Goal: Task Accomplishment & Management: Use online tool/utility

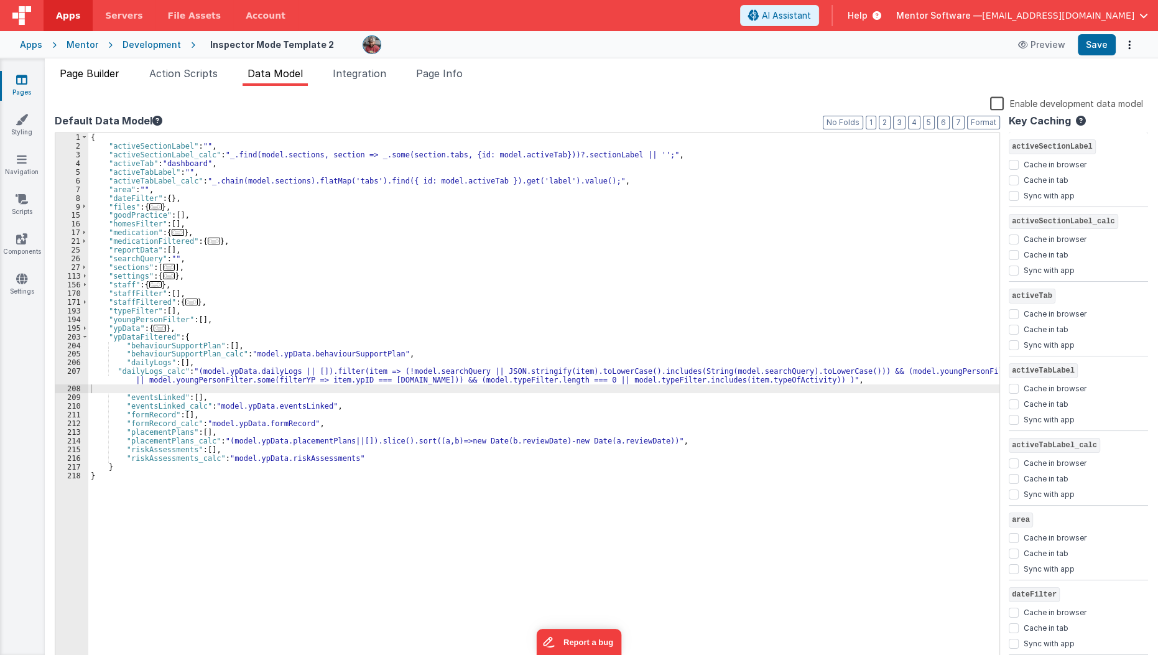
click at [101, 79] on li "Page Builder" at bounding box center [90, 76] width 70 height 20
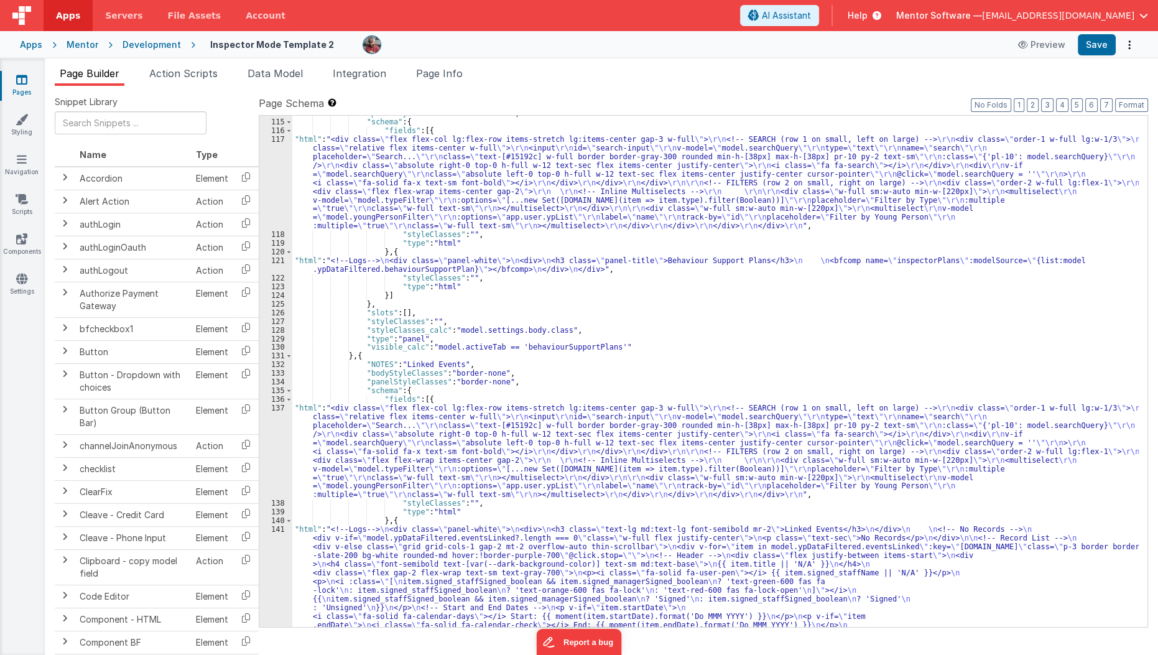
scroll to position [1801, 0]
click at [318, 272] on div ""panelStyleClasses" : "border-none" , "schema" : { "fields" : [{ "html" : "<div…" at bounding box center [715, 620] width 847 height 1022
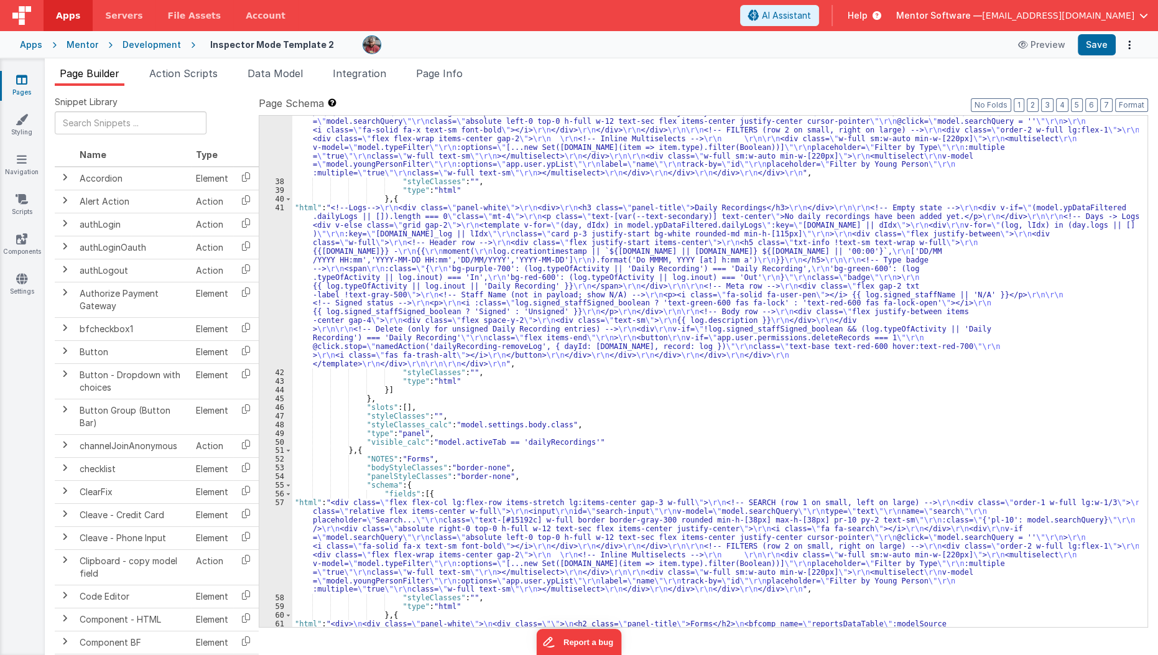
scroll to position [629, 0]
click at [361, 274] on div ""html" : "<div class= \" flex flex-col lg:flex-row items-stretch lg:items-cente…" at bounding box center [715, 397] width 847 height 624
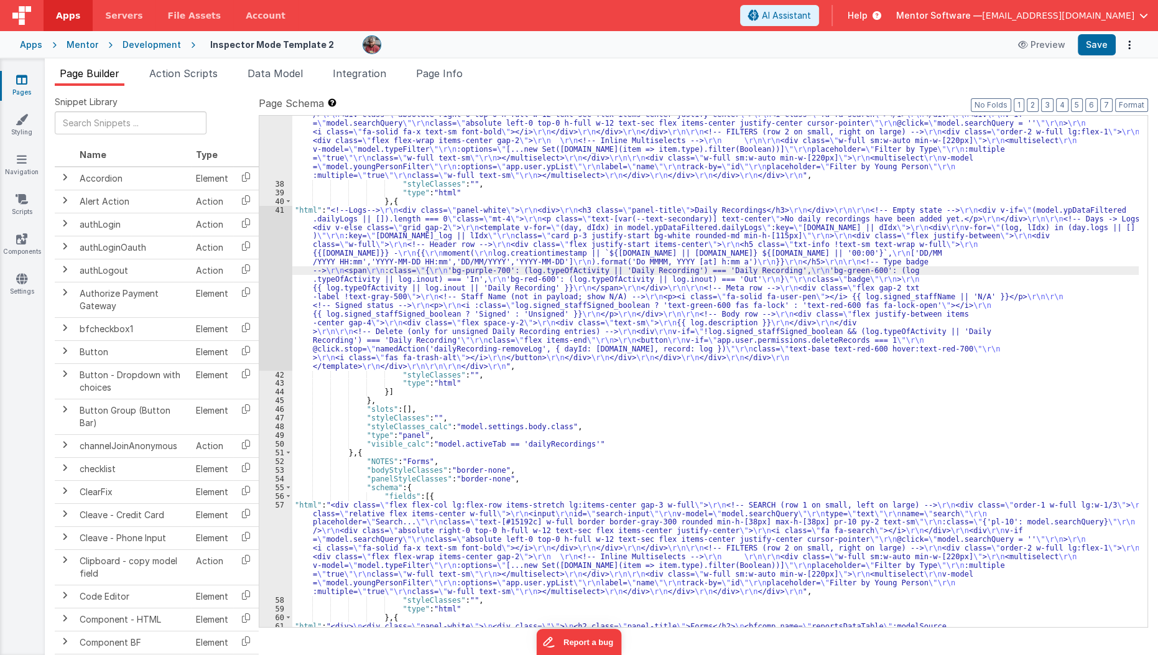
click at [276, 290] on div "41" at bounding box center [275, 288] width 33 height 165
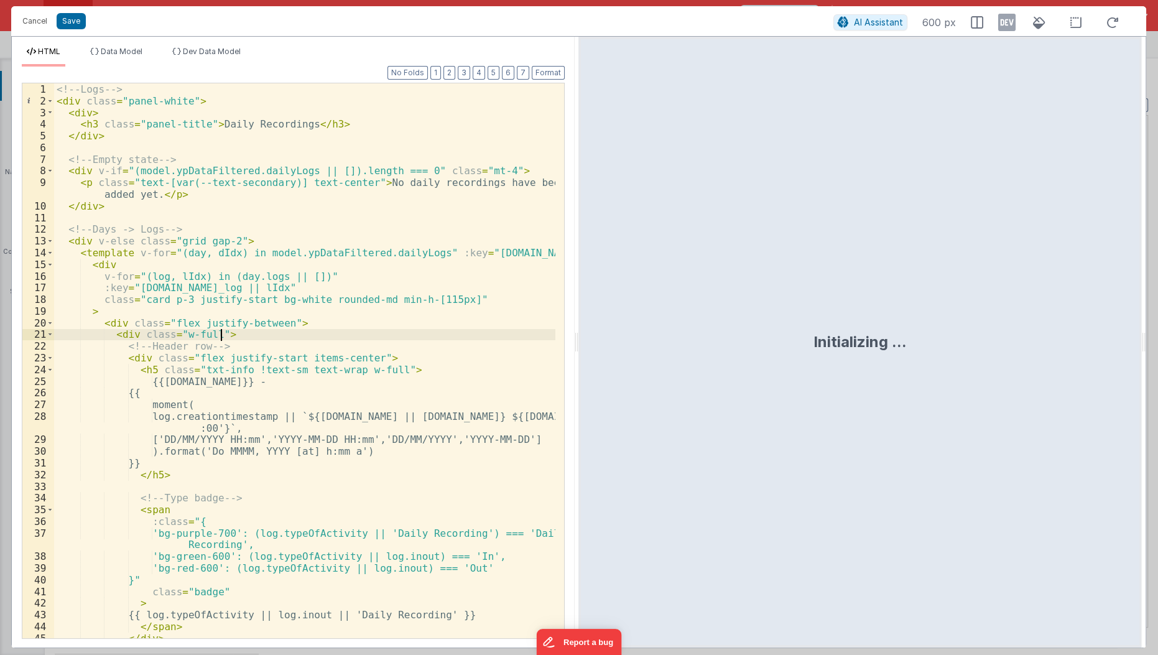
click at [318, 328] on div "<!-- Logs --> < div class = "panel-white" > < div > < h3 class = "panel-title" …" at bounding box center [305, 373] width 502 height 580
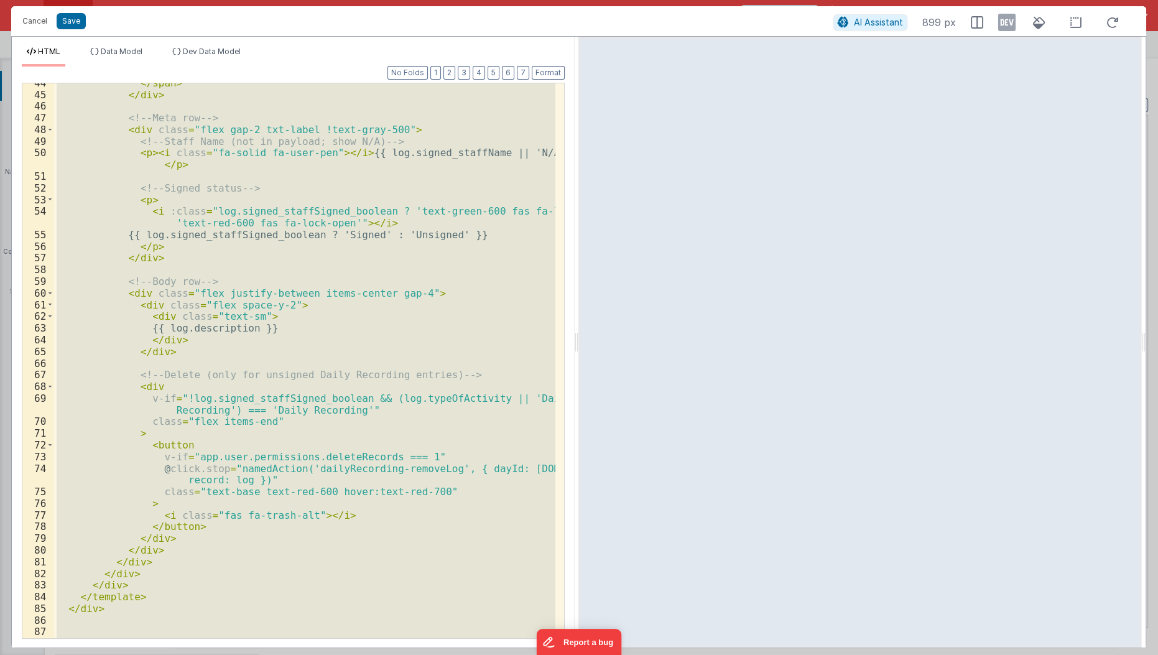
scroll to position [565, 0]
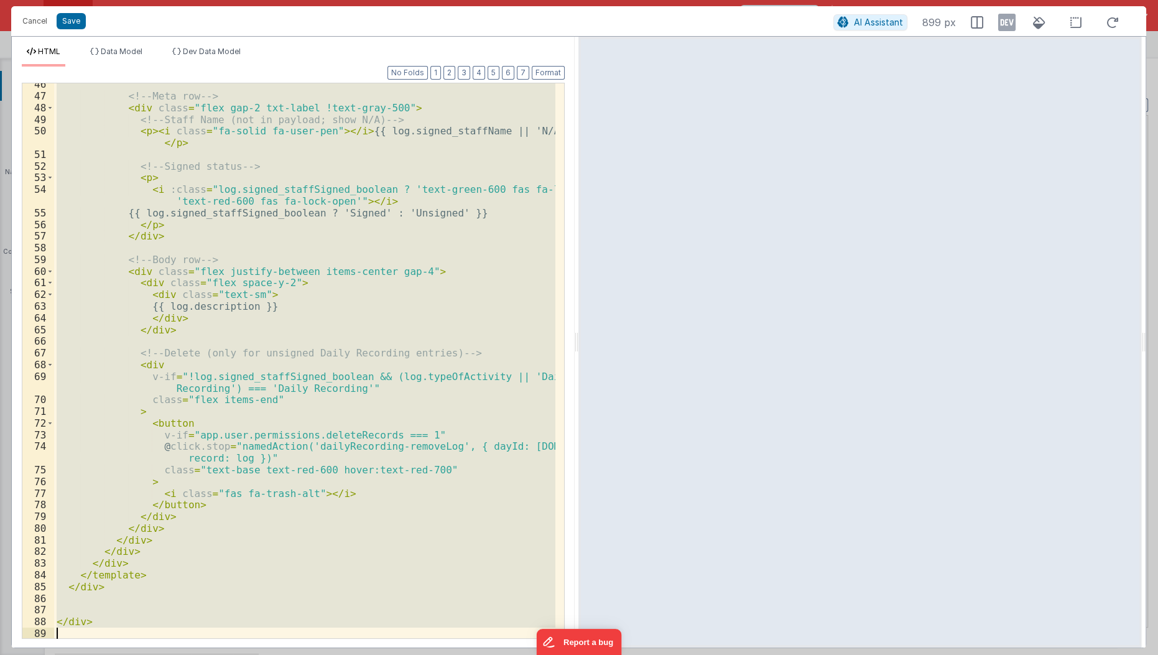
click at [312, 456] on div "<!-- Meta row --> < div class = "flex gap-2 txt-label !text-gray-500" > <!-- St…" at bounding box center [304, 360] width 501 height 555
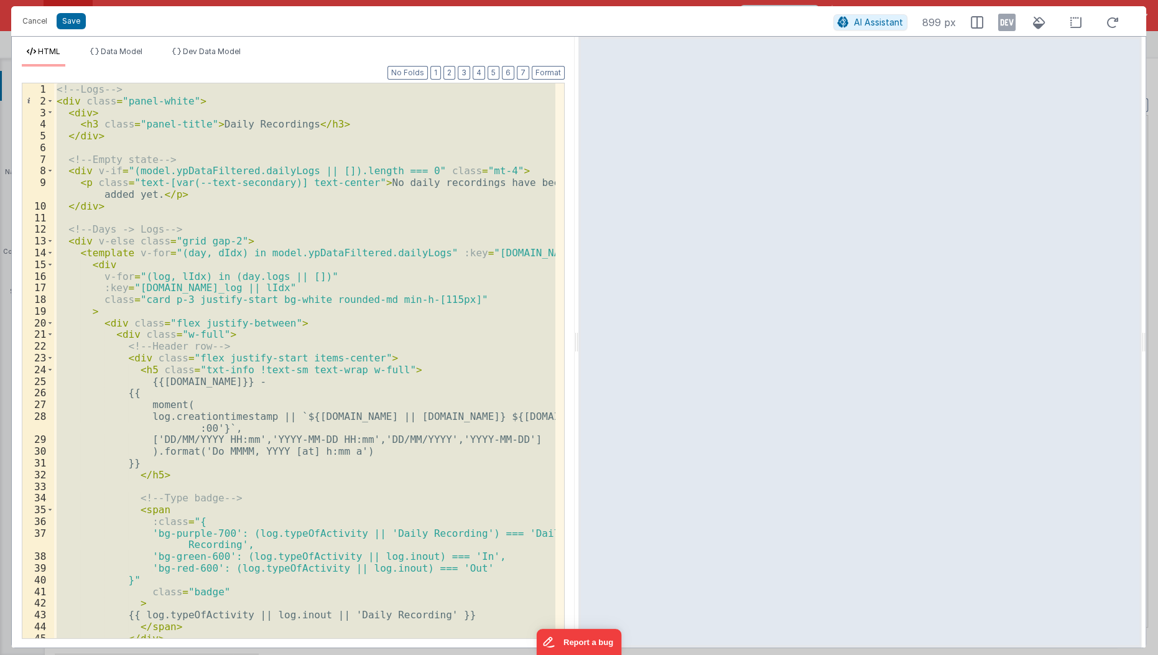
scroll to position [0, 0]
click at [198, 215] on div "<!-- Logs --> < div class = "panel-white" > < div > < h3 class = "panel-title" …" at bounding box center [304, 360] width 501 height 555
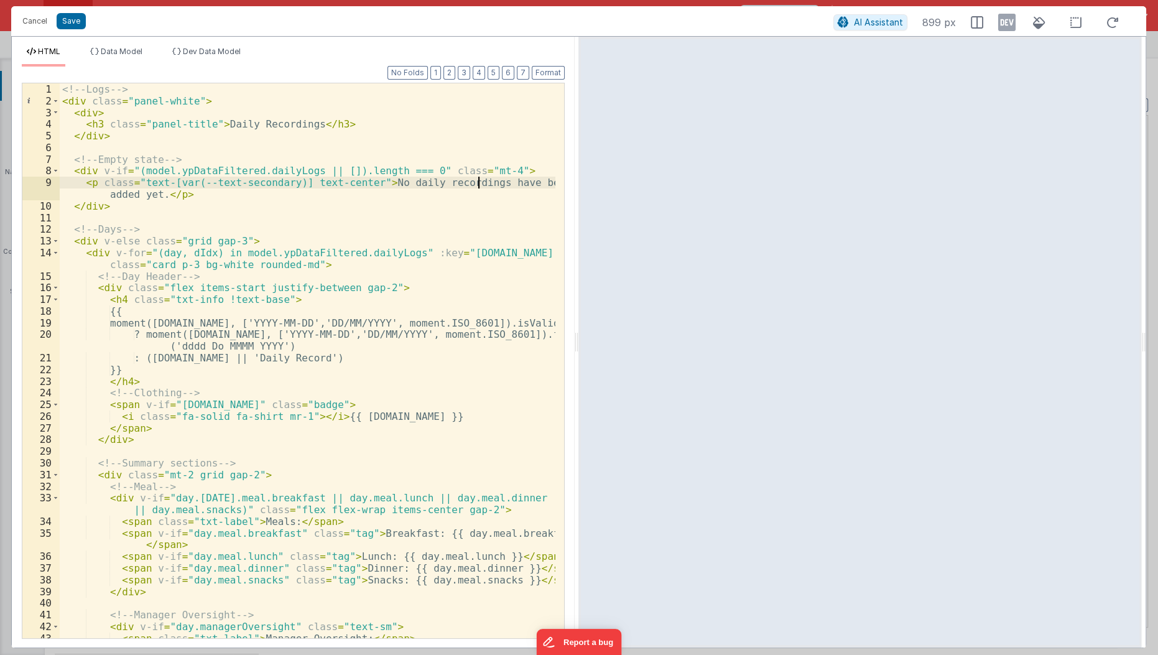
click at [477, 185] on div "<!-- Logs --> < div class = "panel-white" > < div > < h3 class = "panel-title" …" at bounding box center [308, 373] width 497 height 580
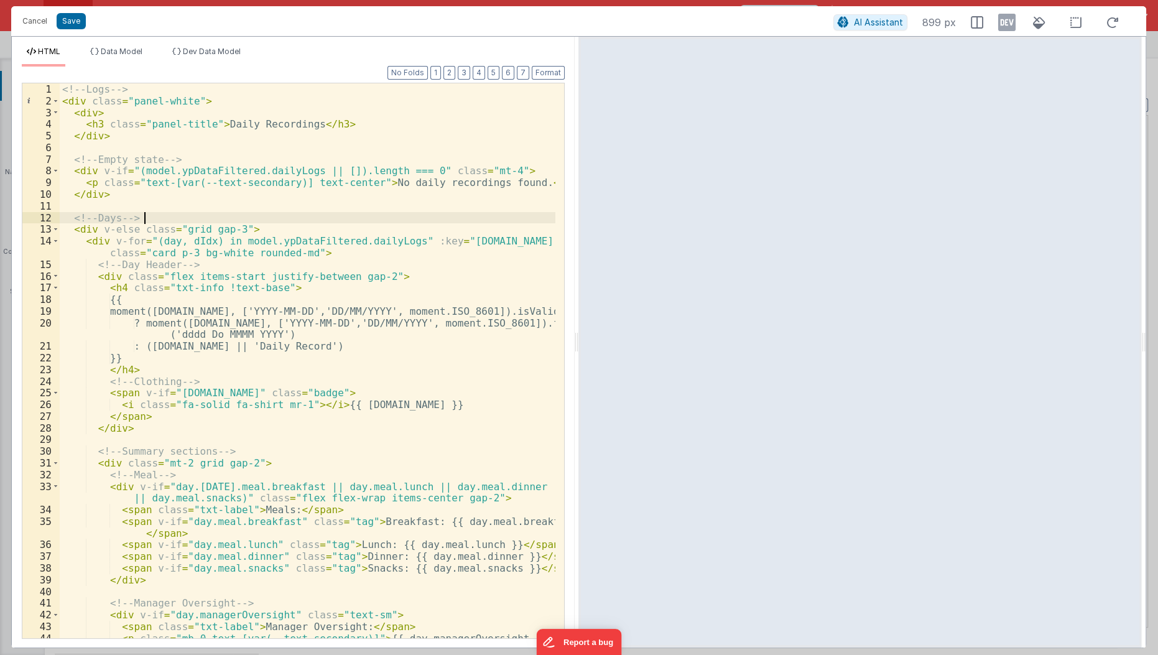
click at [170, 215] on div "<!-- Logs --> < div class = "panel-white" > < div > < h3 class = "panel-title" …" at bounding box center [308, 373] width 497 height 580
click at [73, 24] on button "Save" at bounding box center [71, 21] width 29 height 16
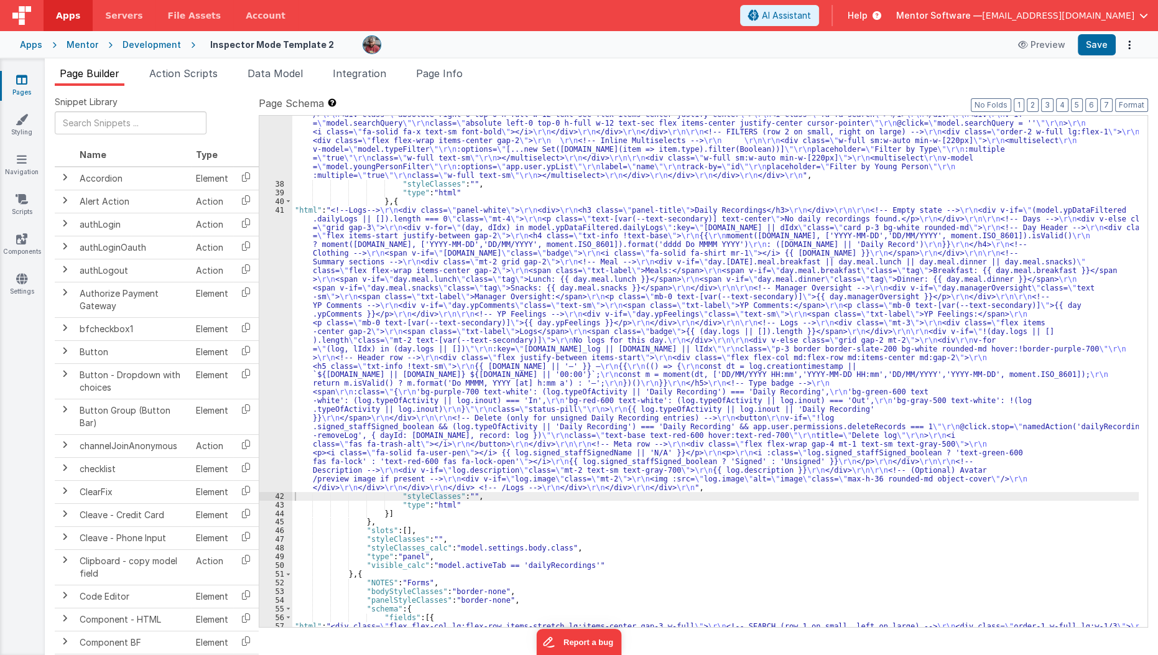
click at [1109, 57] on div "Apps Mentor Development Inspector Mode Template 2 Preview Save" at bounding box center [579, 44] width 1158 height 27
click at [1105, 52] on button "Save" at bounding box center [1097, 44] width 38 height 21
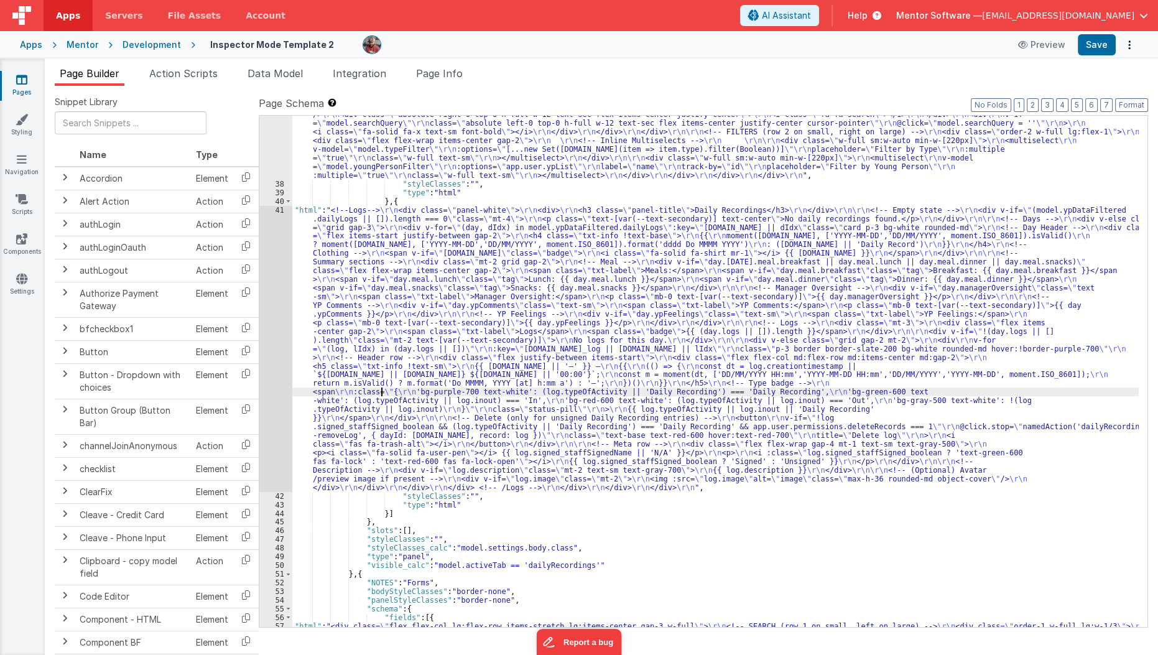
click at [381, 389] on div ""html" : "<div class= \" flex flex-col lg:flex-row items-stretch lg:items-cente…" at bounding box center [715, 436] width 847 height 702
click at [270, 400] on div "41" at bounding box center [275, 349] width 33 height 286
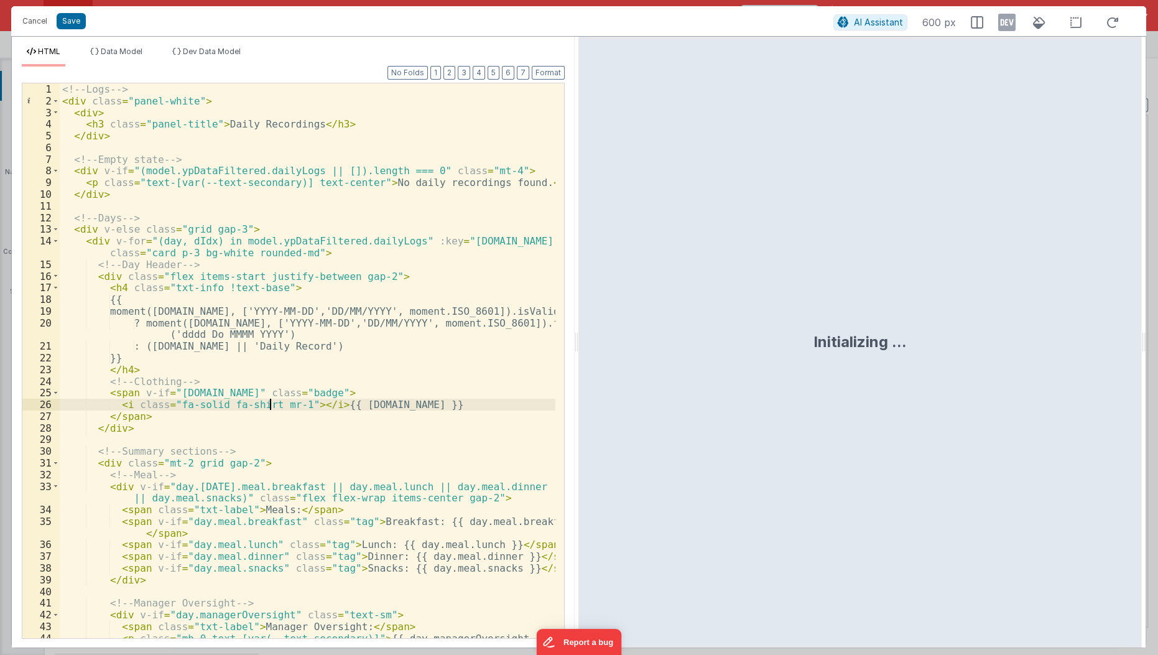
click at [270, 400] on div "<!-- Logs --> < div class = "panel-white" > < div > < h3 class = "panel-title" …" at bounding box center [308, 373] width 497 height 580
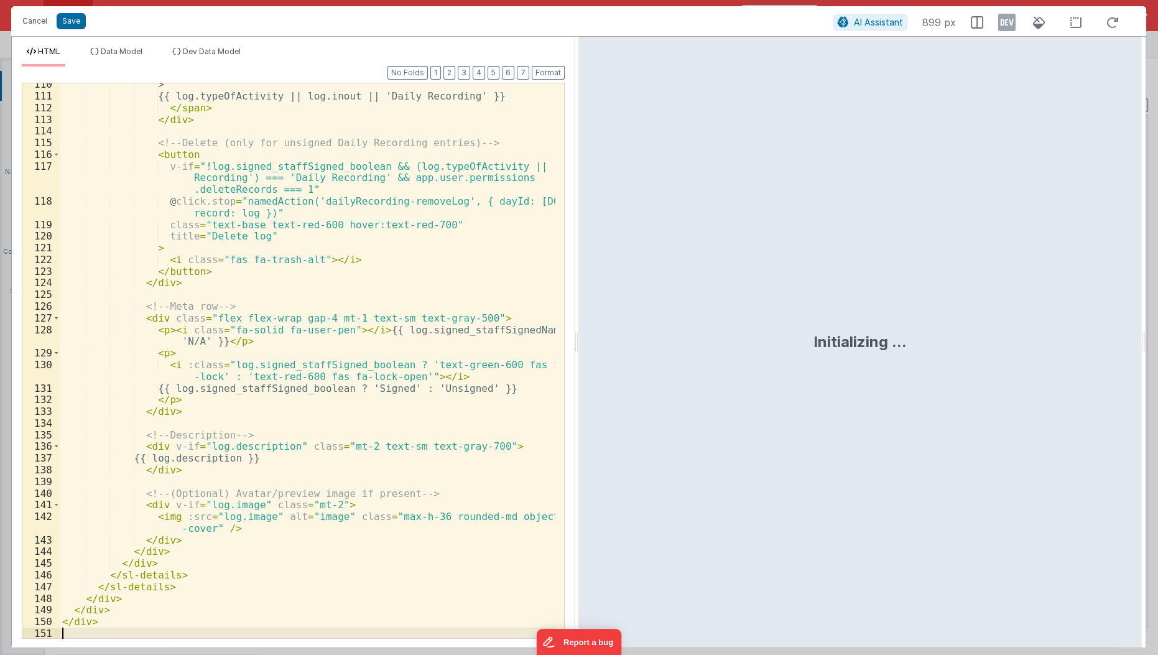
scroll to position [1441, 0]
click at [236, 47] on span "Dev Data Model" at bounding box center [212, 51] width 58 height 9
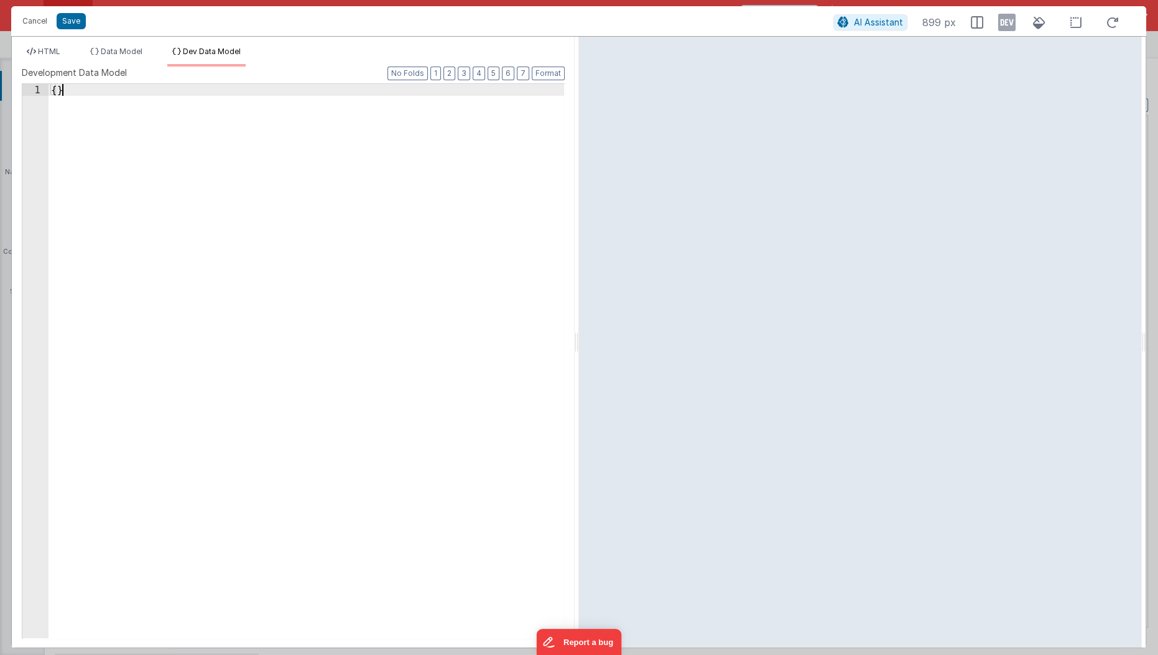
click at [135, 166] on div "{ }" at bounding box center [307, 373] width 517 height 579
click at [252, 220] on div "{ }" at bounding box center [307, 361] width 516 height 554
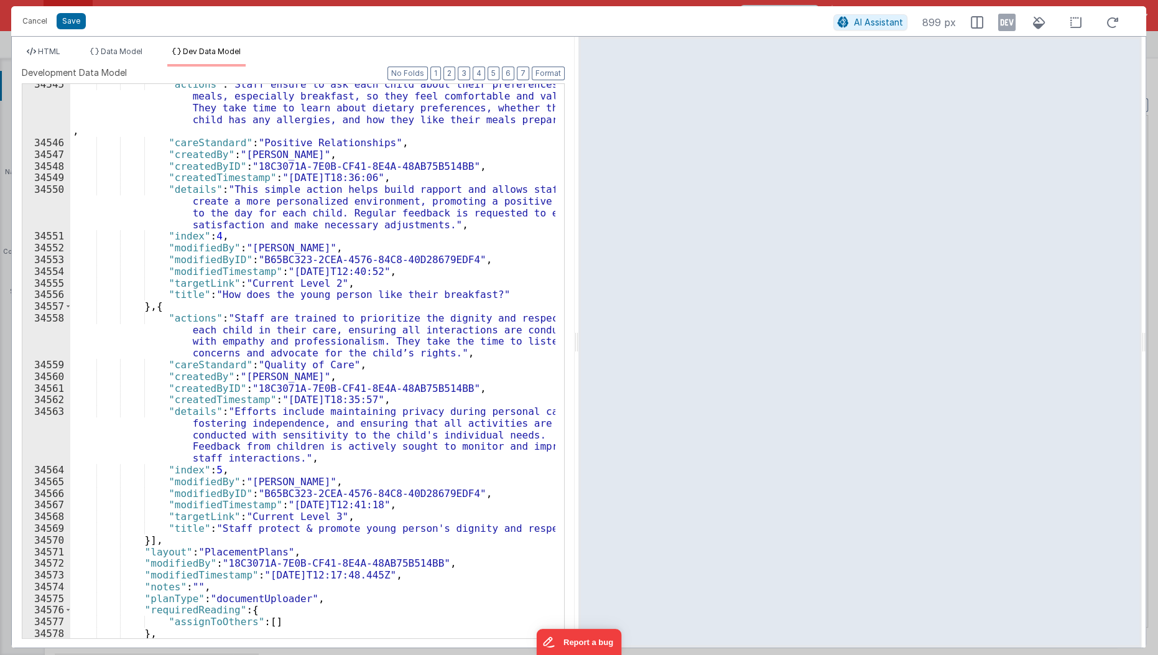
scroll to position [19822, 0]
click at [277, 268] on div ""actions" : "Staff ensure to ask each child about their preferences for meals, …" at bounding box center [313, 391] width 486 height 626
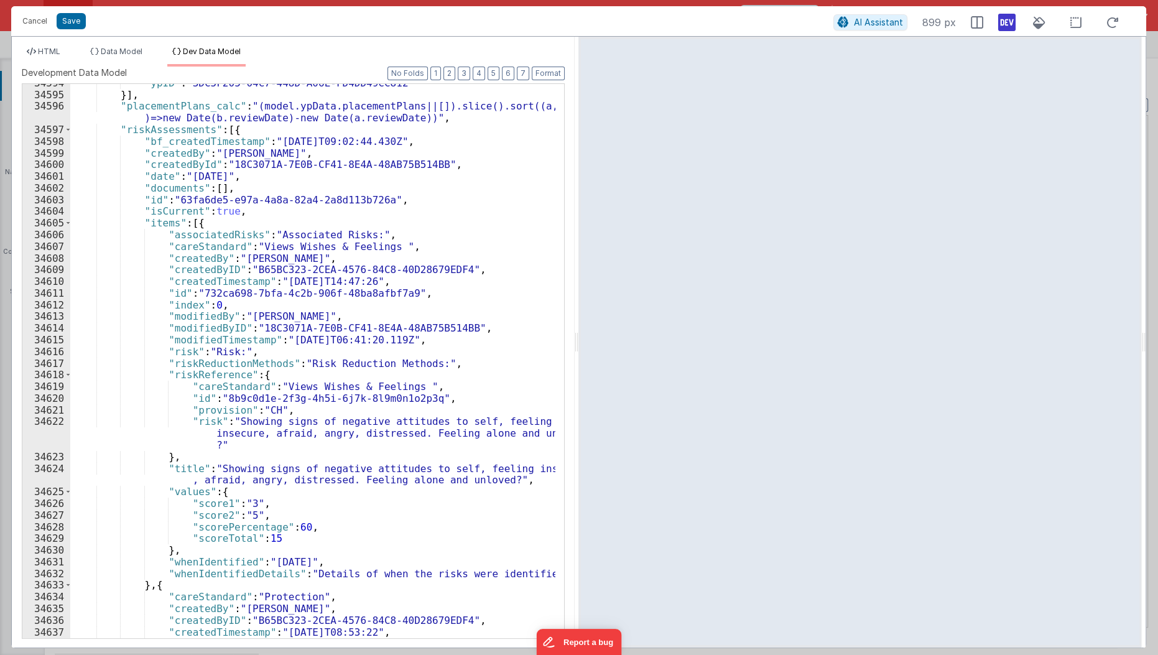
click at [1009, 19] on icon at bounding box center [1006, 22] width 17 height 20
click at [50, 54] on span "HTML" at bounding box center [49, 51] width 22 height 9
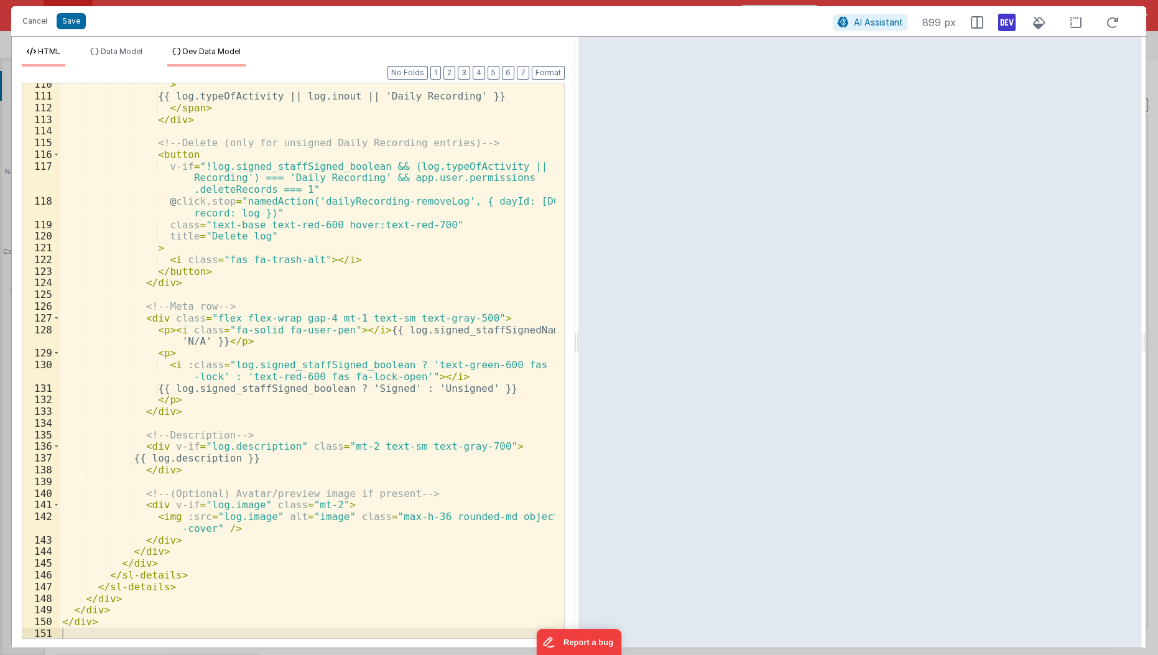
click at [208, 53] on span "Dev Data Model" at bounding box center [212, 51] width 58 height 9
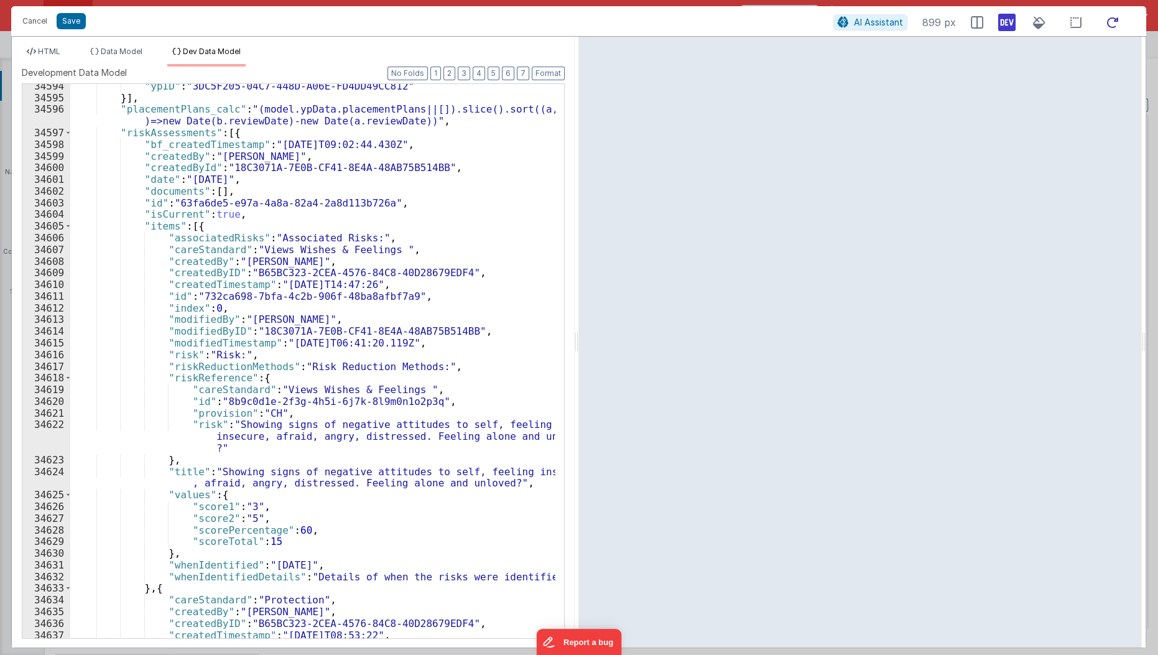
drag, startPoint x: 1113, startPoint y: 33, endPoint x: 1114, endPoint y: 22, distance: 10.6
click at [1114, 22] on div "AI Assistant 899 px" at bounding box center [979, 22] width 293 height 22
click at [1114, 22] on icon at bounding box center [1112, 23] width 27 height 16
click at [488, 256] on div ""ypID" : "3DC5F205-04C7-448D-A06E-FD4DD49CC812" }] , "placementPlans_calc" : "(…" at bounding box center [313, 369] width 486 height 579
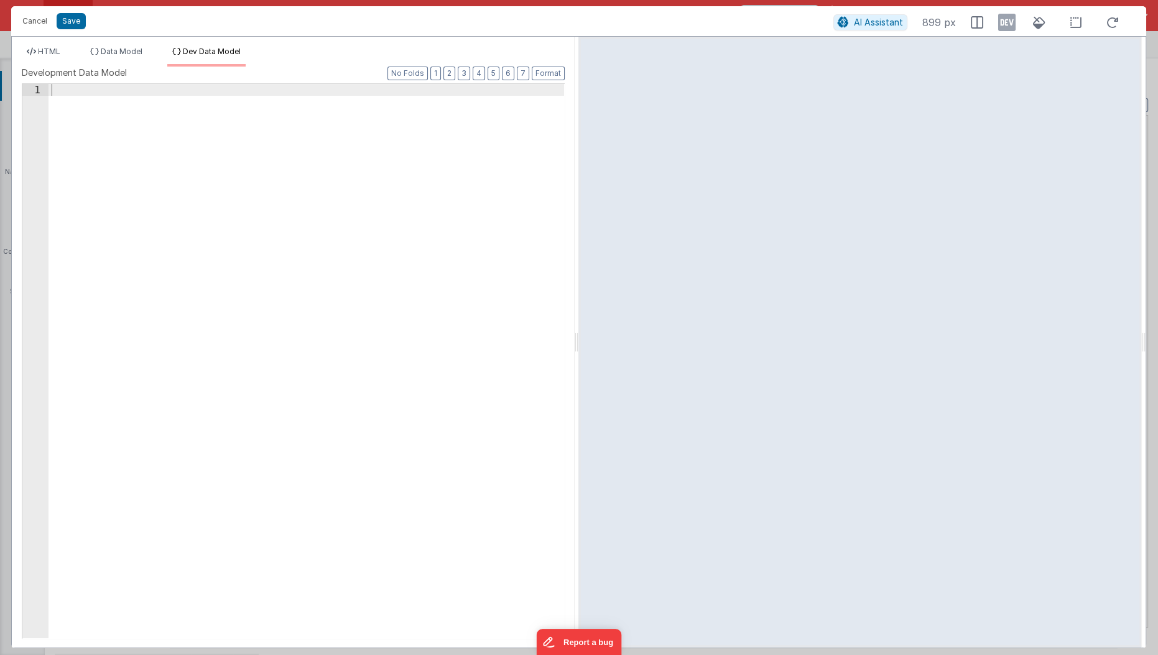
click at [1008, 21] on icon at bounding box center [1006, 22] width 17 height 20
click at [45, 58] on li "HTML" at bounding box center [44, 57] width 44 height 20
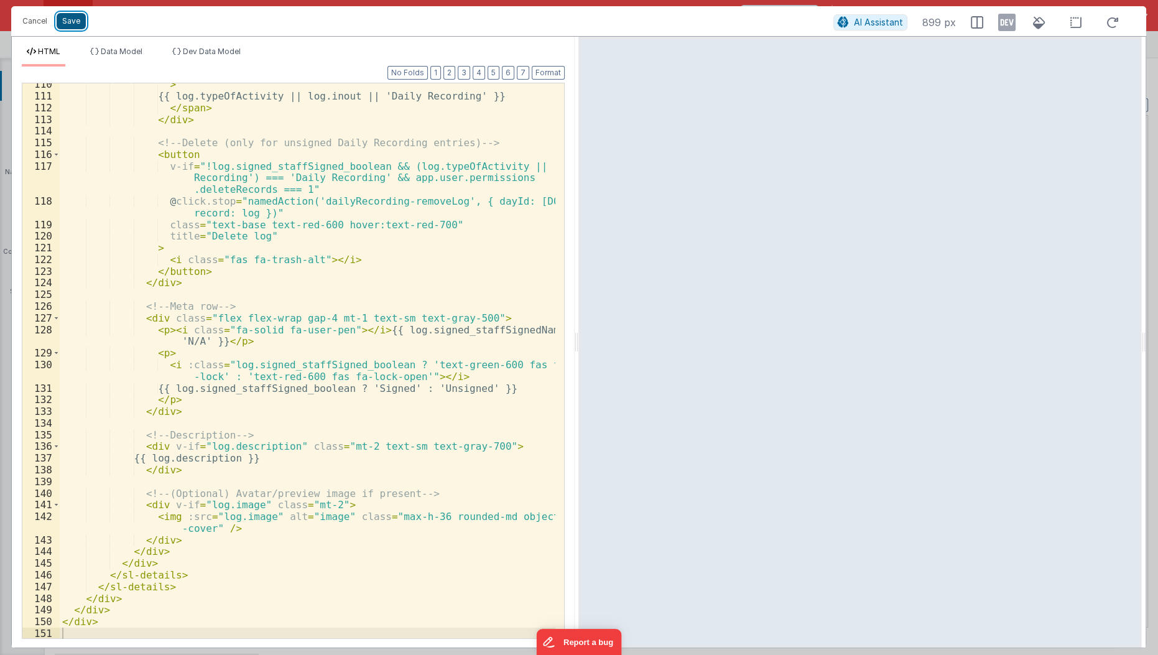
click at [76, 22] on button "Save" at bounding box center [71, 21] width 29 height 16
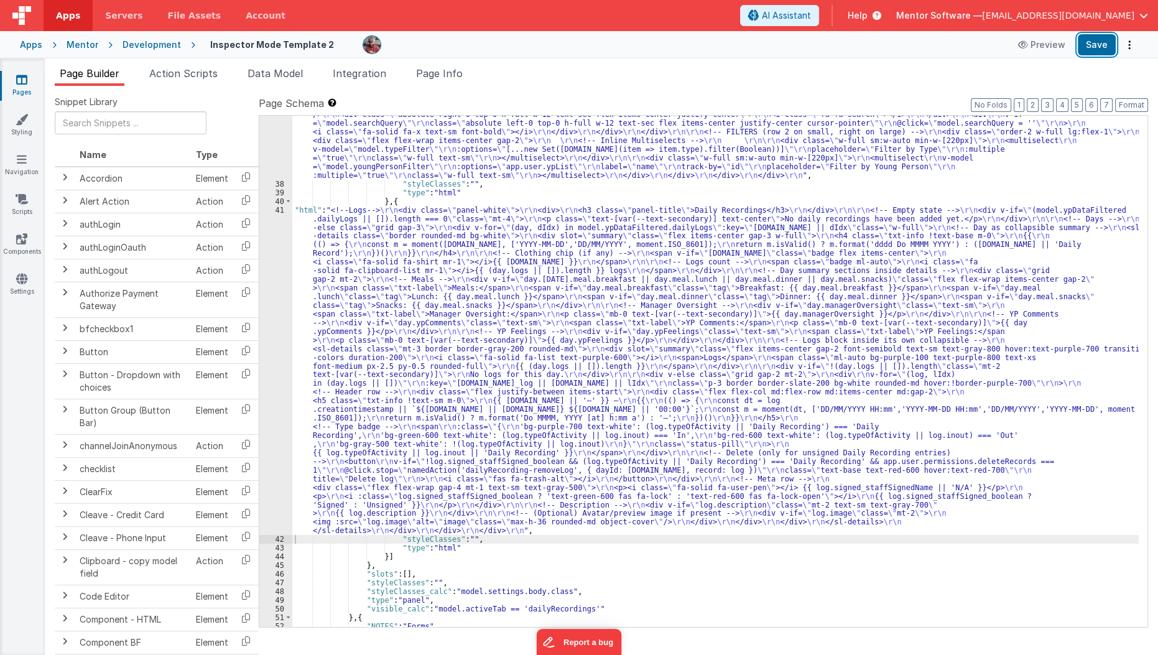
click at [1101, 47] on button "Save" at bounding box center [1097, 44] width 38 height 21
click at [274, 72] on span "Data Model" at bounding box center [274, 73] width 55 height 12
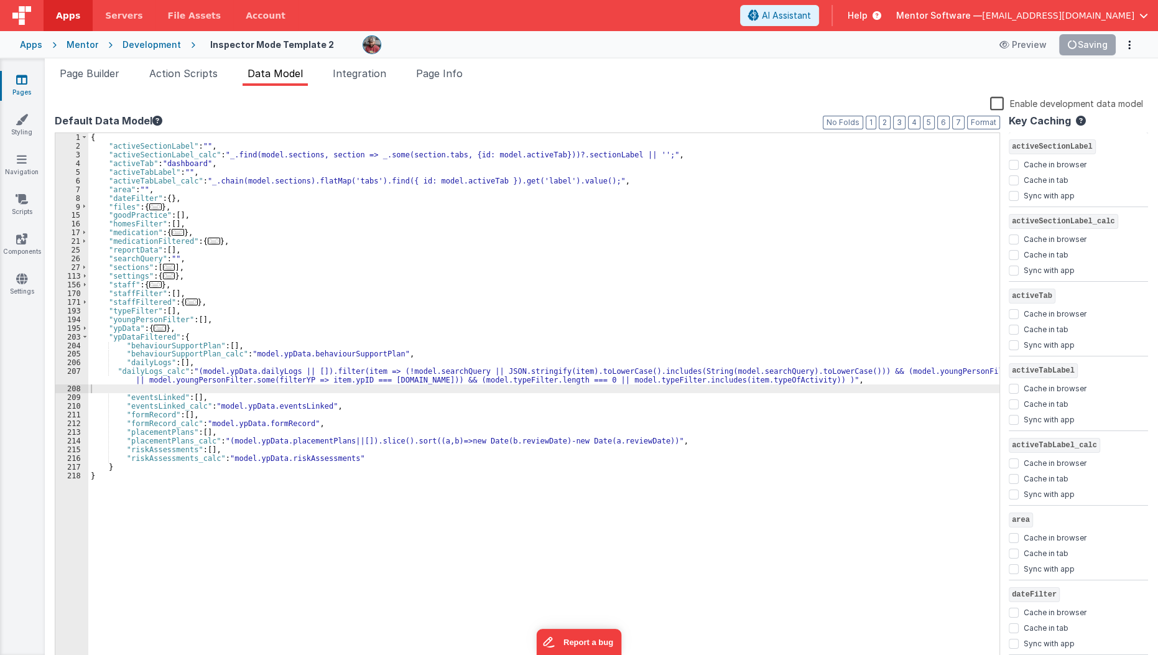
click at [995, 103] on label "Enable development data model" at bounding box center [1066, 103] width 153 height 14
click at [0, 0] on input "Enable development data model" at bounding box center [0, 0] width 0 height 0
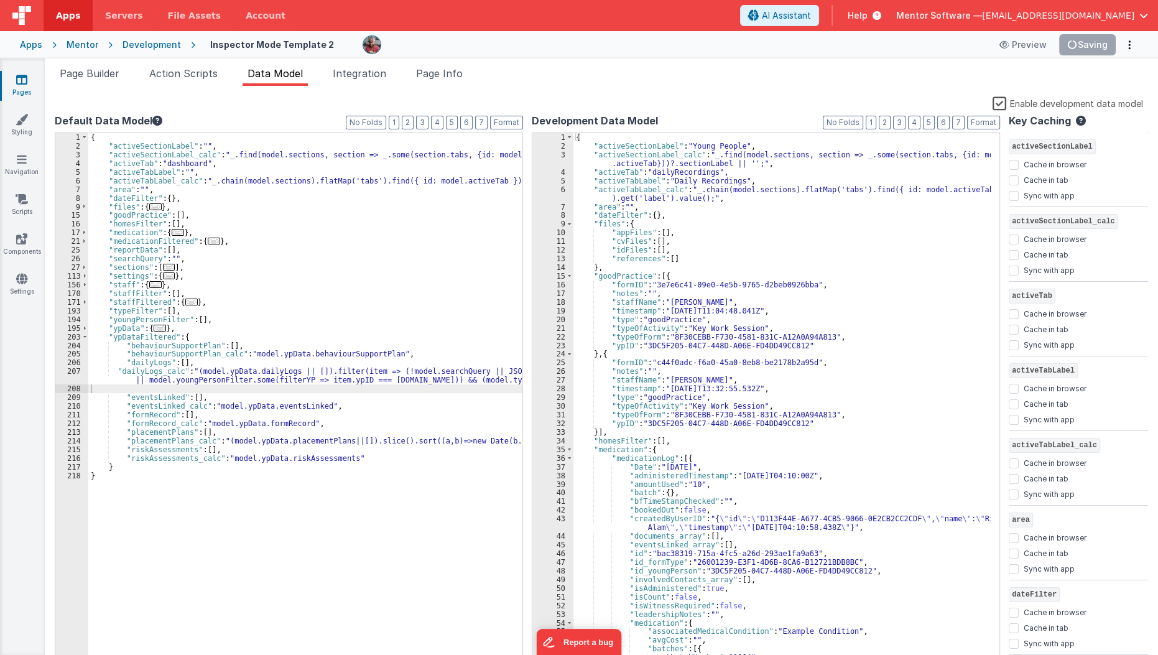
click at [776, 244] on div "{ "activeSectionLabel" : "Young People" , "activeSectionLabel_calc" : "_.find(m…" at bounding box center [782, 408] width 418 height 550
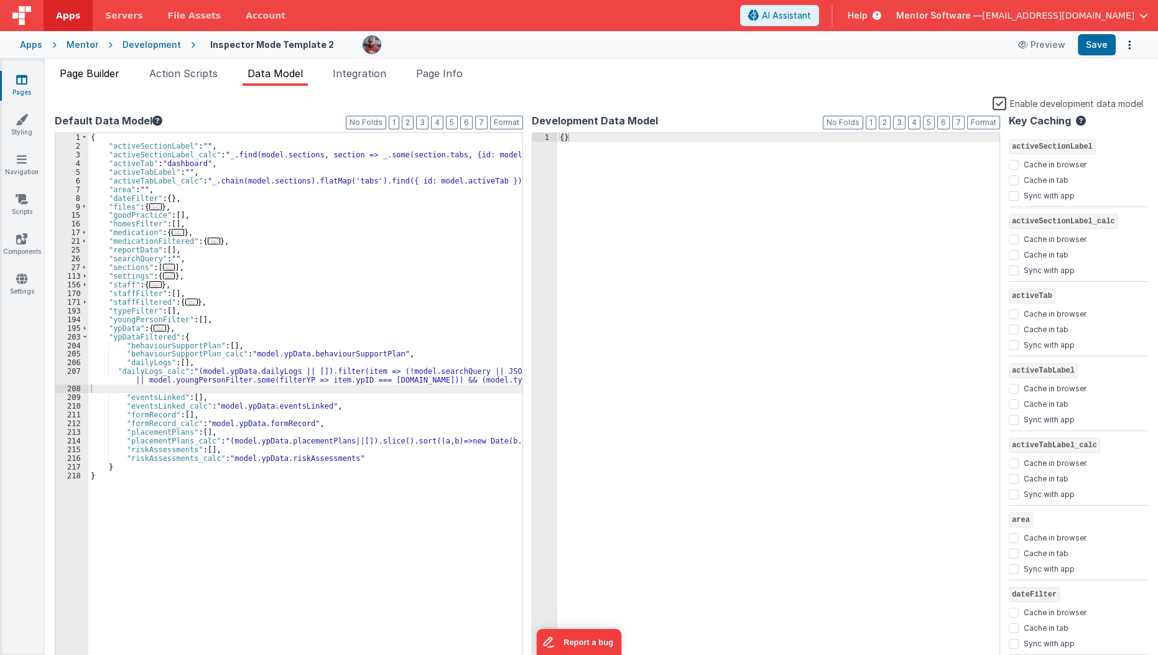
click at [77, 70] on span "Page Builder" at bounding box center [90, 73] width 60 height 12
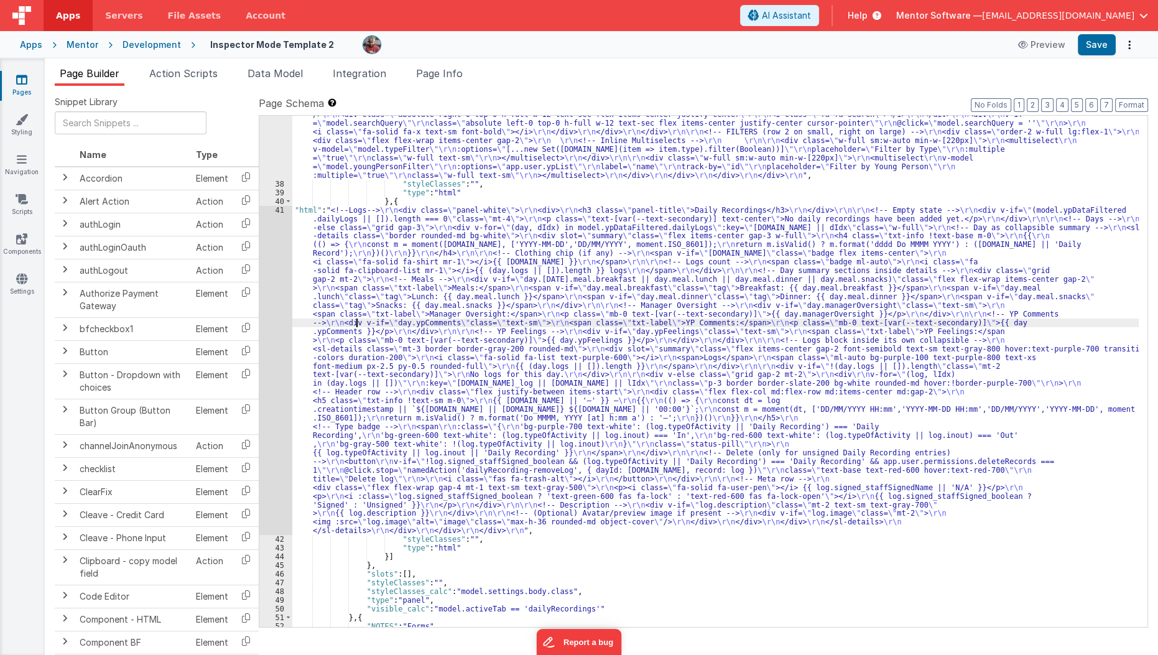
click at [356, 325] on div ""html" : "<div class= \" flex flex-col lg:flex-row items-stretch lg:items-cente…" at bounding box center [715, 392] width 847 height 615
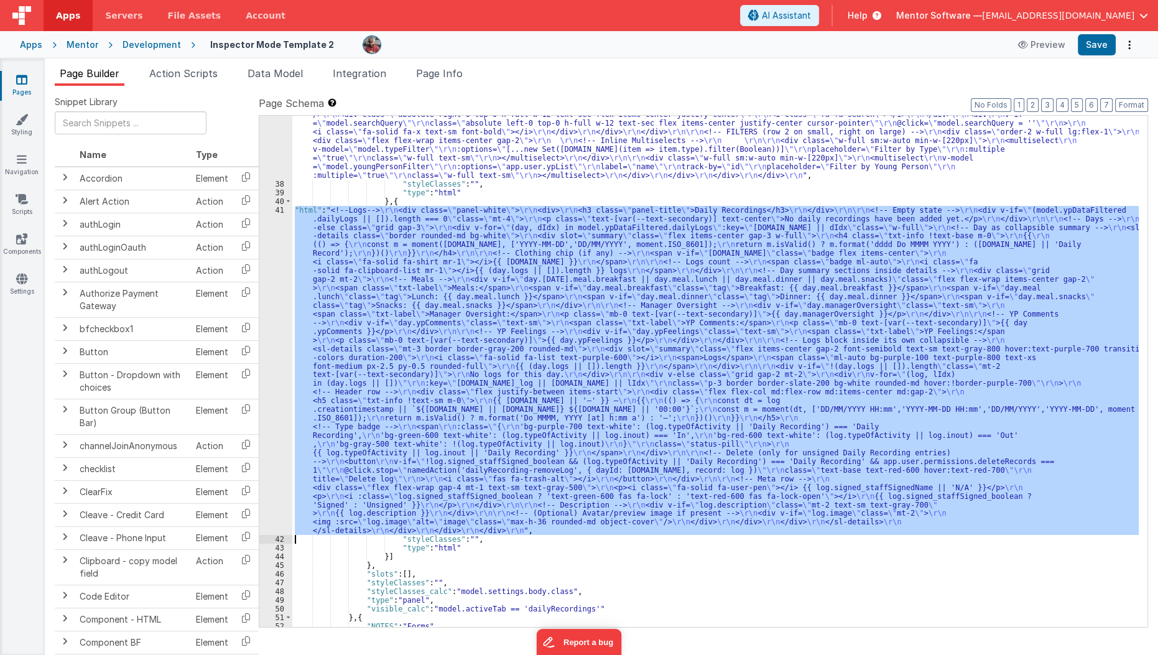
click at [269, 358] on div "41" at bounding box center [275, 371] width 33 height 330
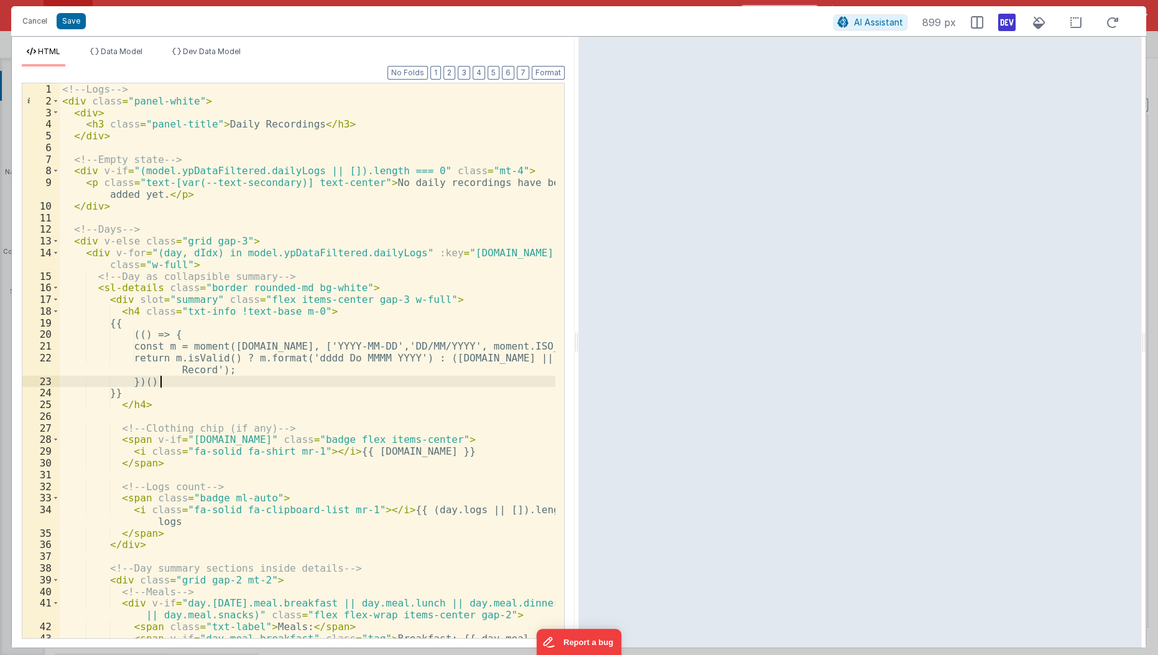
click at [216, 379] on div "<!-- Logs --> < div class = "panel-white" > < div > < h3 class = "panel-title" …" at bounding box center [308, 378] width 497 height 591
click at [126, 322] on div "<!-- Logs --> < div class = "panel-white" > < div > < h3 class = "panel-title" …" at bounding box center [308, 378] width 497 height 591
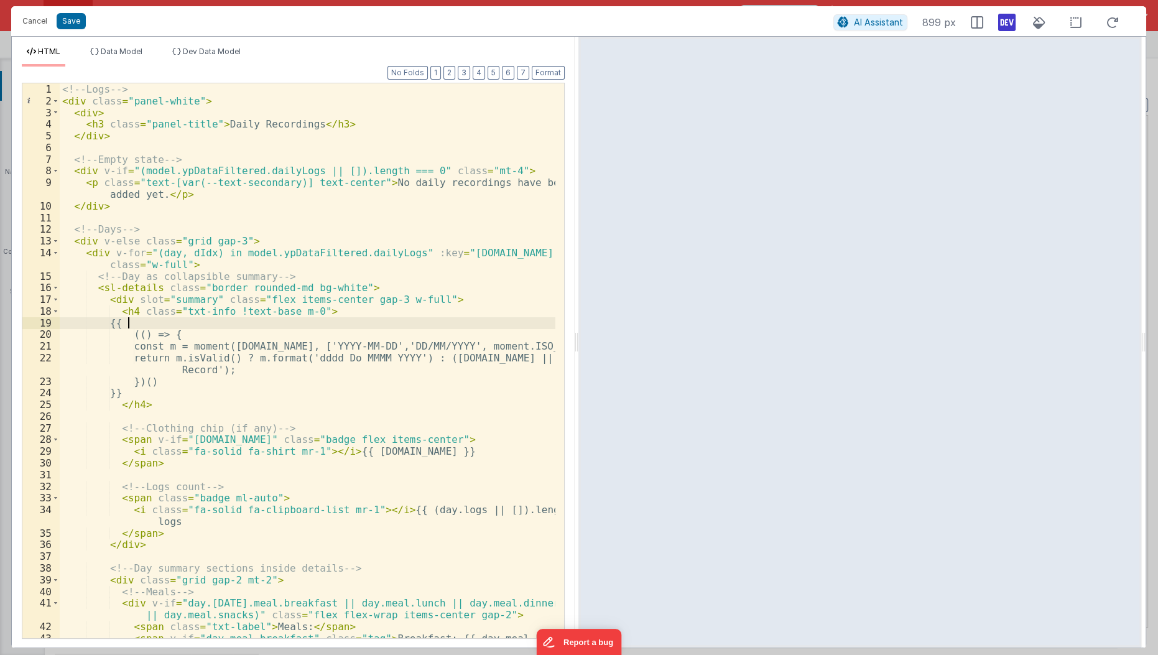
click at [126, 322] on div "<!-- Logs --> < div class = "panel-white" > < div > < h3 class = "panel-title" …" at bounding box center [308, 378] width 497 height 591
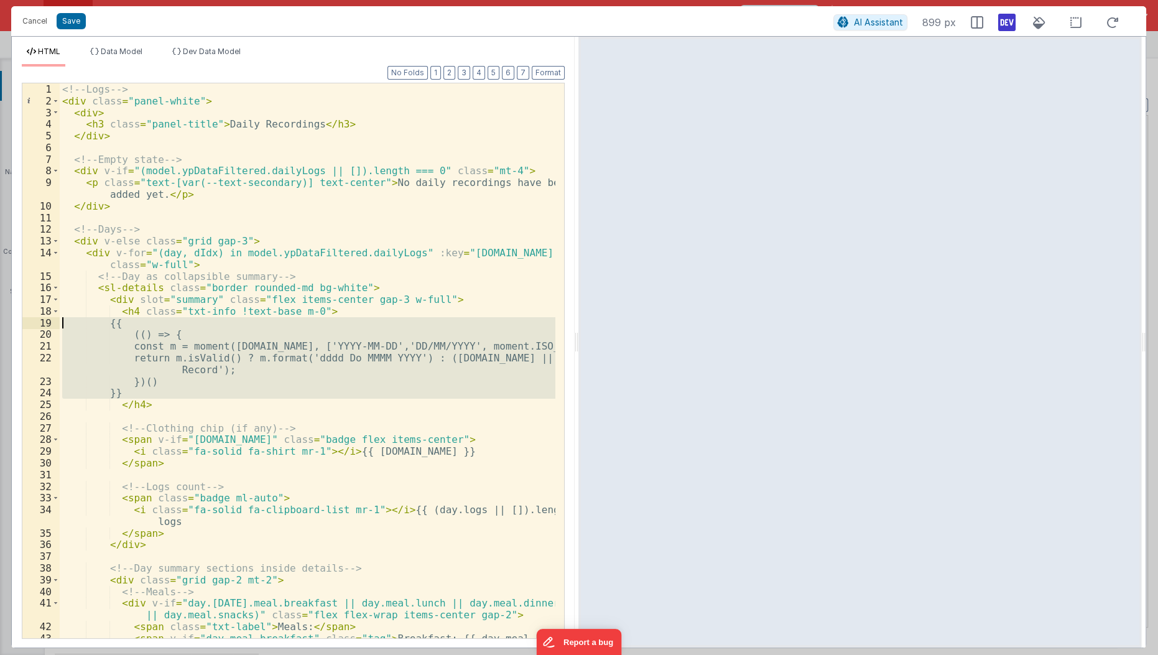
click at [126, 322] on div "<!-- Logs --> < div class = "panel-white" > < div > < h3 class = "panel-title" …" at bounding box center [308, 378] width 497 height 591
click at [126, 322] on div "<!-- Logs --> < div class = "panel-white" > < div > < h3 class = "panel-title" …" at bounding box center [308, 360] width 496 height 555
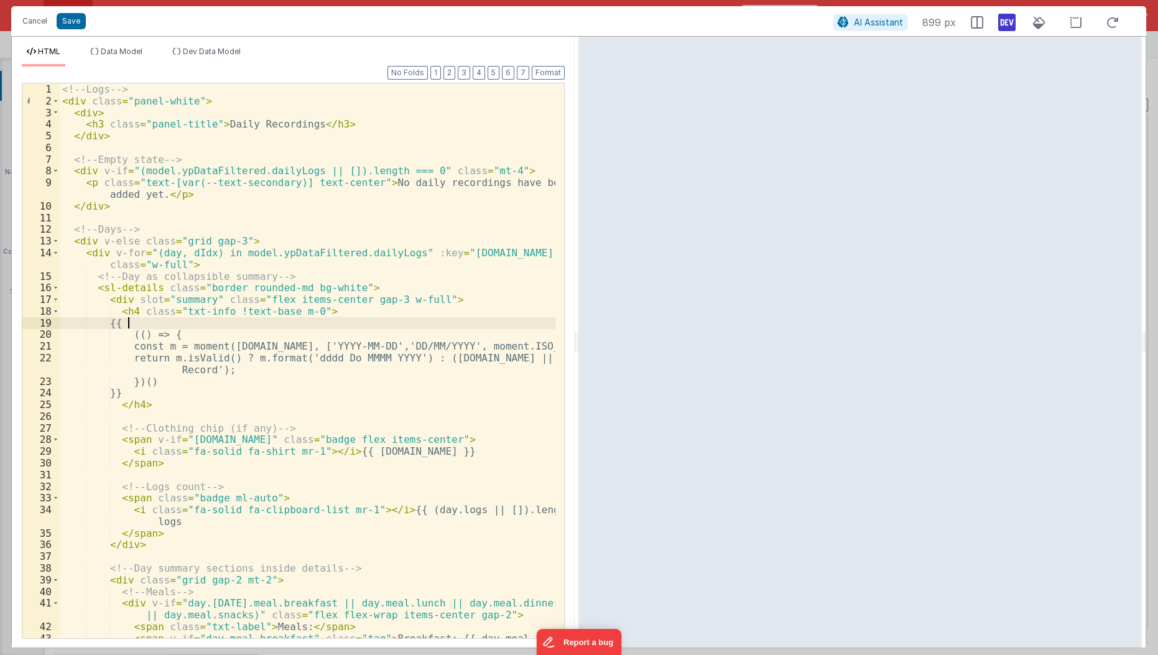
click at [126, 322] on div "<!-- Logs --> < div class = "panel-white" > < div > < h3 class = "panel-title" …" at bounding box center [308, 378] width 497 height 591
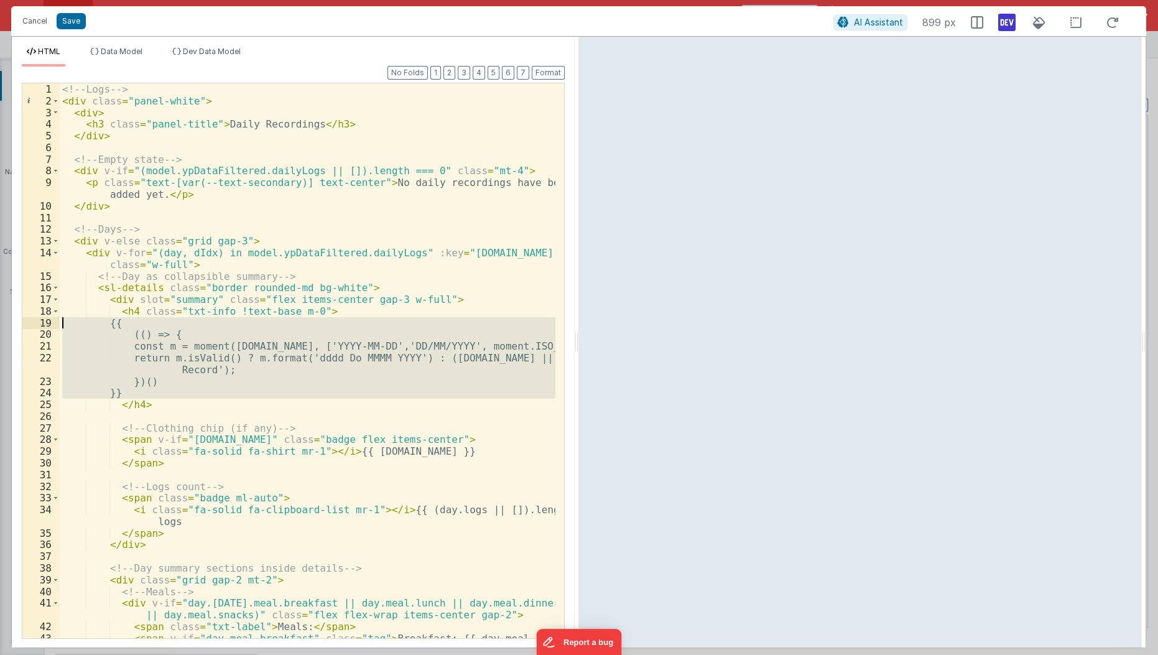
click at [126, 322] on div "<!-- Logs --> < div class = "panel-white" > < div > < h3 class = "panel-title" …" at bounding box center [308, 378] width 497 height 591
click at [126, 322] on div "<!-- Logs --> < div class = "panel-white" > < div > < h3 class = "panel-title" …" at bounding box center [308, 360] width 496 height 555
click at [126, 322] on div "<!-- Logs --> < div class = "panel-white" > < div > < h3 class = "panel-title" …" at bounding box center [308, 378] width 497 height 591
click at [126, 322] on div "<!-- Logs --> < div class = "panel-white" > < div > < h3 class = "panel-title" …" at bounding box center [308, 360] width 496 height 555
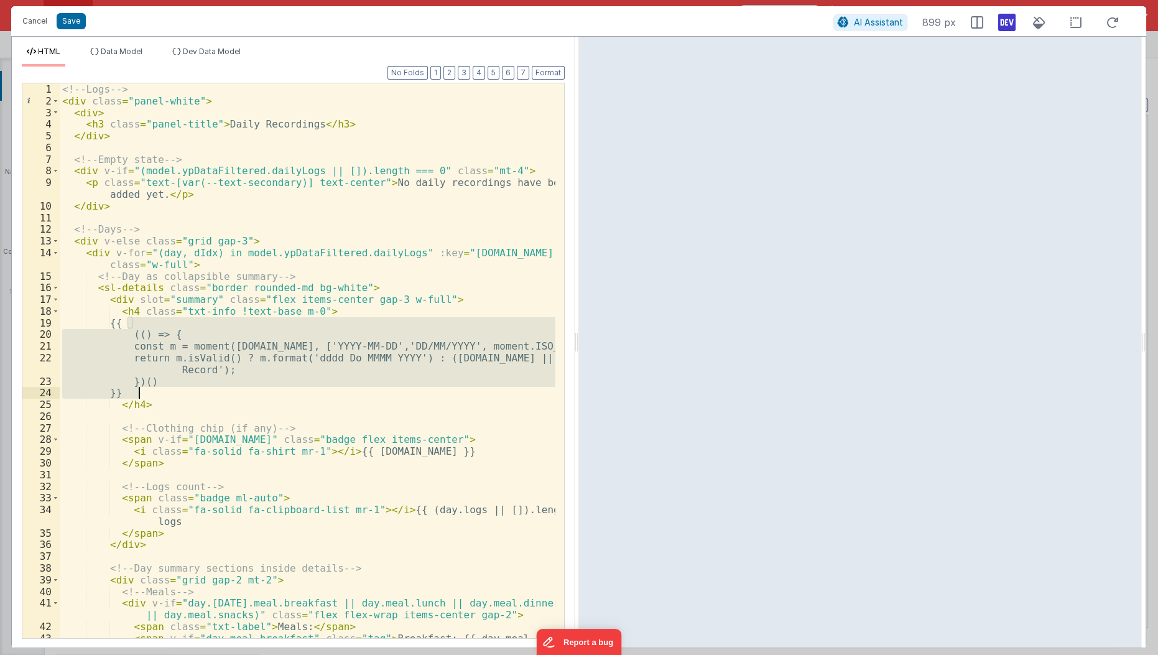
drag, startPoint x: 126, startPoint y: 322, endPoint x: 144, endPoint y: 394, distance: 75.0
click at [144, 394] on div "<!-- Logs --> < div class = "panel-white" > < div > < h3 class = "panel-title" …" at bounding box center [308, 378] width 497 height 591
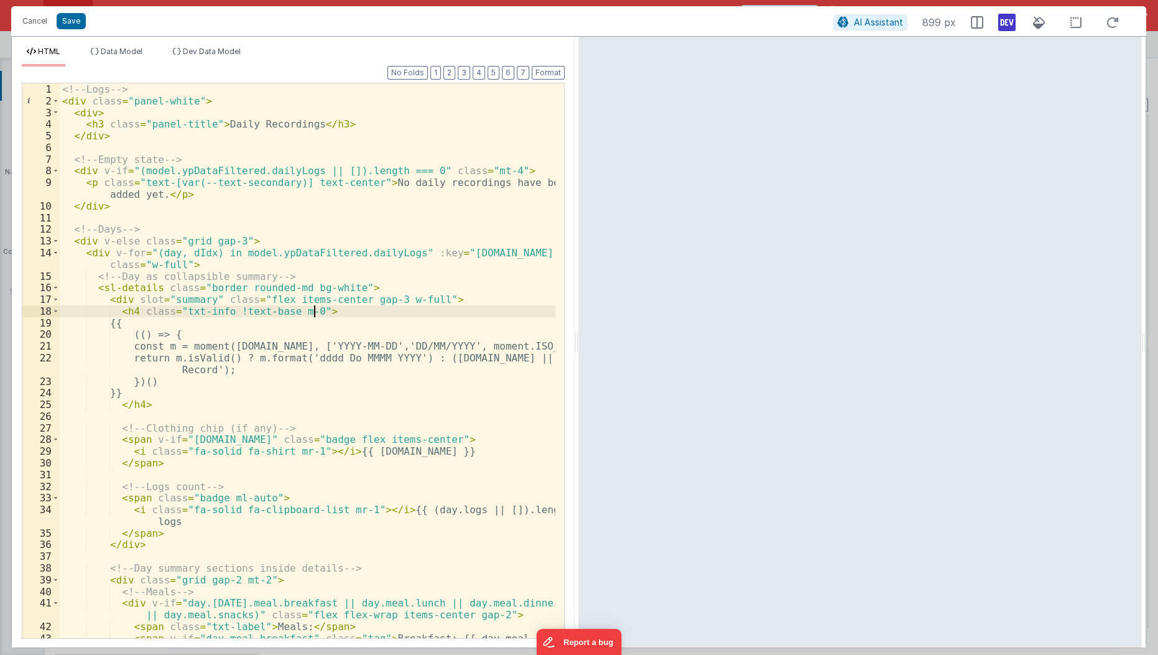
click at [341, 308] on div "<!-- Logs --> < div class = "panel-white" > < div > < h3 class = "panel-title" …" at bounding box center [308, 378] width 497 height 591
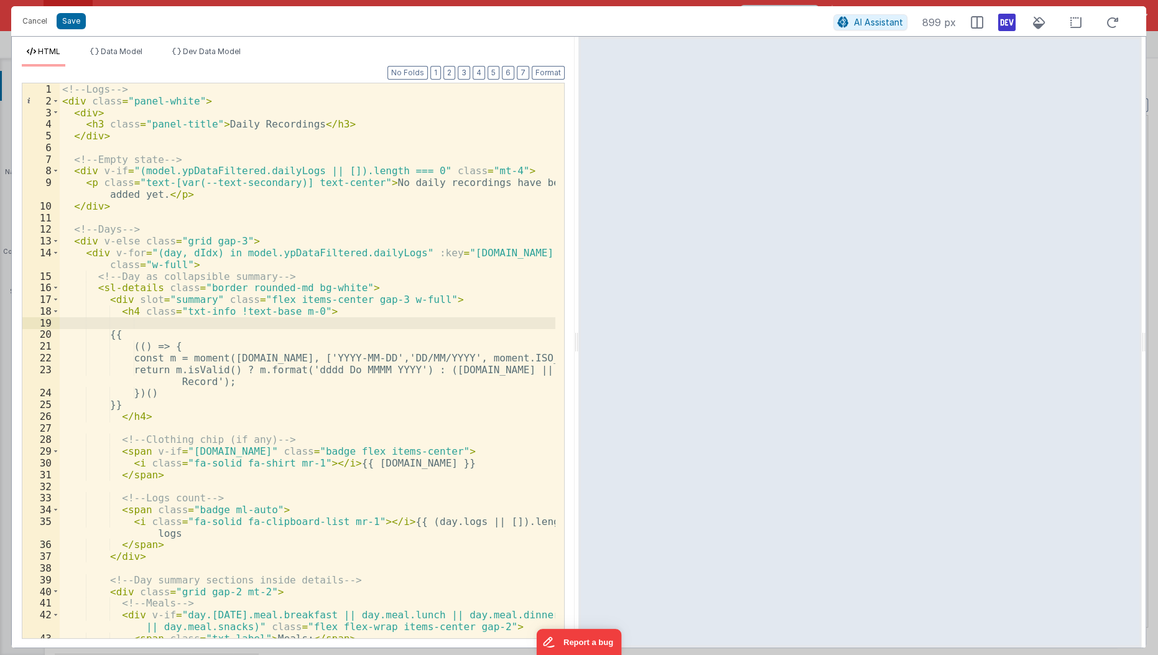
click at [146, 318] on div "<!-- Logs --> < div class = "panel-white" > < div > < h3 class = "panel-title" …" at bounding box center [308, 378] width 497 height 591
click at [313, 308] on div "<!-- Logs --> < div class = "panel-white" > < div > < h3 class = "panel-title" …" at bounding box center [308, 378] width 497 height 591
click at [460, 298] on div "<!-- Logs --> < div class = "panel-white" > < div > < h3 class = "panel-title" …" at bounding box center [308, 378] width 497 height 591
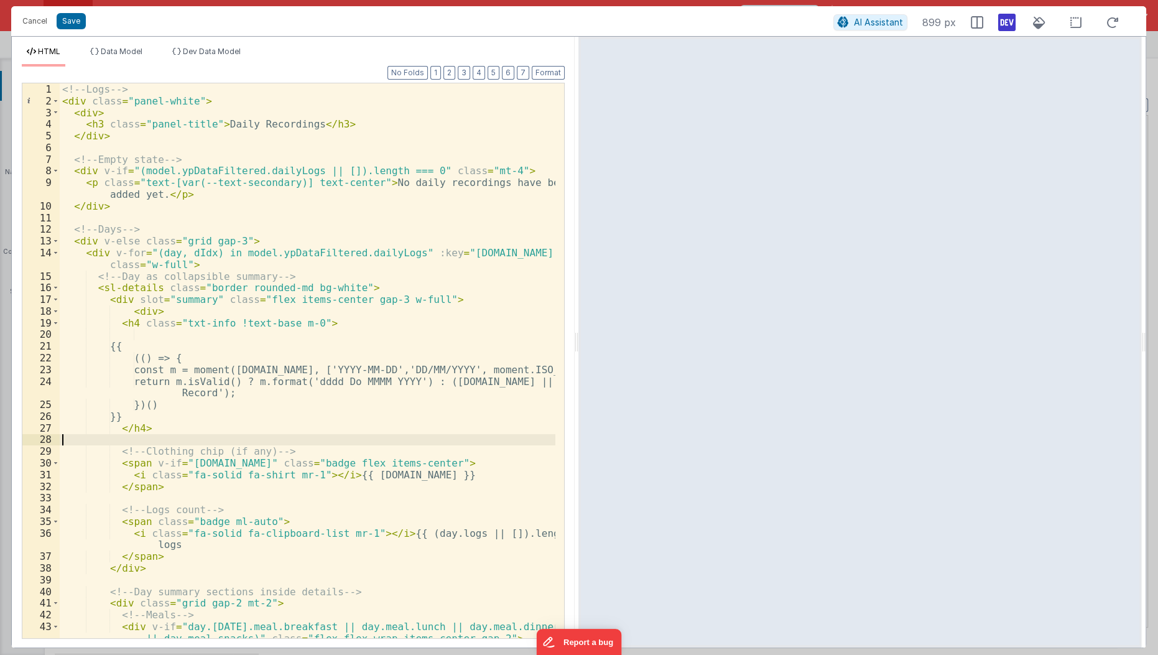
click at [165, 439] on div "<!-- Logs --> < div class = "panel-white" > < div > < h3 class = "panel-title" …" at bounding box center [308, 373] width 497 height 580
click at [159, 425] on div "<!-- Logs --> < div class = "panel-white" > < div > < h3 class = "panel-title" …" at bounding box center [308, 373] width 497 height 580
click at [152, 313] on div "<!-- Logs --> < div class = "panel-white" > < div > < h3 class = "panel-title" …" at bounding box center [308, 373] width 497 height 580
click at [206, 291] on div "<!-- Logs --> < div class = "panel-white" > < div > < h3 class = "panel-title" …" at bounding box center [308, 373] width 497 height 580
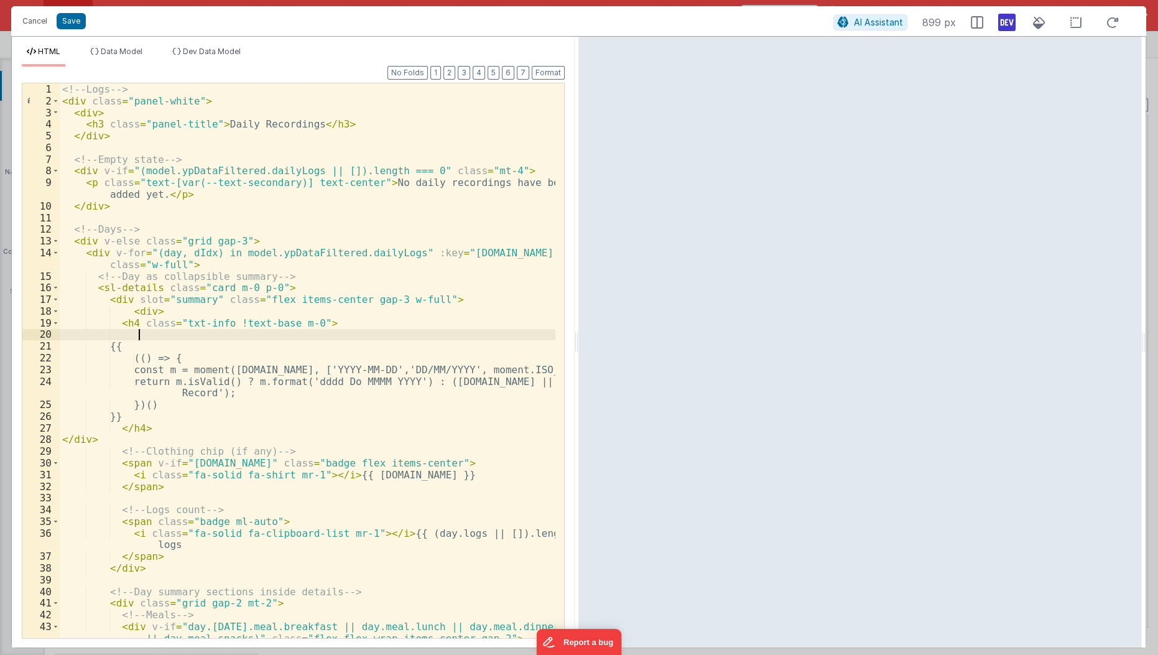
click at [141, 329] on div "<!-- Logs --> < div class = "panel-white" > < div > < h3 class = "panel-title" …" at bounding box center [308, 373] width 497 height 580
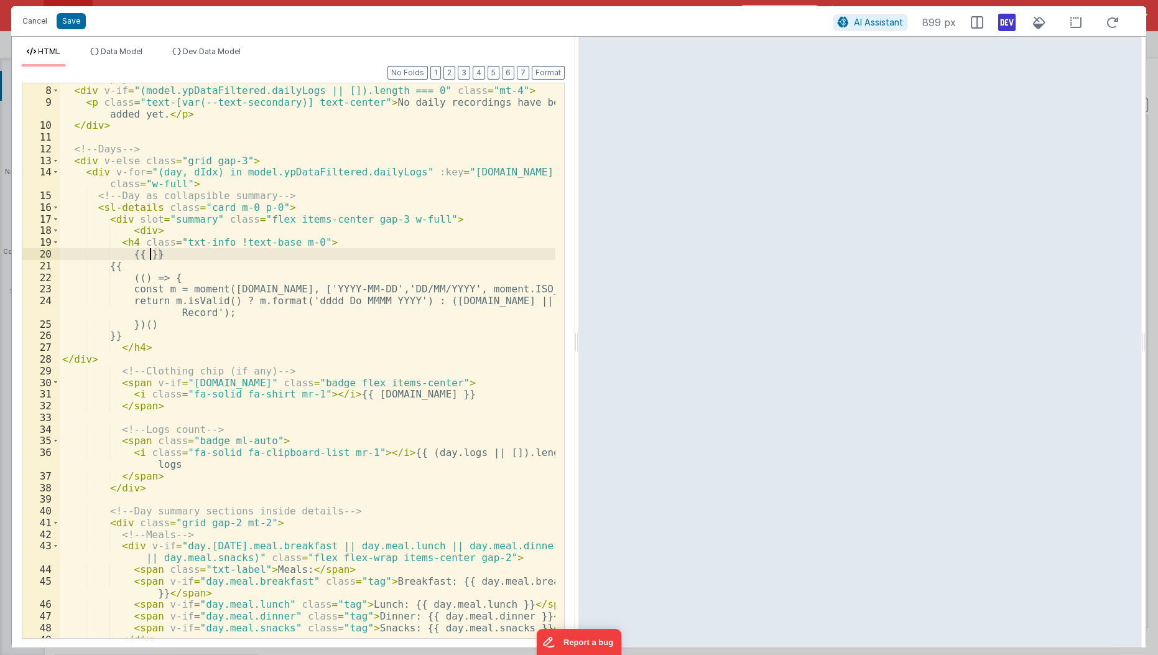
scroll to position [80, 0]
click at [149, 252] on div "<!-- Empty state --> < div v-if = "(model.ypDataFiltered.dailyLogs || []).lengt…" at bounding box center [308, 363] width 497 height 580
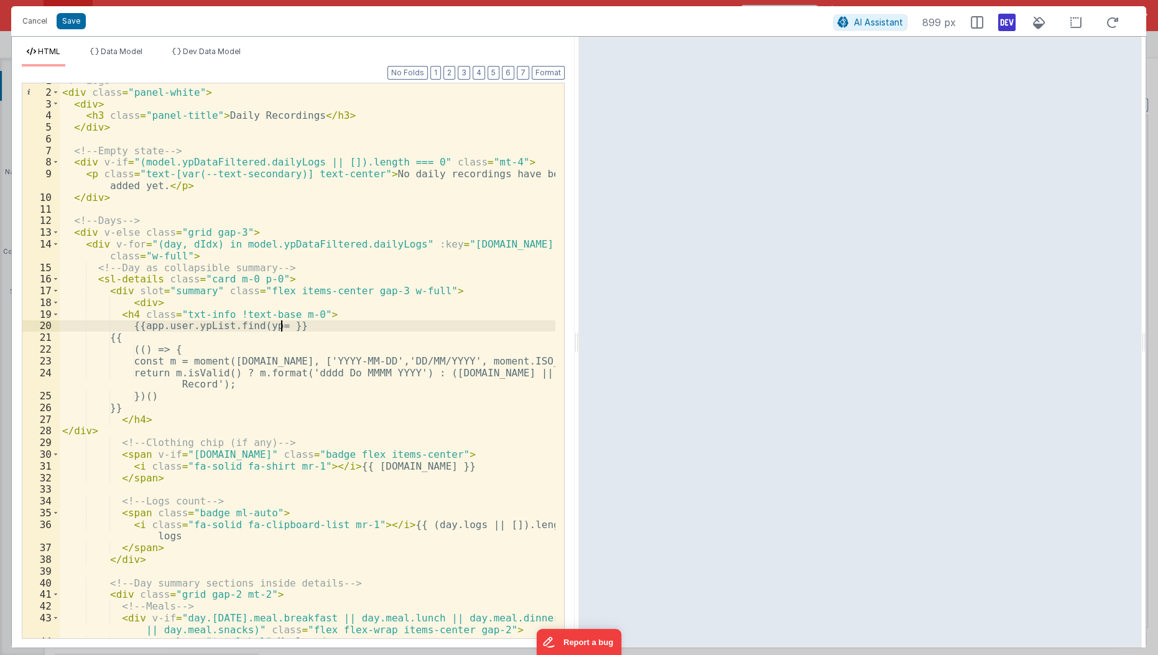
scroll to position [0, 0]
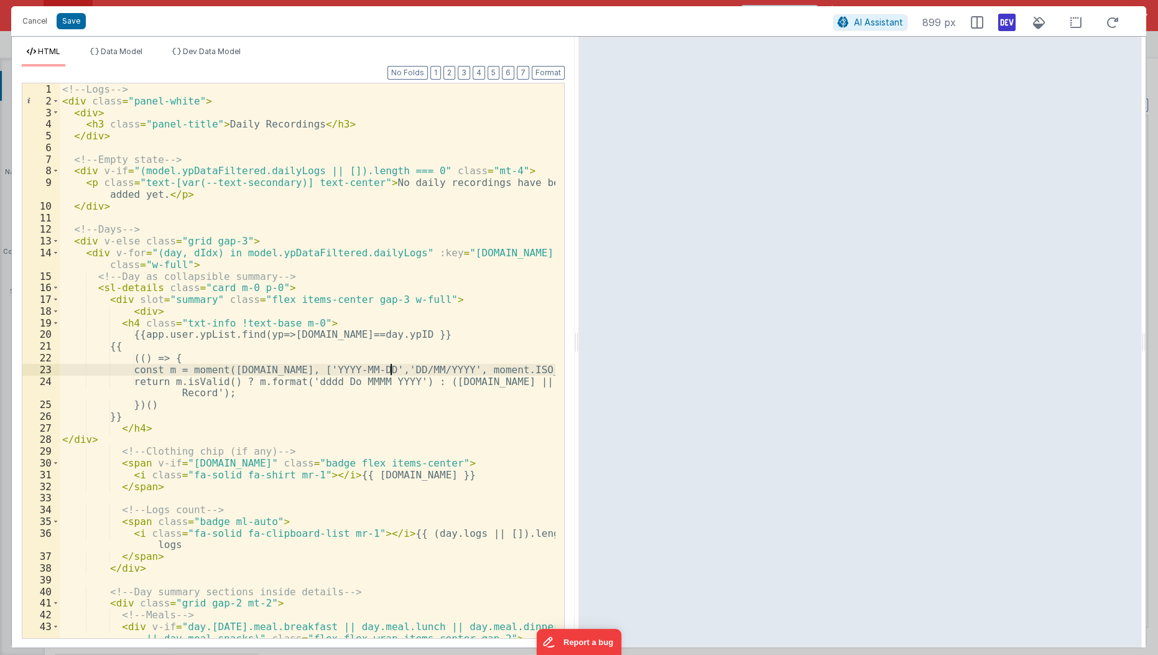
click at [391, 366] on div "<!-- Logs --> < div class = "panel-white" > < div > < h3 class = "panel-title" …" at bounding box center [308, 373] width 497 height 580
click at [68, 14] on button "Save" at bounding box center [71, 21] width 29 height 16
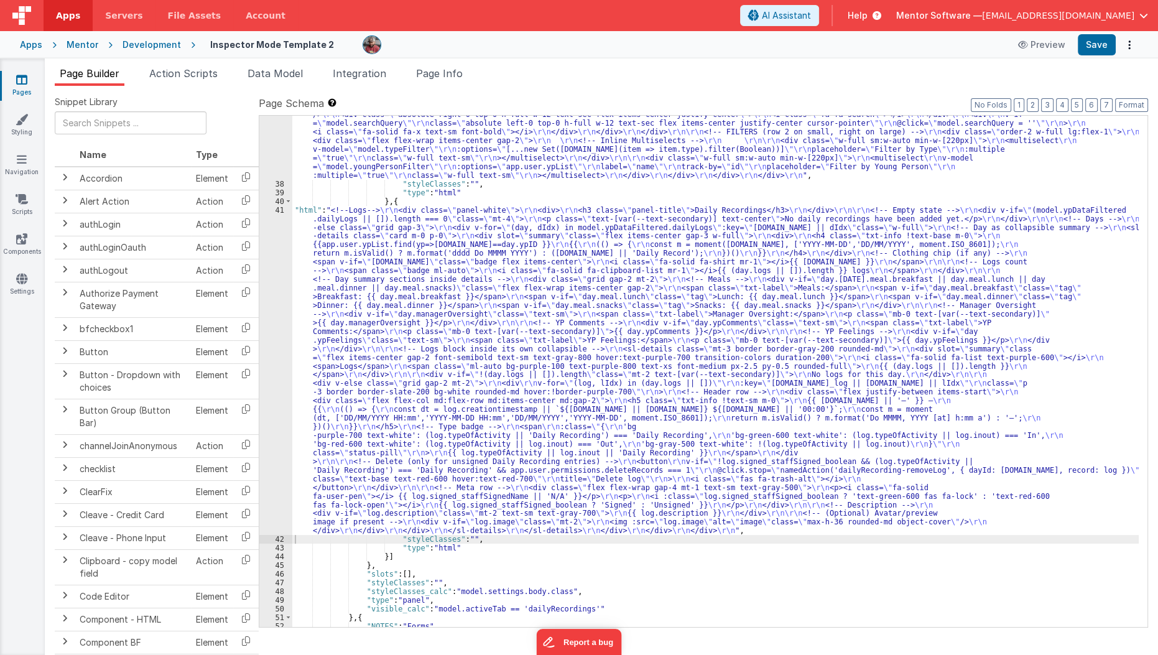
click at [300, 67] on span "Data Model" at bounding box center [274, 73] width 55 height 12
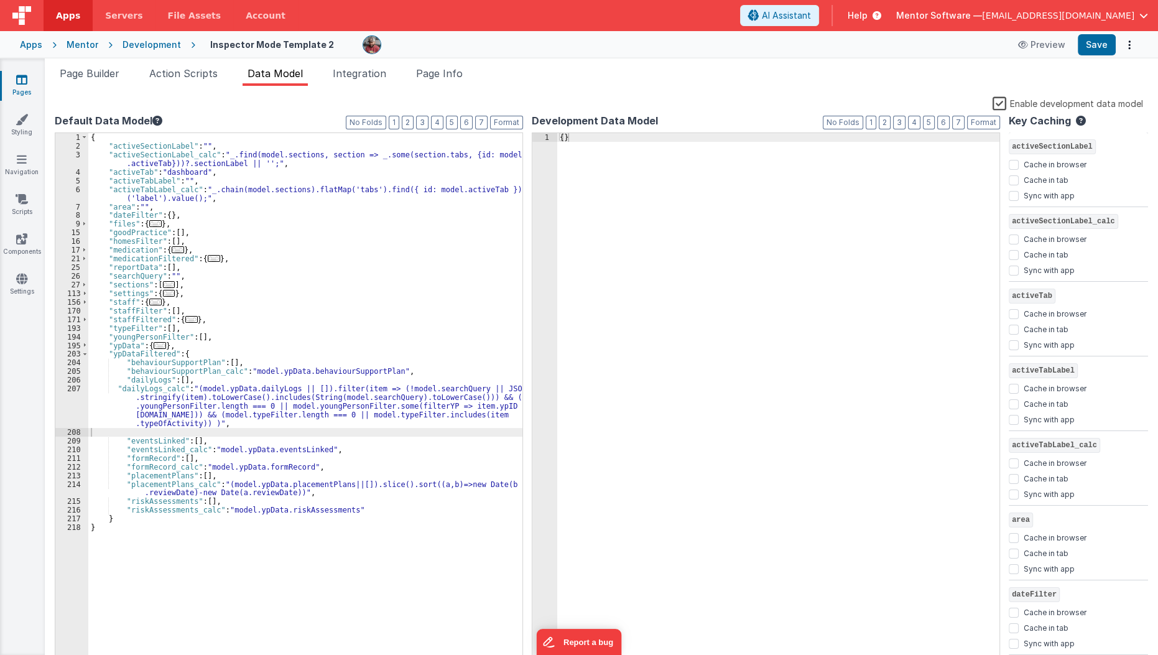
click at [1001, 101] on label "Enable development data model" at bounding box center [1067, 103] width 150 height 14
click at [0, 0] on input "Enable development data model" at bounding box center [0, 0] width 0 height 0
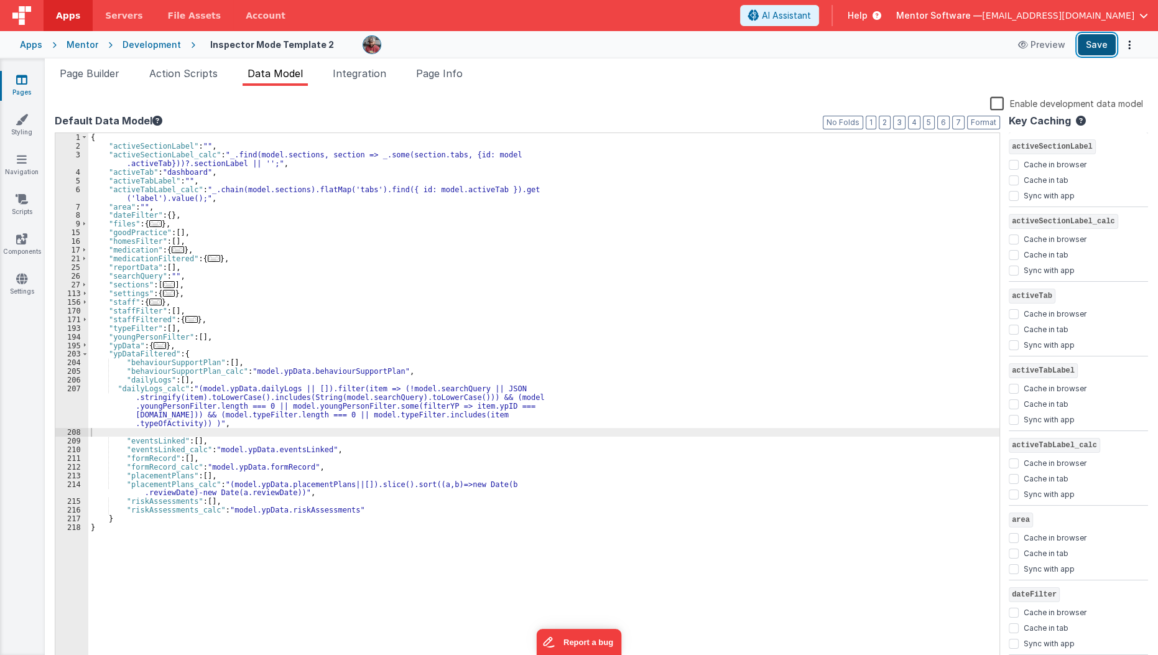
click at [1085, 49] on button "Save" at bounding box center [1097, 44] width 38 height 21
click at [80, 80] on li "Page Builder" at bounding box center [90, 76] width 70 height 20
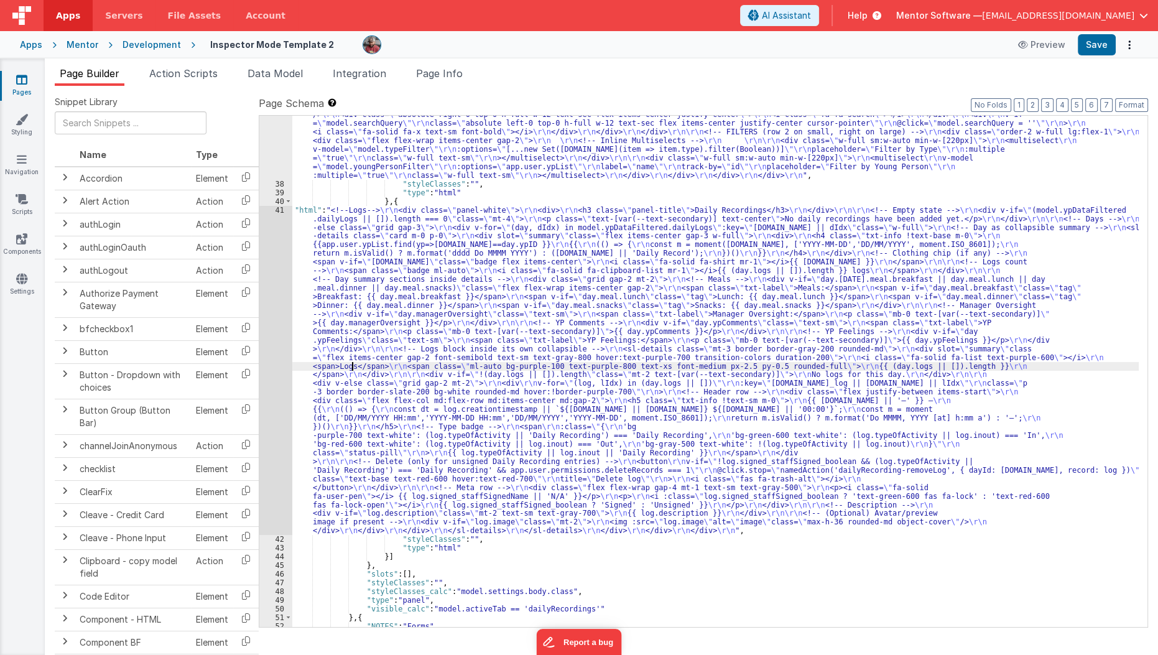
click at [354, 363] on div ""html" : "<div class= \" flex flex-col lg:flex-row items-stretch lg:items-cente…" at bounding box center [715, 392] width 847 height 615
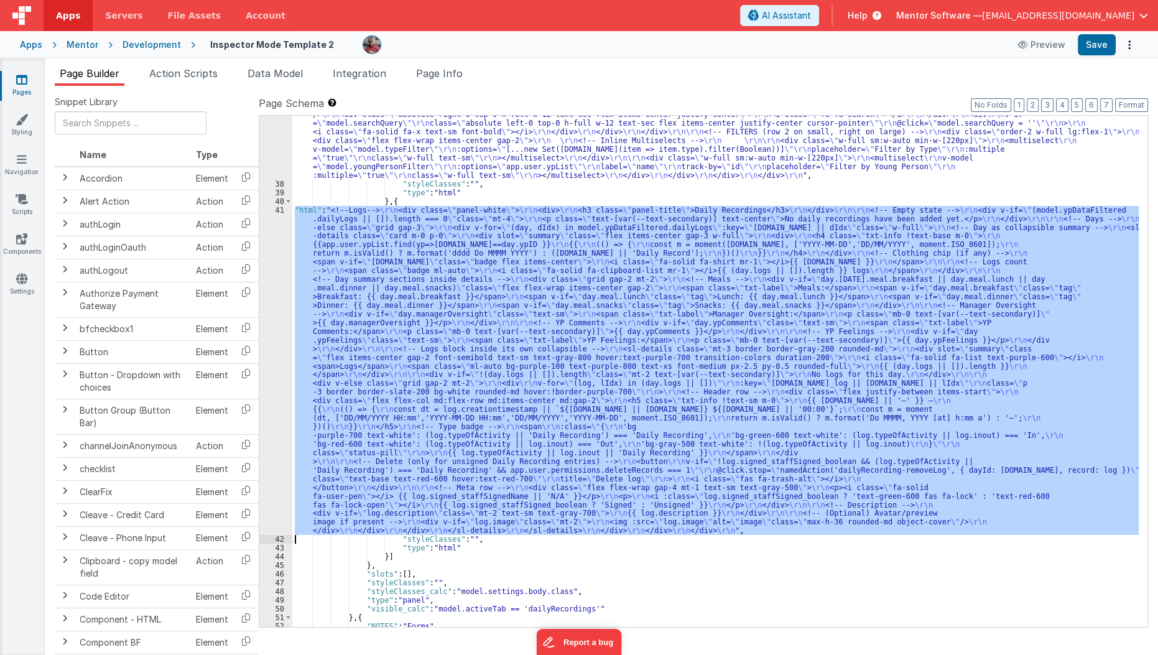
click at [266, 380] on div "41" at bounding box center [275, 371] width 33 height 330
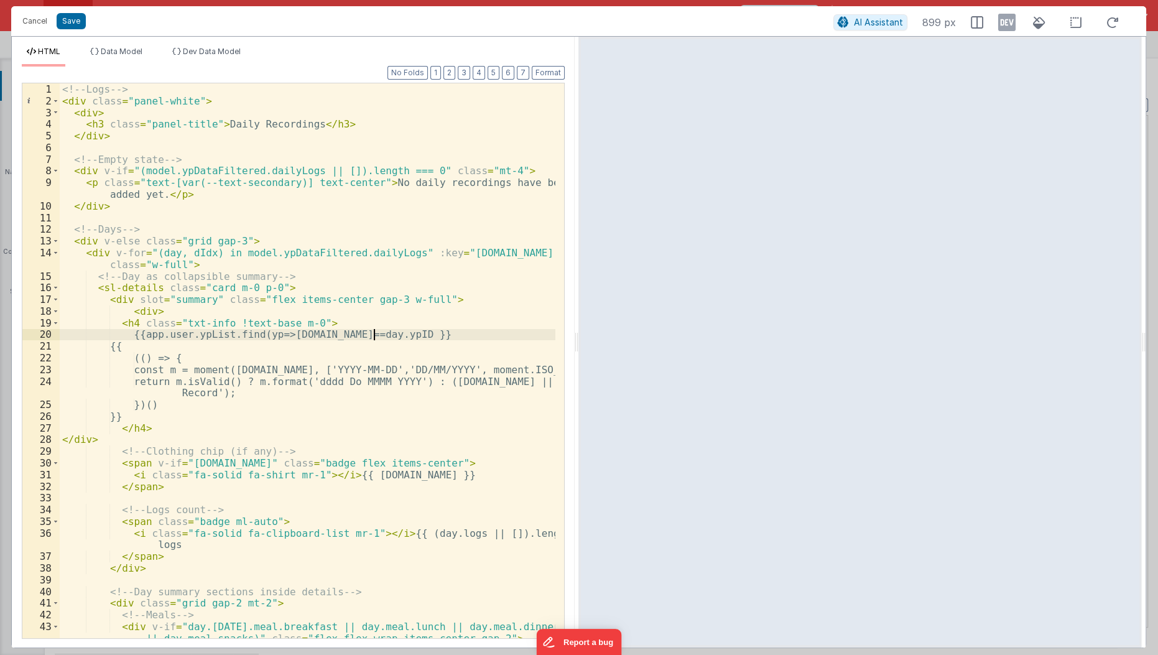
click at [372, 336] on div "<!-- Logs --> < div class = "panel-white" > < div > < h3 class = "panel-title" …" at bounding box center [308, 373] width 497 height 580
click at [67, 19] on button "Save" at bounding box center [71, 21] width 29 height 16
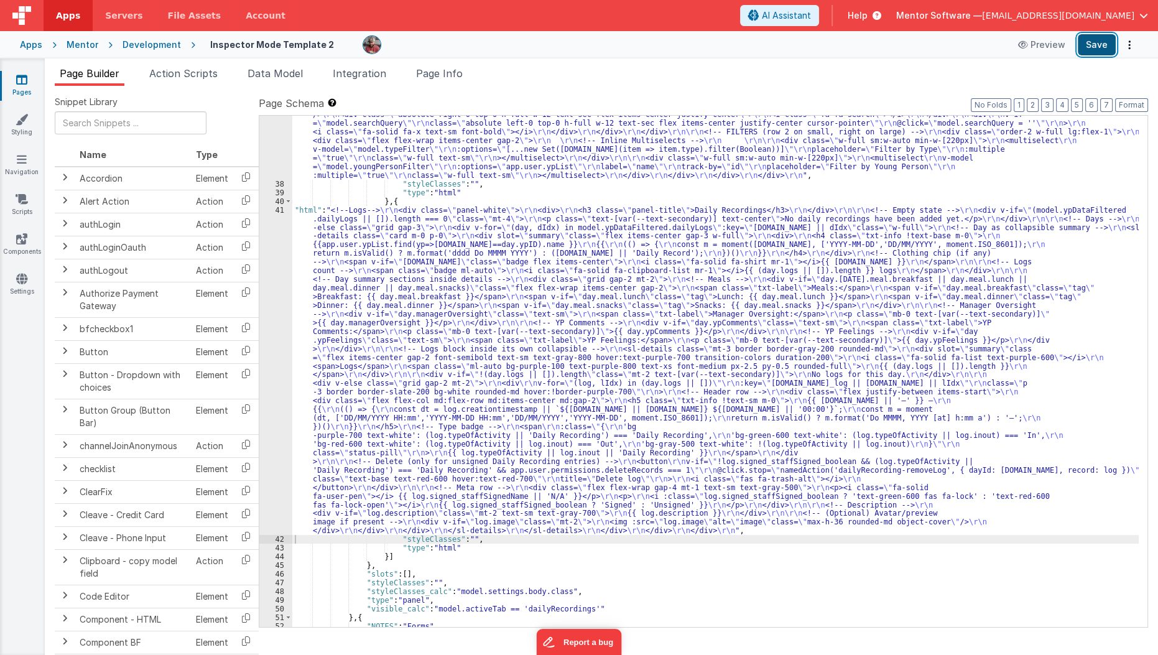
click at [1094, 50] on button "Save" at bounding box center [1097, 44] width 38 height 21
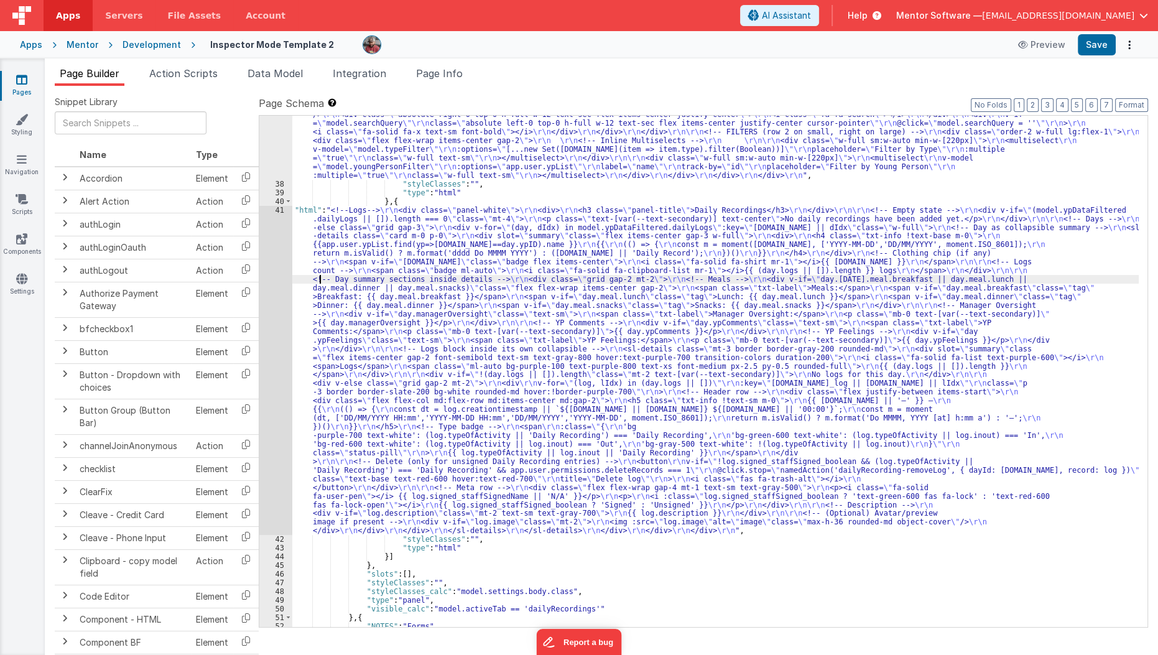
click at [318, 281] on div ""html" : "<div class= \" flex flex-col lg:flex-row items-stretch lg:items-cente…" at bounding box center [715, 392] width 847 height 615
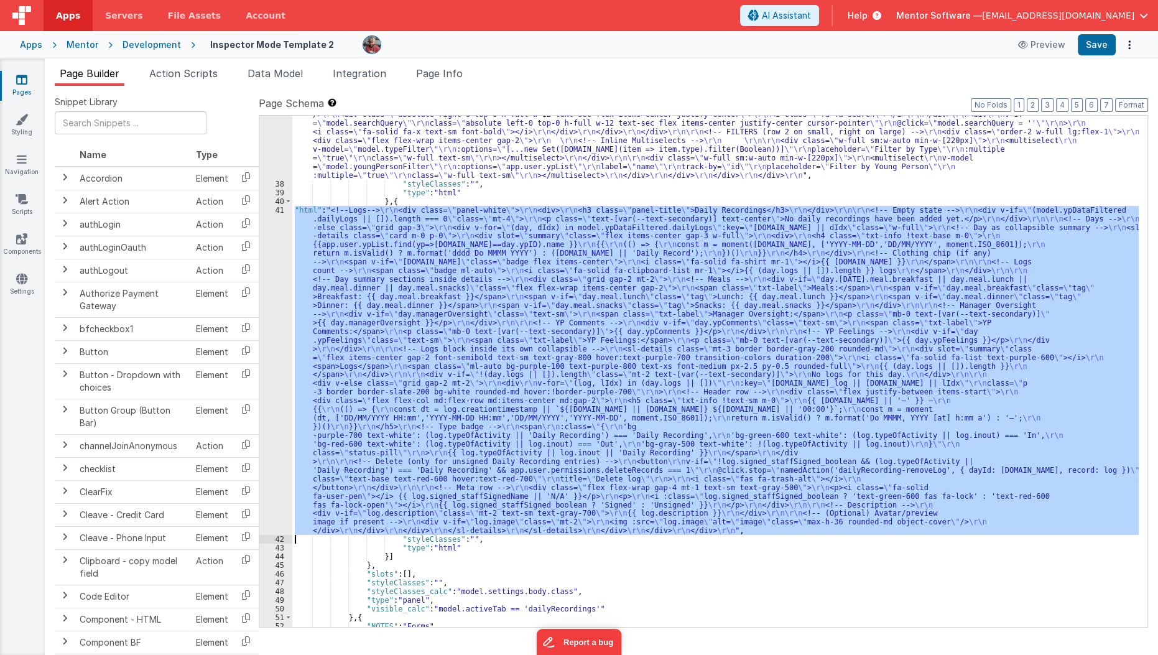
click at [274, 318] on div "41" at bounding box center [275, 371] width 33 height 330
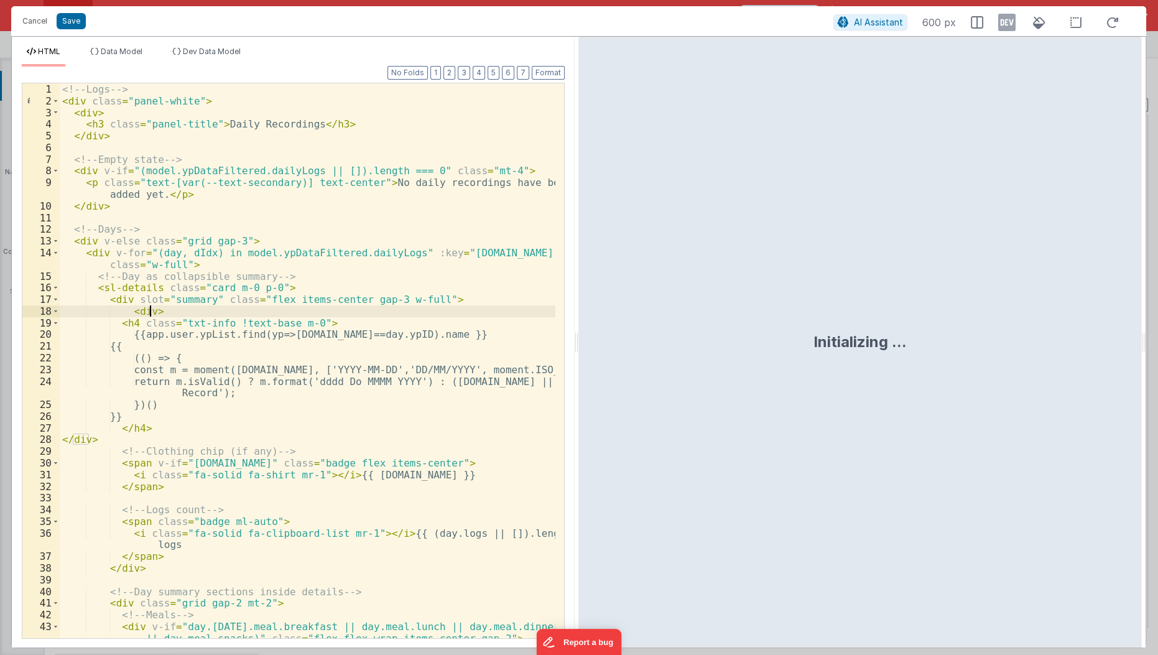
click at [149, 313] on div "<!-- Logs --> < div class = "panel-white" > < div > < h3 class = "panel-title" …" at bounding box center [308, 373] width 497 height 580
click at [285, 213] on div "<!-- Logs --> < div class = "panel-white" > < div > < h3 class = "panel-title" …" at bounding box center [308, 373] width 497 height 580
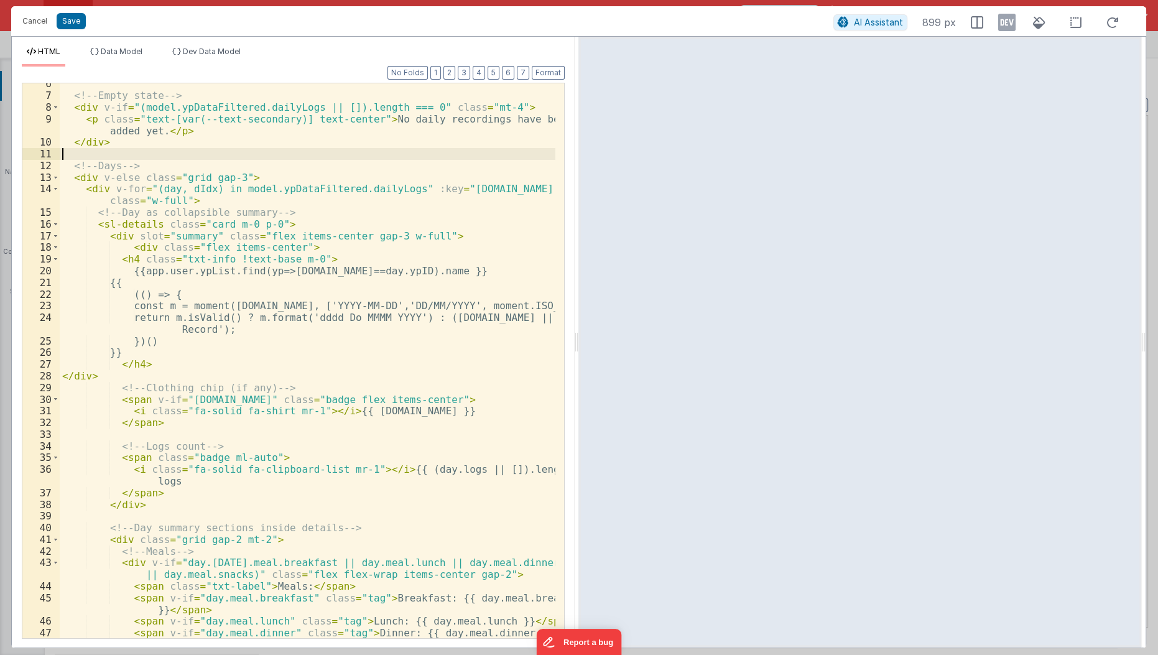
scroll to position [56, 0]
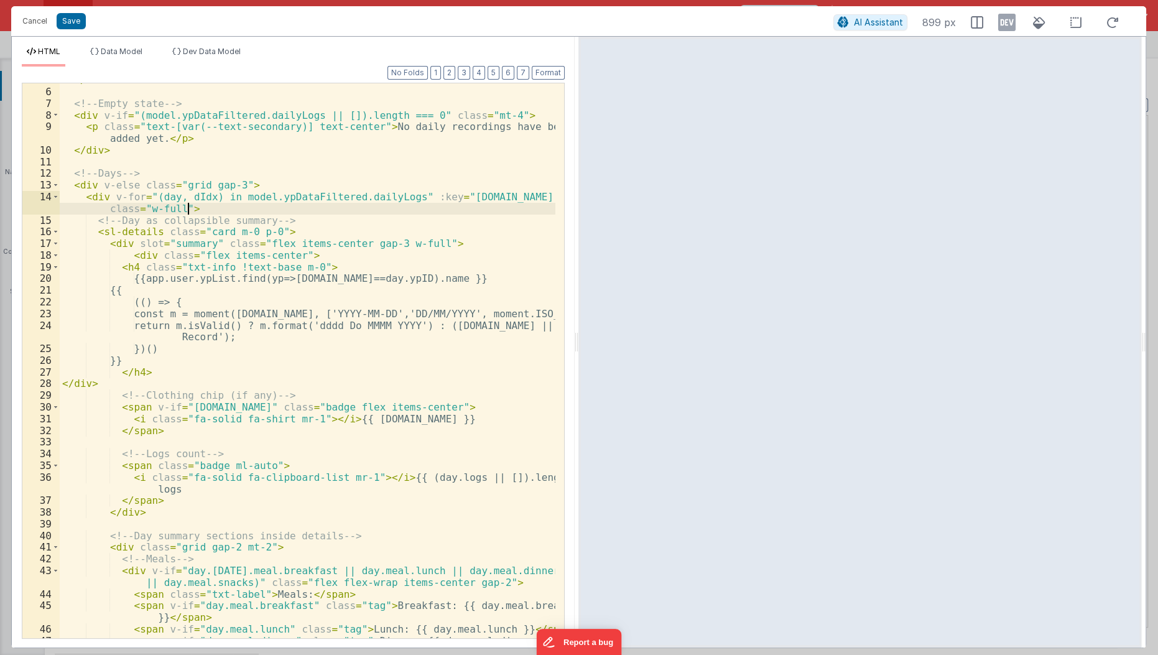
click at [285, 213] on div "</ div > <!-- Empty state --> < div v-if = "(model.ypDataFiltered.dailyLogs || …" at bounding box center [308, 364] width 497 height 580
click at [300, 164] on div "</ div > <!-- Empty state --> < div v-if = "(model.ypDataFiltered.dailyLogs || …" at bounding box center [308, 364] width 497 height 580
click at [284, 252] on div "</ div > <!-- Empty state --> < div v-if = "(model.ypDataFiltered.dailyLogs || …" at bounding box center [308, 364] width 497 height 580
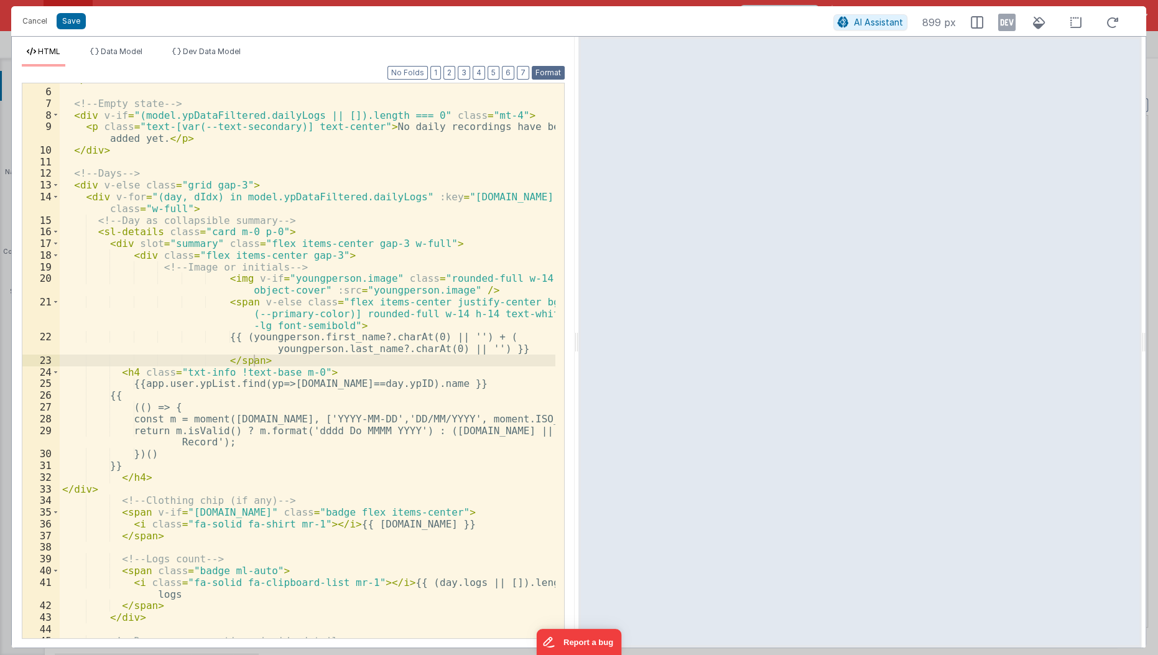
click at [550, 69] on button "Format" at bounding box center [548, 73] width 33 height 14
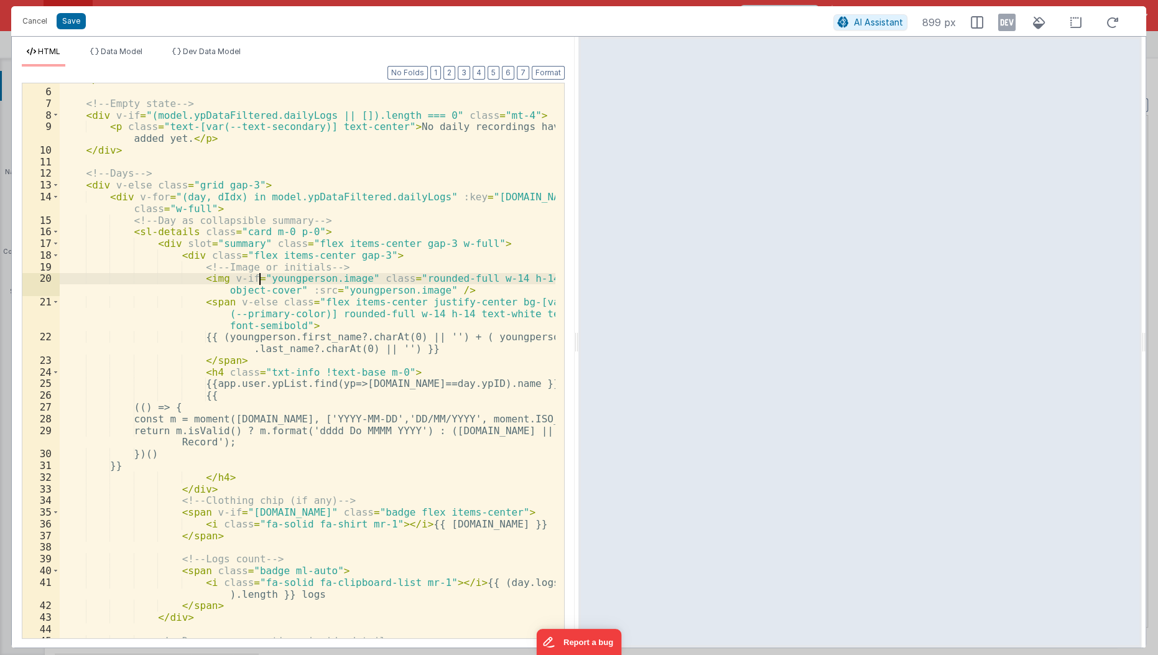
click at [259, 280] on div "</ div > <!-- Empty state --> < div v-if = "(model.ypDataFiltered.dailyLogs || …" at bounding box center [308, 364] width 497 height 580
click at [191, 424] on div "</ div > <!-- Empty state --> < div v-if = "(model.ypDataFiltered.dailyLogs || …" at bounding box center [308, 364] width 497 height 580
click at [228, 384] on div "</ div > <!-- Empty state --> < div v-if = "(model.ypDataFiltered.dailyLogs || …" at bounding box center [308, 364] width 497 height 580
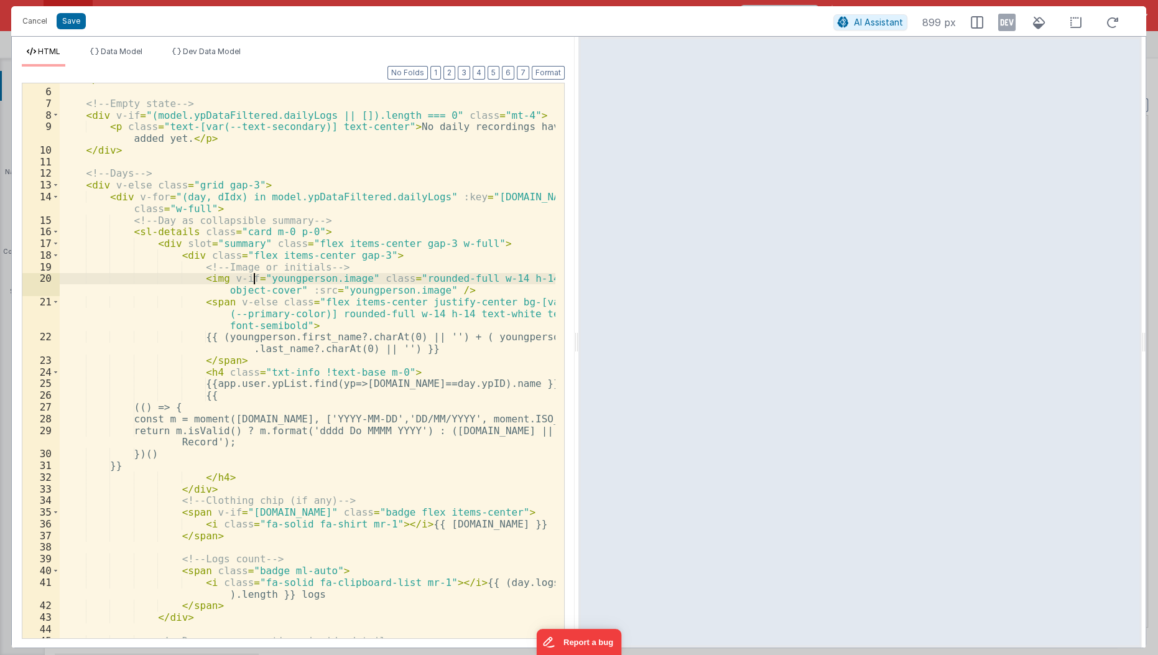
click at [254, 277] on div "</ div > <!-- Empty state --> < div v-if = "(model.ypDataFiltered.dailyLogs || …" at bounding box center [308, 364] width 497 height 580
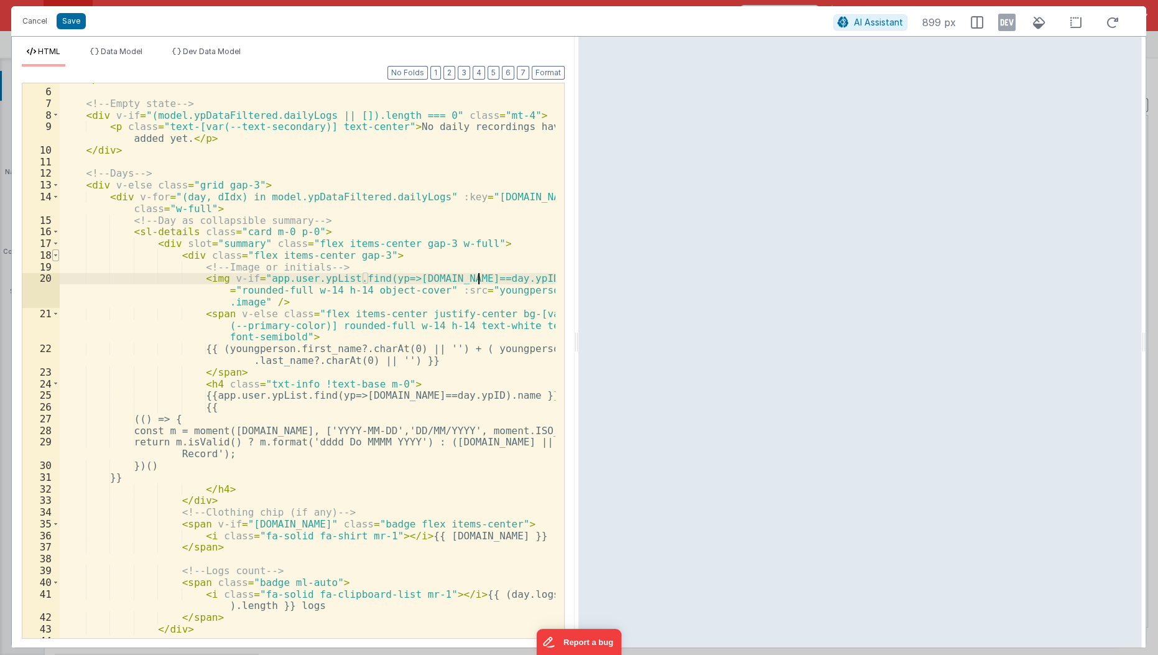
click at [56, 256] on span at bounding box center [55, 255] width 7 height 12
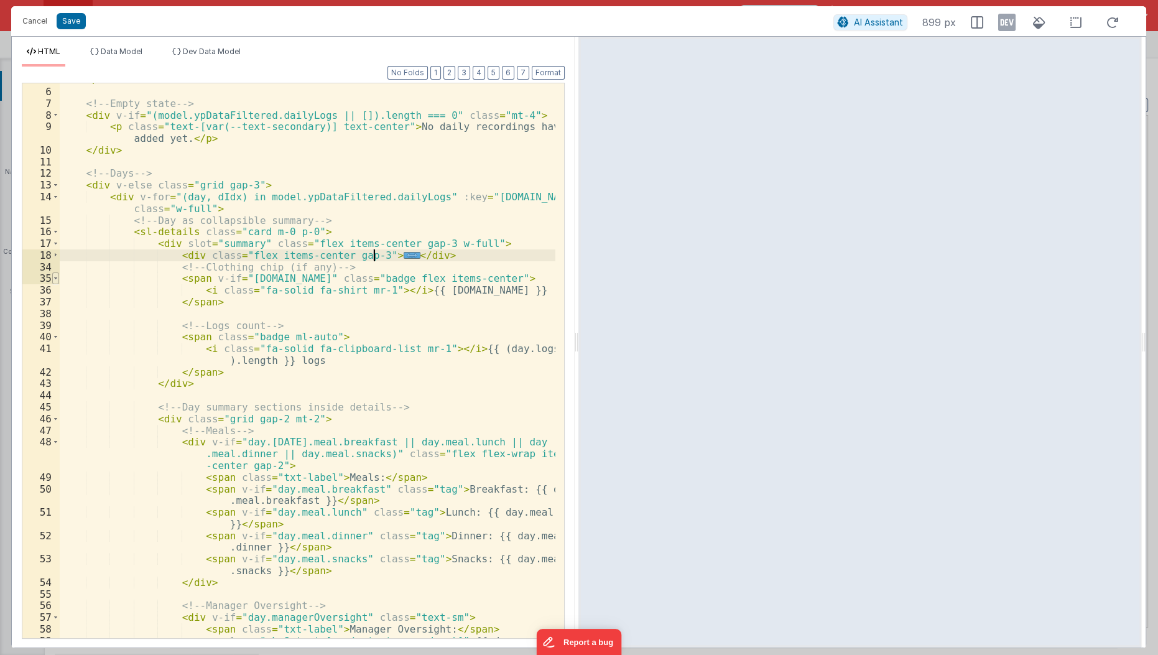
click at [56, 277] on span at bounding box center [55, 278] width 7 height 12
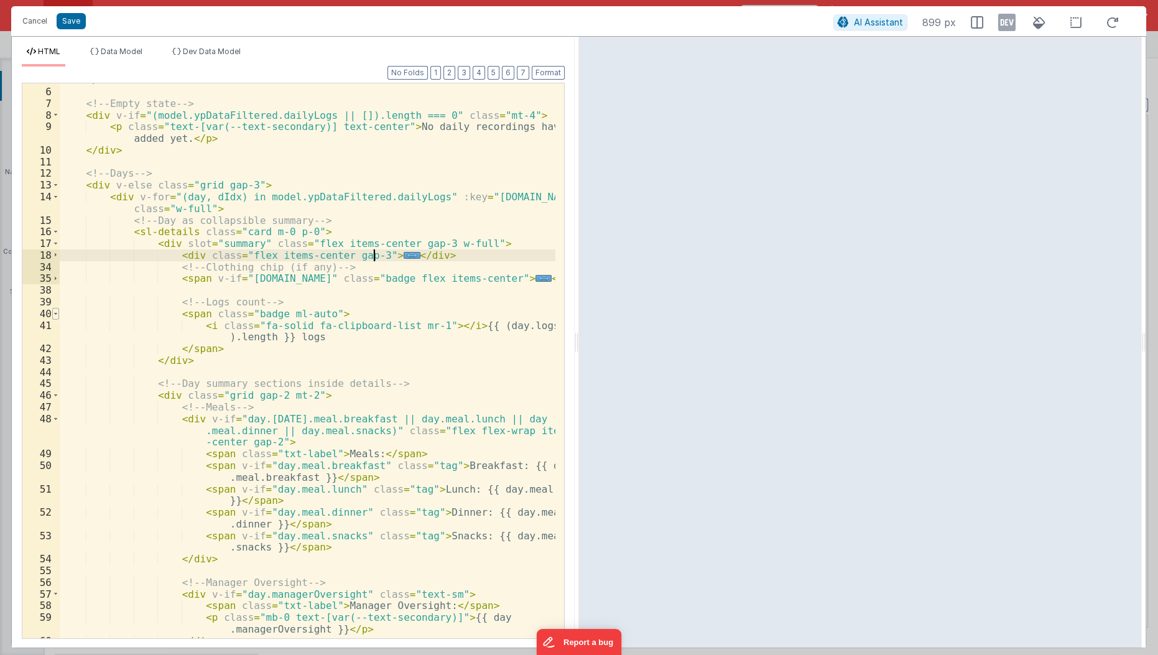
click at [53, 314] on span at bounding box center [55, 314] width 7 height 12
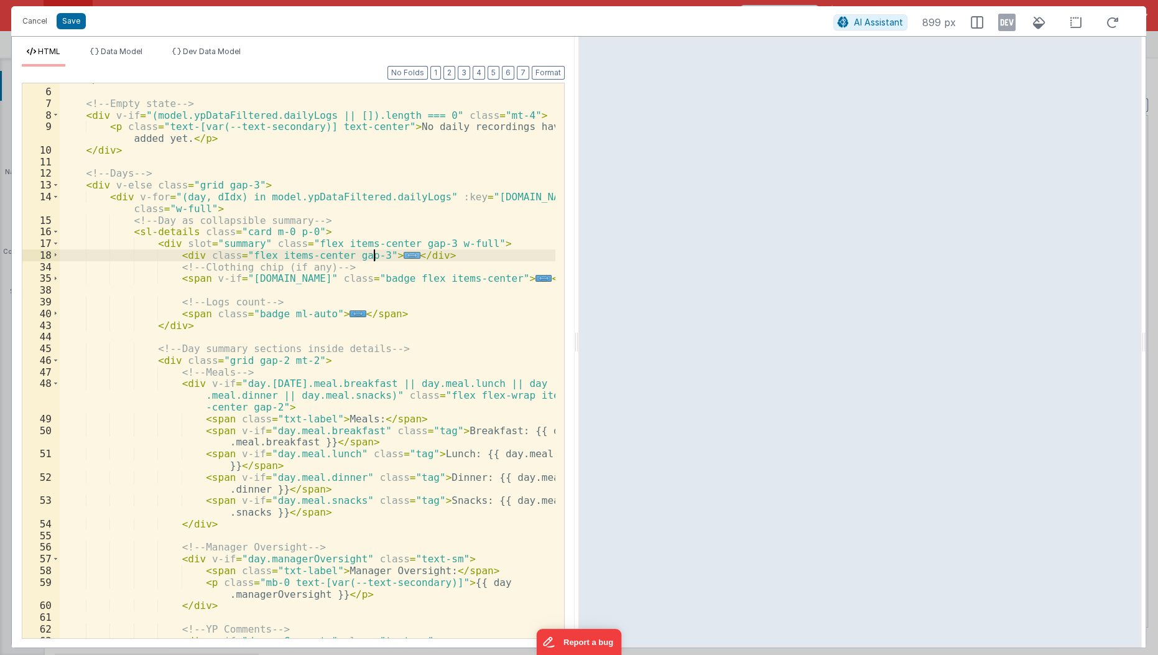
click at [404, 256] on span "..." at bounding box center [412, 255] width 16 height 7
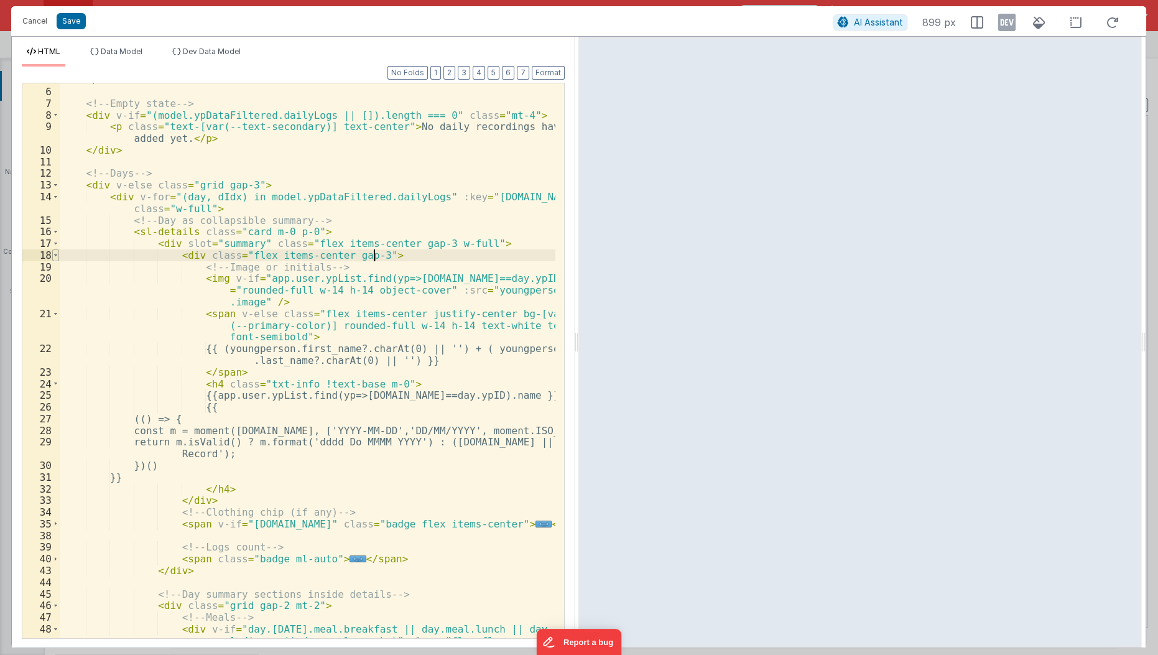
click at [55, 258] on span at bounding box center [55, 255] width 7 height 12
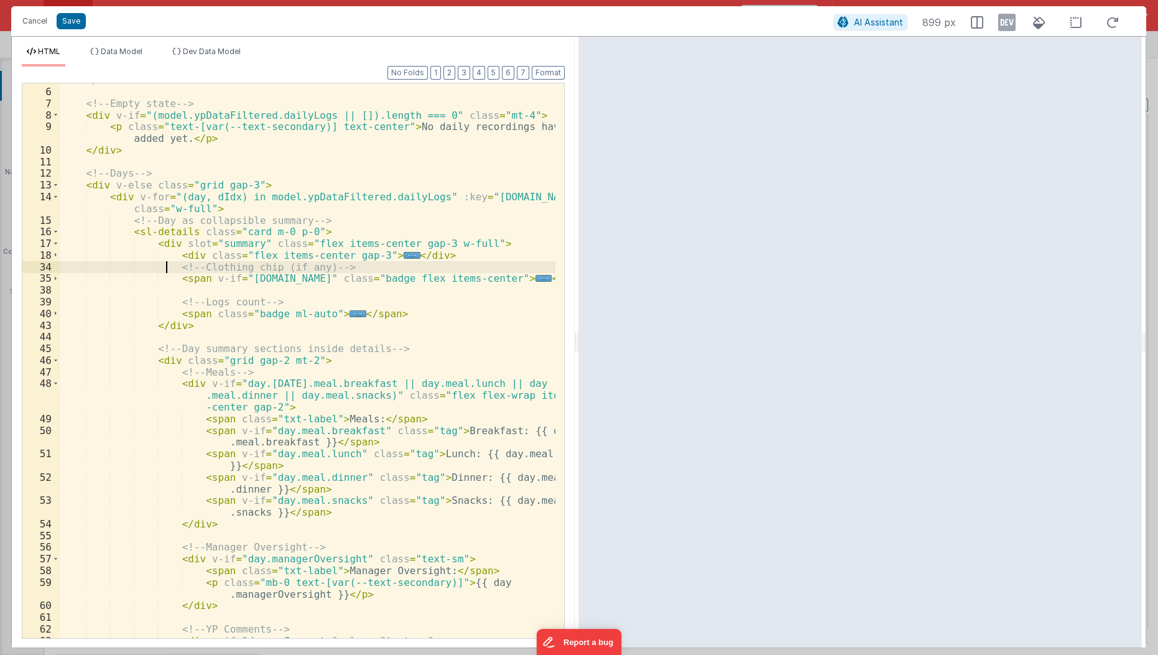
click at [167, 266] on div "</ div > <!-- Empty state --> < div v-if = "(model.ypDataFiltered.dailyLogs || …" at bounding box center [308, 364] width 497 height 580
click at [167, 257] on div "</ div > <!-- Empty state --> < div v-if = "(model.ypDataFiltered.dailyLogs || …" at bounding box center [308, 364] width 497 height 580
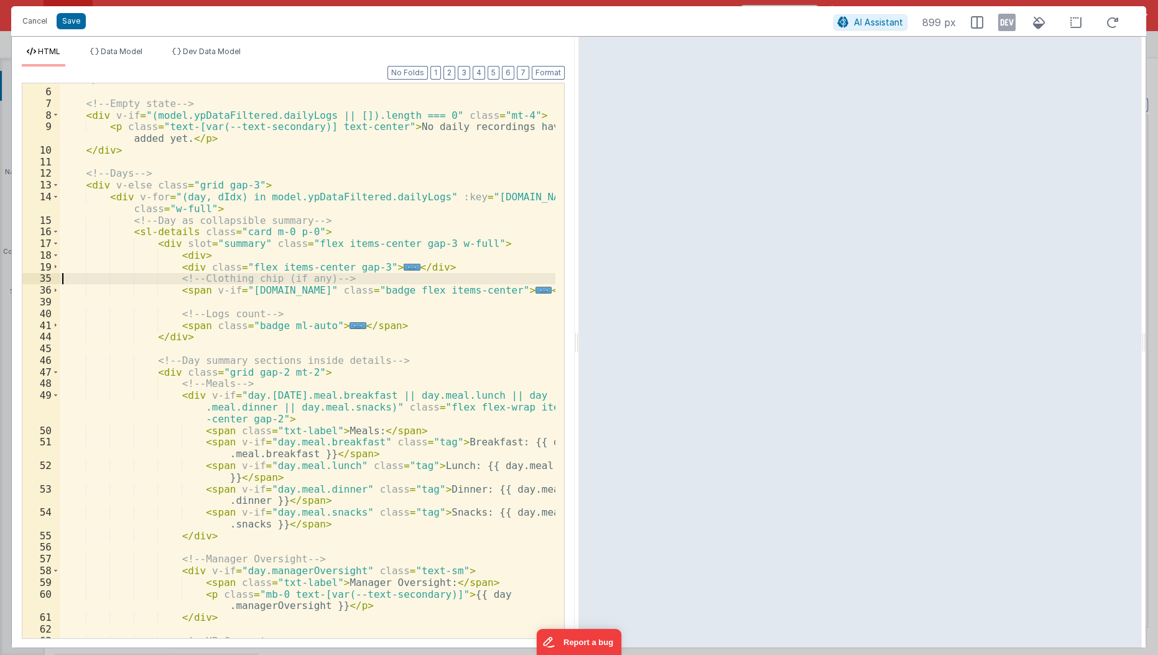
click at [451, 272] on div "</ div > <!-- Empty state --> < div v-if = "(model.ypDataFiltered.dailyLogs || …" at bounding box center [308, 364] width 497 height 580
click at [454, 264] on div "</ div > <!-- Empty state --> < div v-if = "(model.ypDataFiltered.dailyLogs || …" at bounding box center [308, 364] width 497 height 580
paste textarea
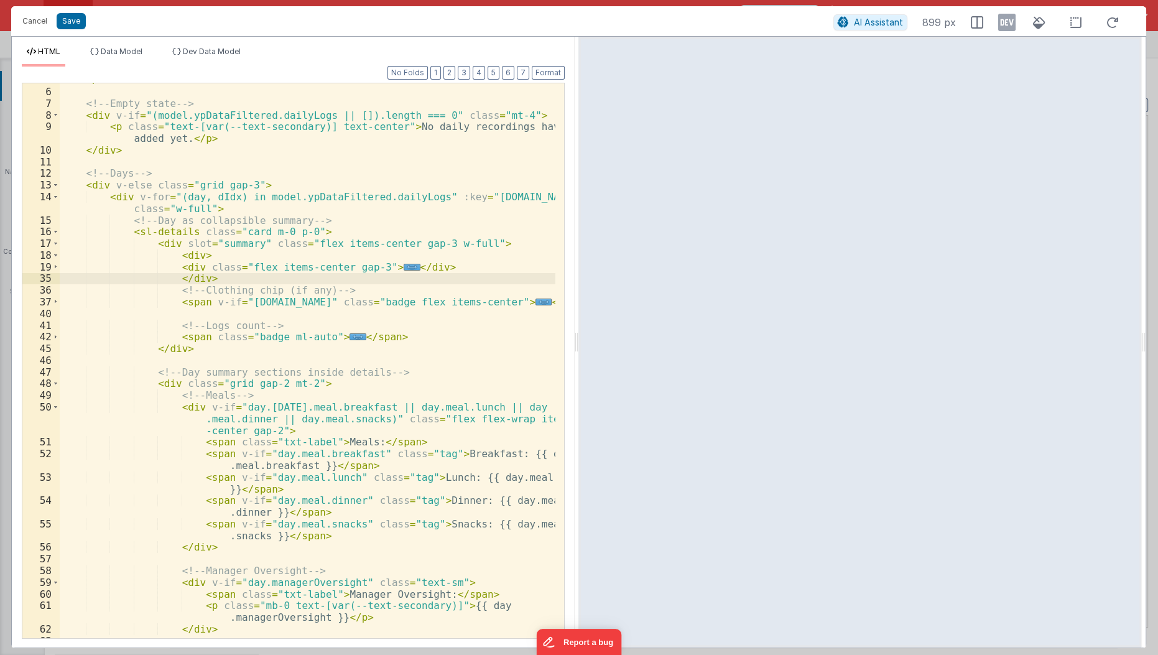
click at [194, 252] on div "</ div > <!-- Empty state --> < div v-if = "(model.ypDataFiltered.dailyLogs || …" at bounding box center [308, 364] width 497 height 580
click at [404, 265] on span "..." at bounding box center [412, 267] width 16 height 7
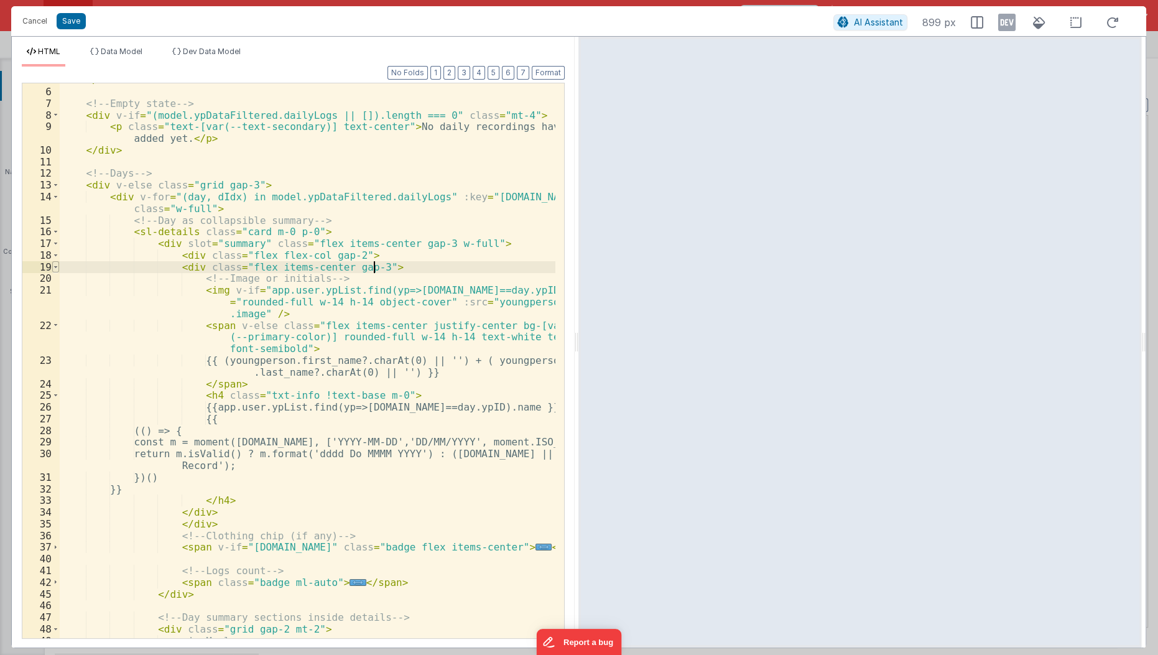
click at [54, 267] on span at bounding box center [55, 267] width 7 height 12
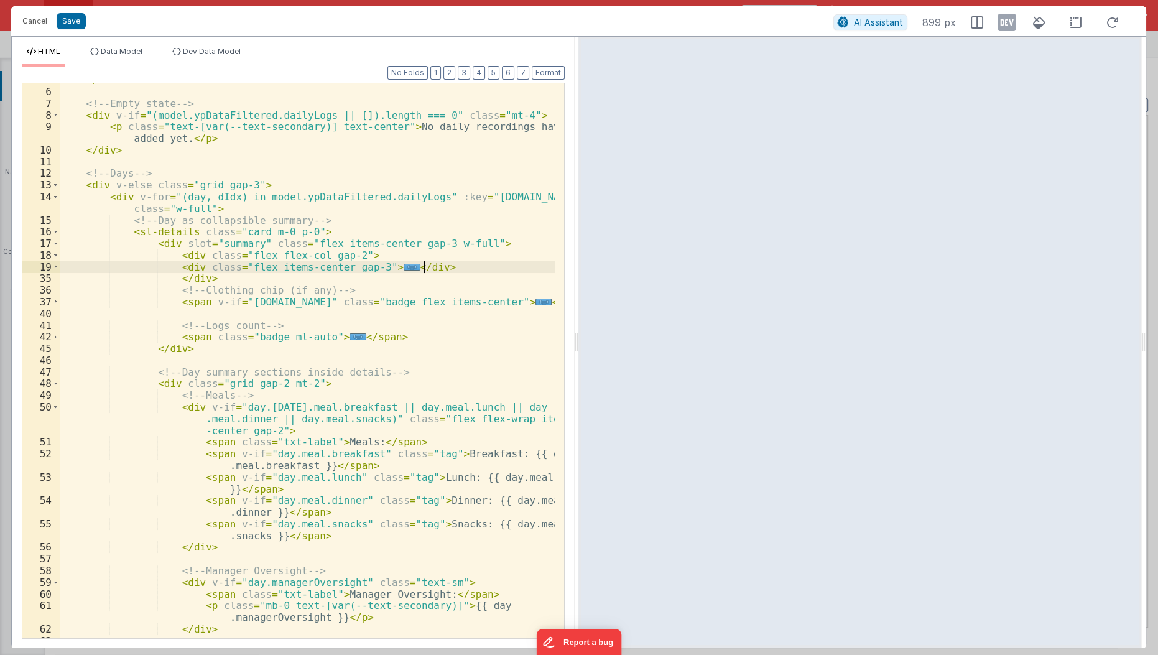
click at [435, 268] on div "</ div > <!-- Empty state --> < div v-if = "(model.ypDataFiltered.dailyLogs || …" at bounding box center [308, 364] width 497 height 580
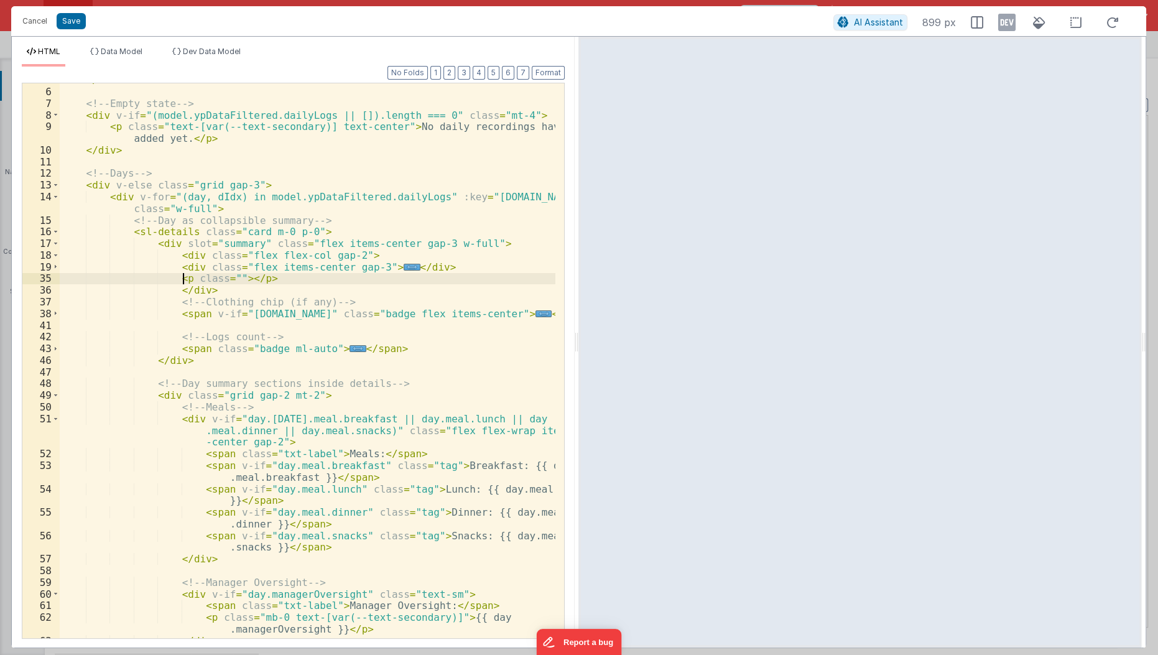
click at [183, 277] on div "</ div > <!-- Empty state --> < div v-if = "(model.ypDataFiltered.dailyLogs || …" at bounding box center [308, 364] width 497 height 580
click at [225, 277] on div "</ div > <!-- Empty state --> < div v-if = "(model.ypDataFiltered.dailyLogs || …" at bounding box center [308, 364] width 497 height 580
paste textarea
click at [383, 259] on div "</ div > <!-- Empty state --> < div v-if = "(model.ypDataFiltered.dailyLogs || …" at bounding box center [308, 364] width 497 height 580
click at [404, 267] on span "..." at bounding box center [412, 267] width 16 height 7
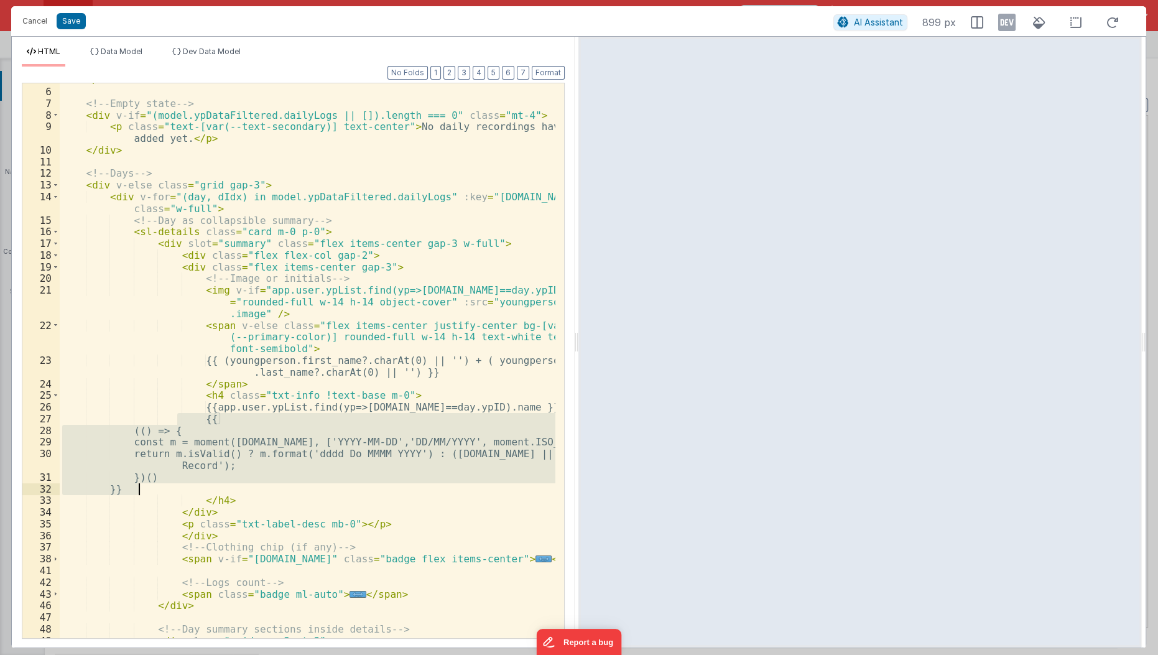
drag, startPoint x: 179, startPoint y: 422, endPoint x: 151, endPoint y: 484, distance: 68.2
click at [151, 484] on div "</ div > <!-- Empty state --> < div v-if = "(model.ypDataFiltered.dailyLogs || …" at bounding box center [308, 364] width 497 height 580
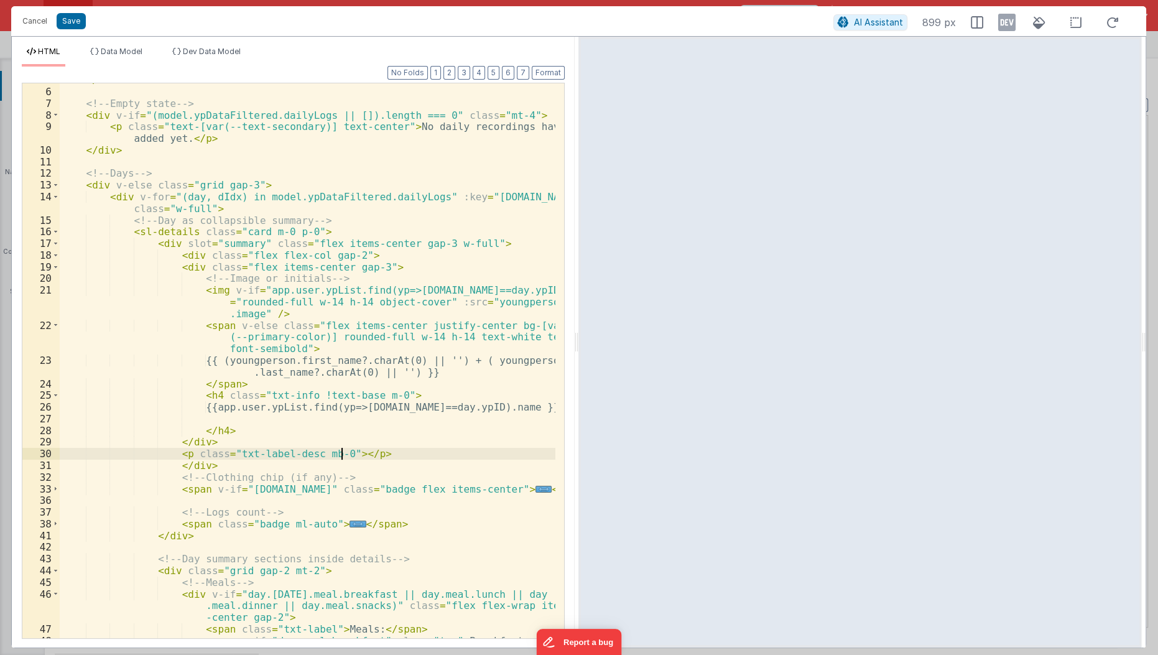
click at [342, 451] on div "</ div > <!-- Empty state --> < div v-if = "(model.ypDataFiltered.dailyLogs || …" at bounding box center [308, 369] width 497 height 591
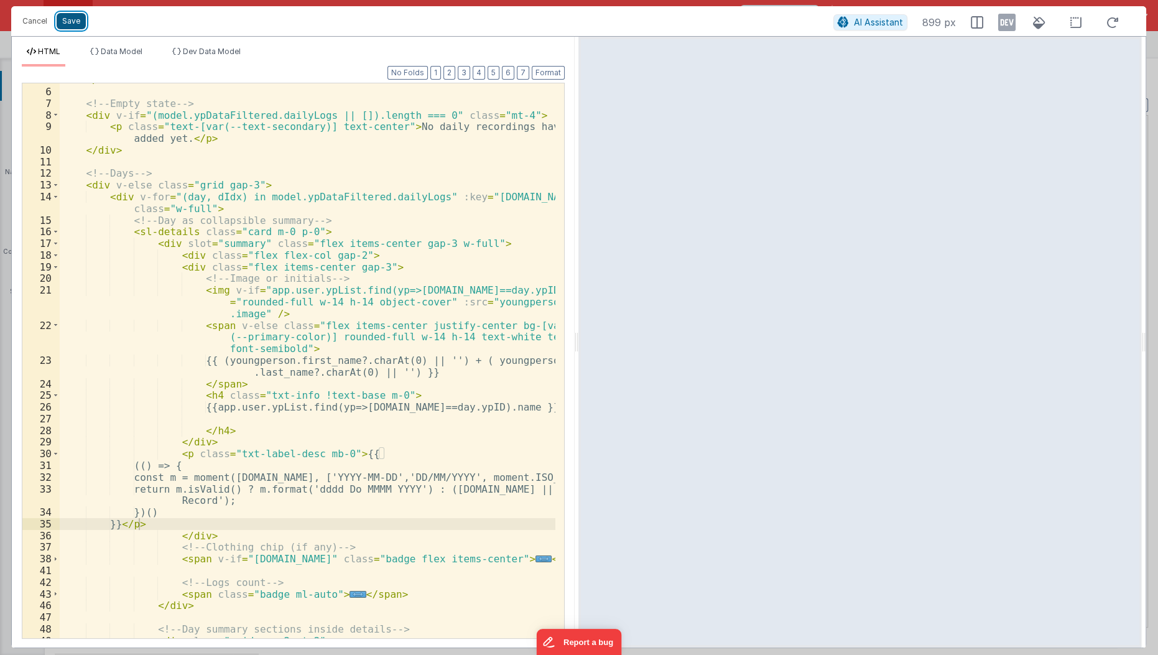
click at [72, 21] on button "Save" at bounding box center [71, 21] width 29 height 16
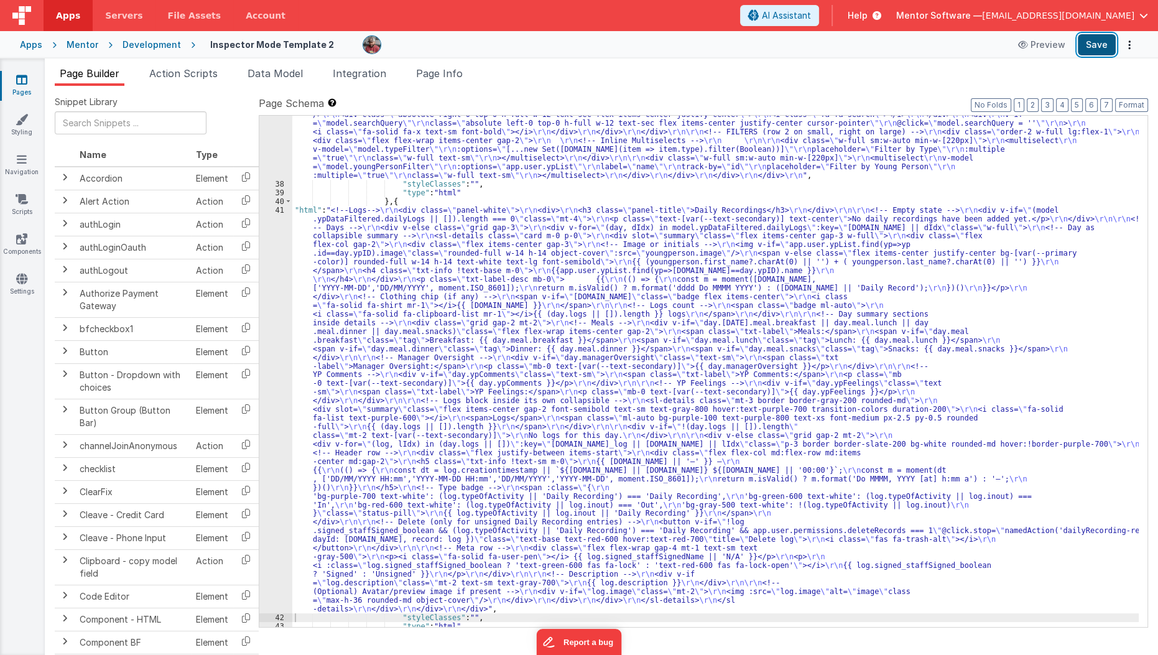
click at [1089, 48] on button "Save" at bounding box center [1097, 44] width 38 height 21
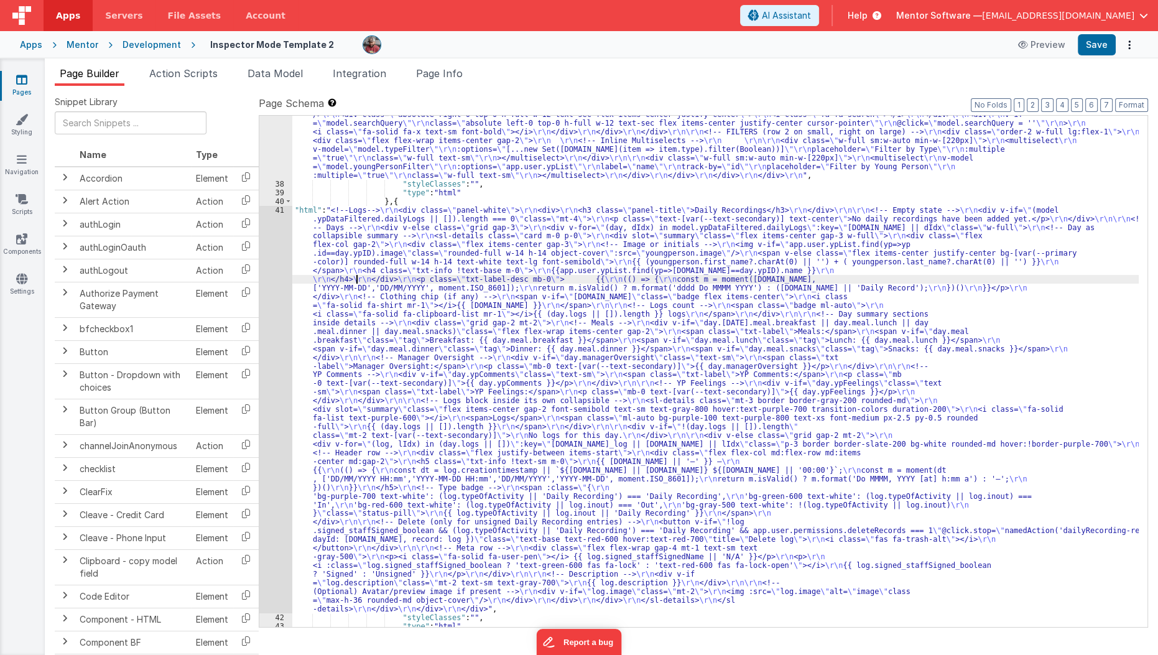
click at [357, 275] on div ""html" : "<div class= \" flex flex-col lg:flex-row items-stretch lg:items-cente…" at bounding box center [715, 392] width 847 height 615
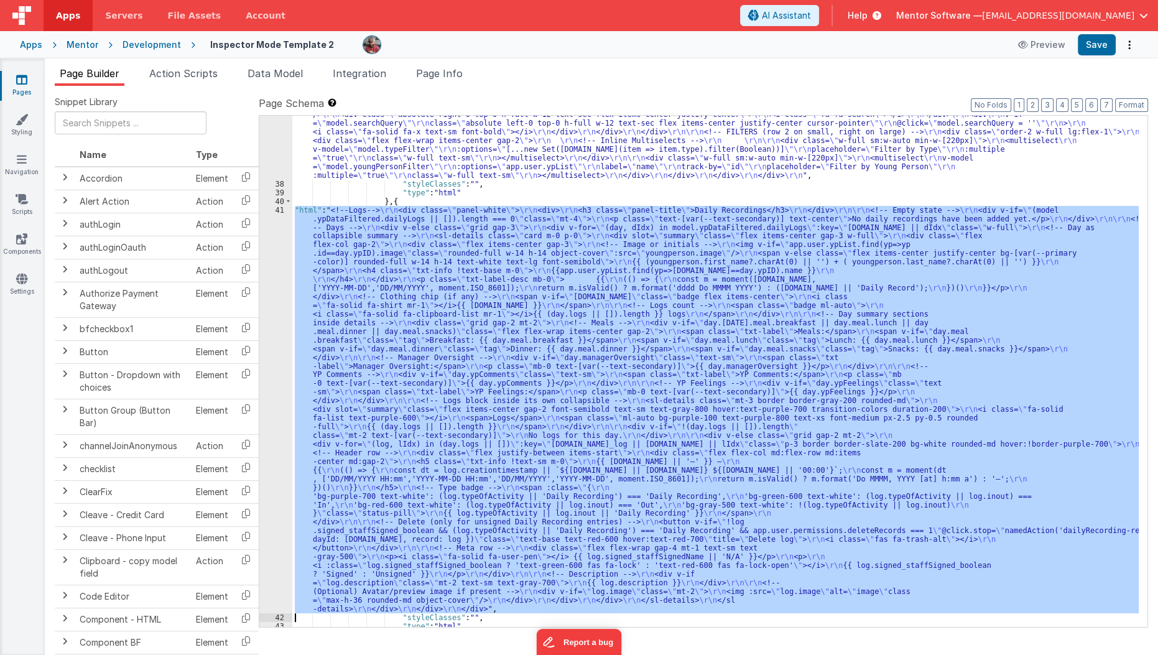
click at [271, 315] on div "41" at bounding box center [275, 409] width 33 height 407
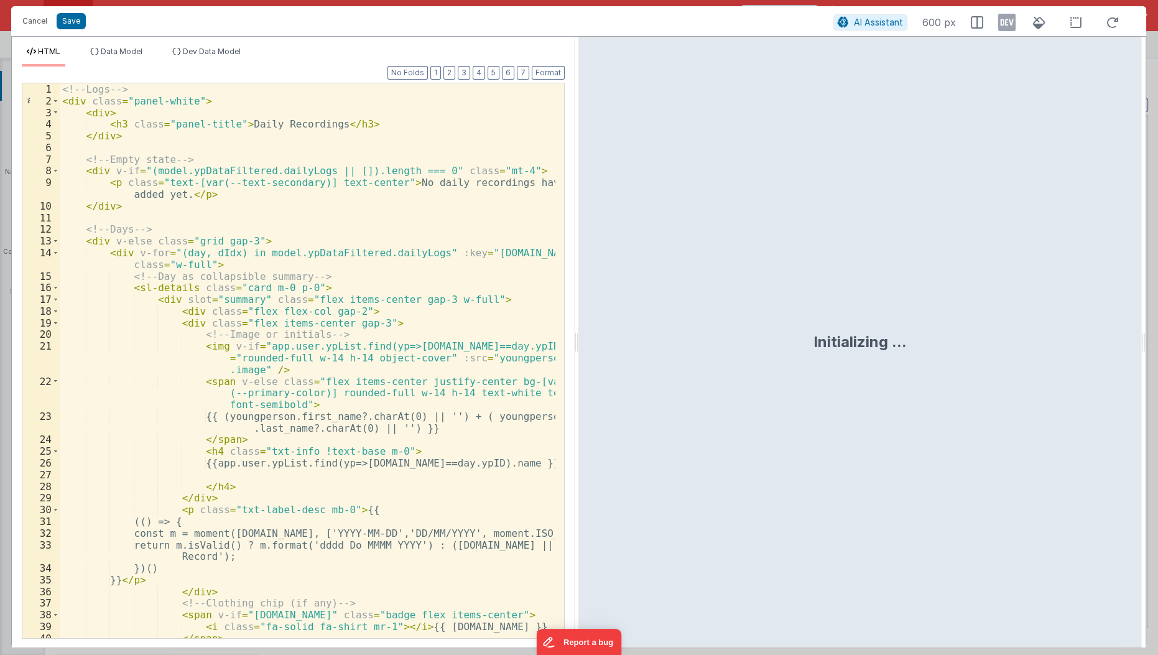
click at [500, 182] on div "<!-- Logs --> < div class = "panel-white" > < div > < h3 class = "panel-title" …" at bounding box center [308, 373] width 497 height 580
click at [70, 21] on button "Save" at bounding box center [71, 21] width 29 height 16
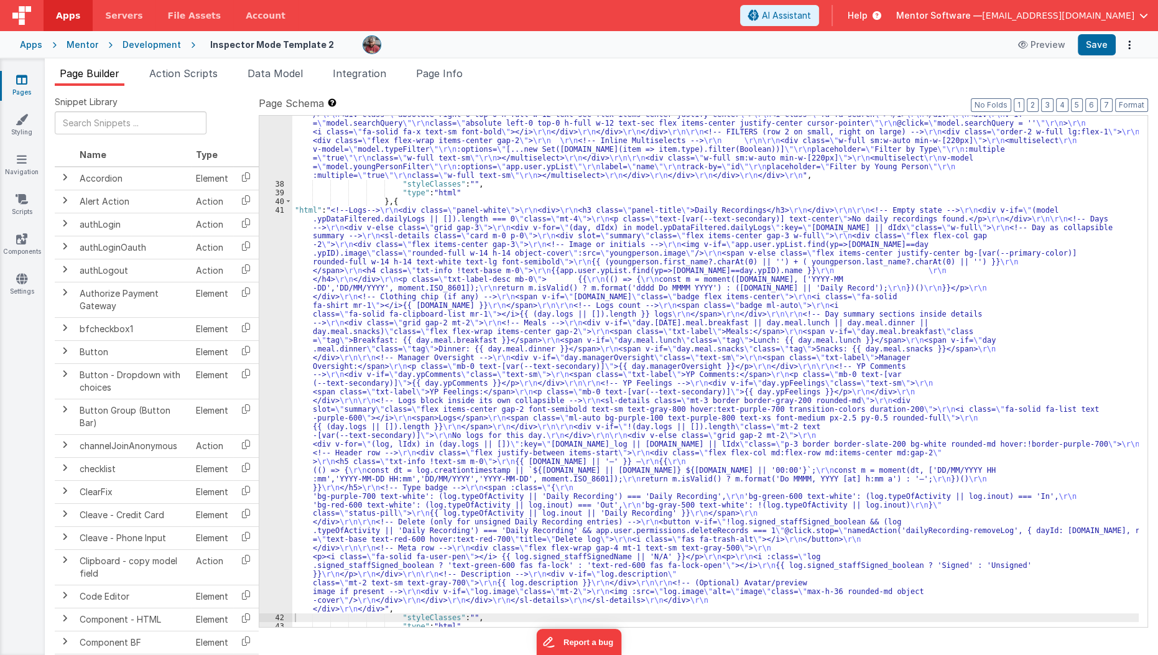
click at [366, 343] on div ""html" : "<div class= \" flex flex-col lg:flex-row items-stretch lg:items-cente…" at bounding box center [715, 392] width 847 height 615
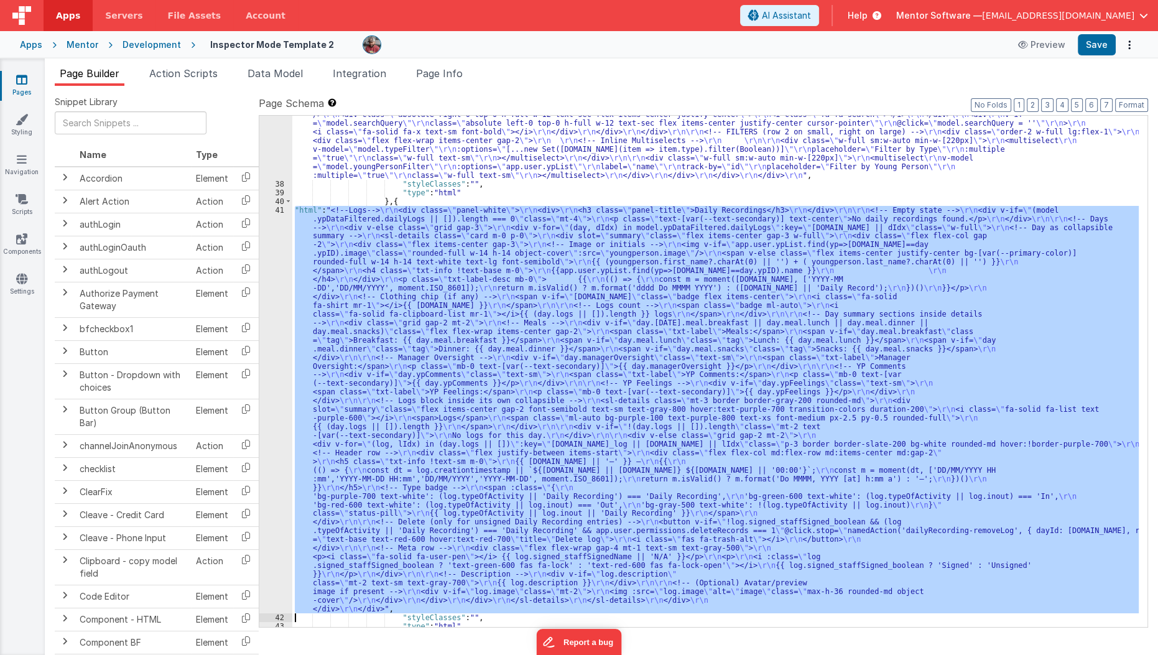
click at [273, 376] on div "41" at bounding box center [275, 409] width 33 height 407
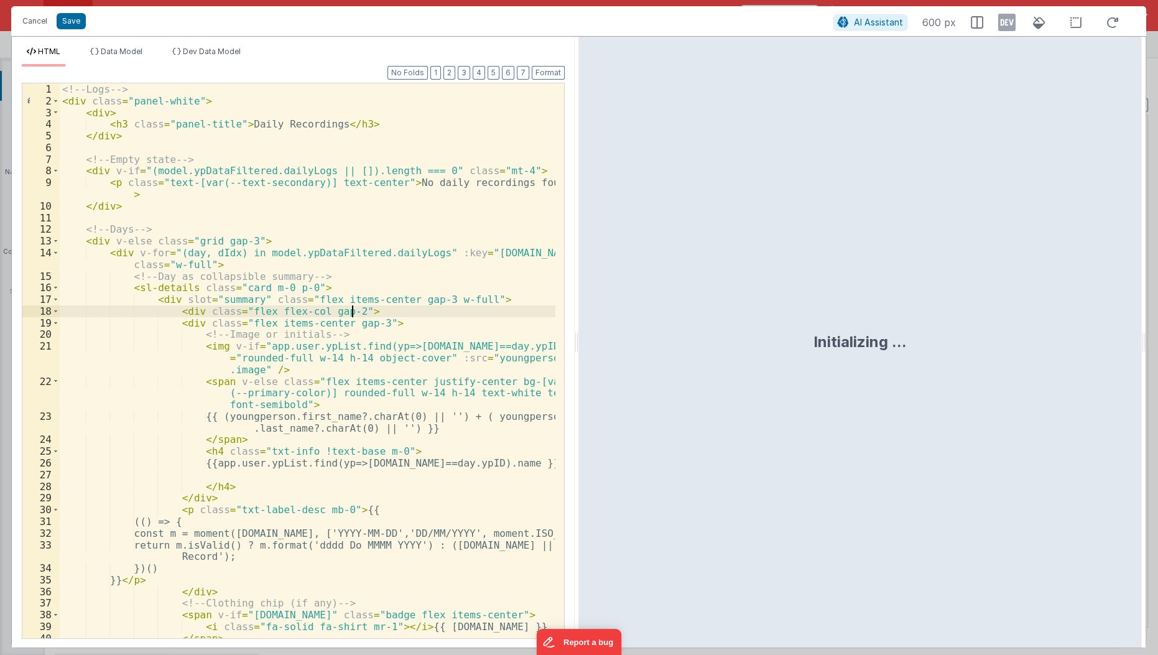
click at [367, 307] on div "<!-- Logs --> < div class = "panel-white" > < div > < h3 class = "panel-title" …" at bounding box center [308, 373] width 497 height 580
click at [307, 366] on div "<!-- Logs --> < div class = "panel-white" > < div > < h3 class = "panel-title" …" at bounding box center [308, 373] width 497 height 580
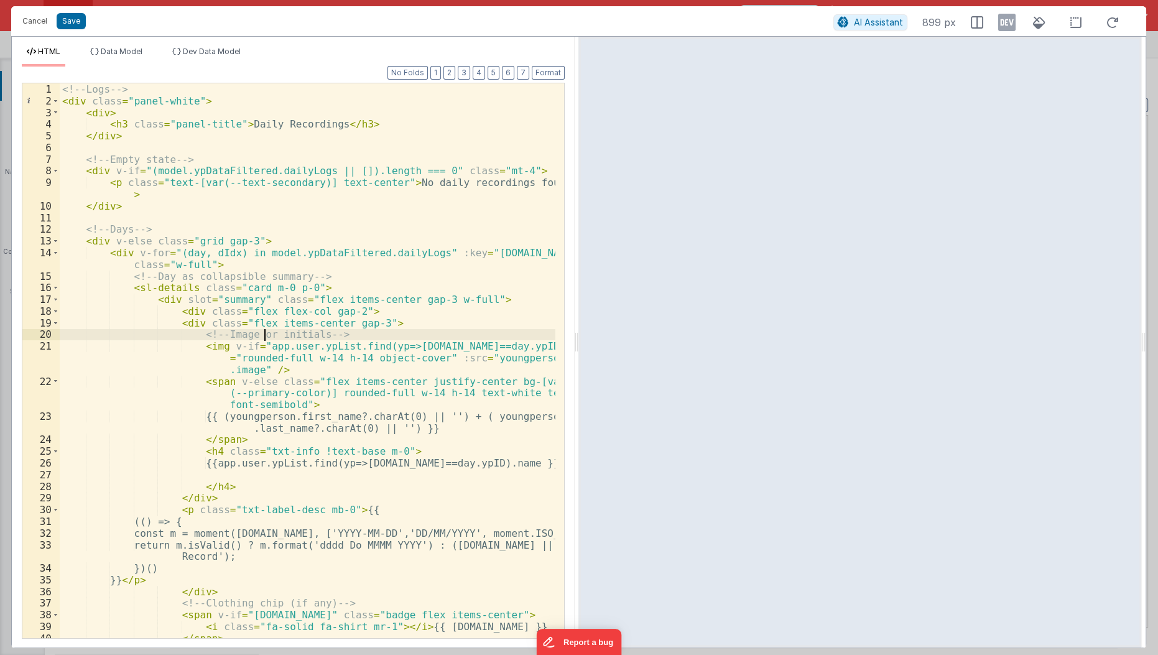
click at [264, 339] on div "<!-- Logs --> < div class = "panel-white" > < div > < h3 class = "panel-title" …" at bounding box center [308, 373] width 497 height 580
click at [247, 416] on div "<!-- Logs --> < div class = "panel-white" > < div > < h3 class = "panel-title" …" at bounding box center [308, 373] width 497 height 580
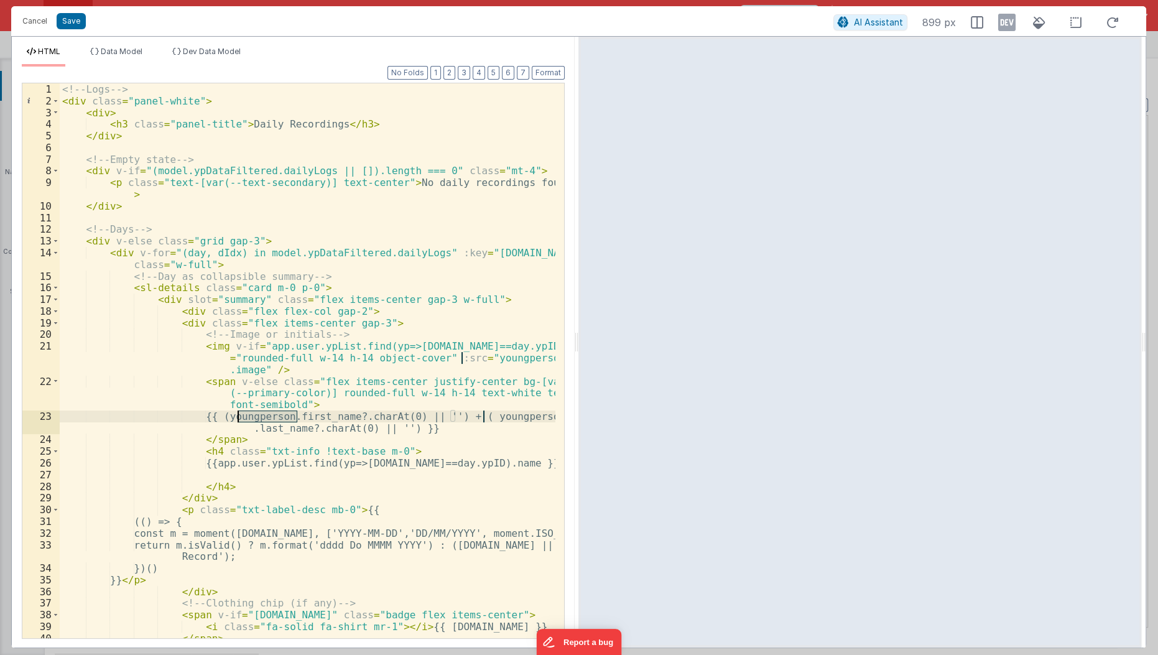
click at [247, 416] on div "<!-- Logs --> < div class = "panel-white" > < div > < h3 class = "panel-title" …" at bounding box center [308, 373] width 497 height 580
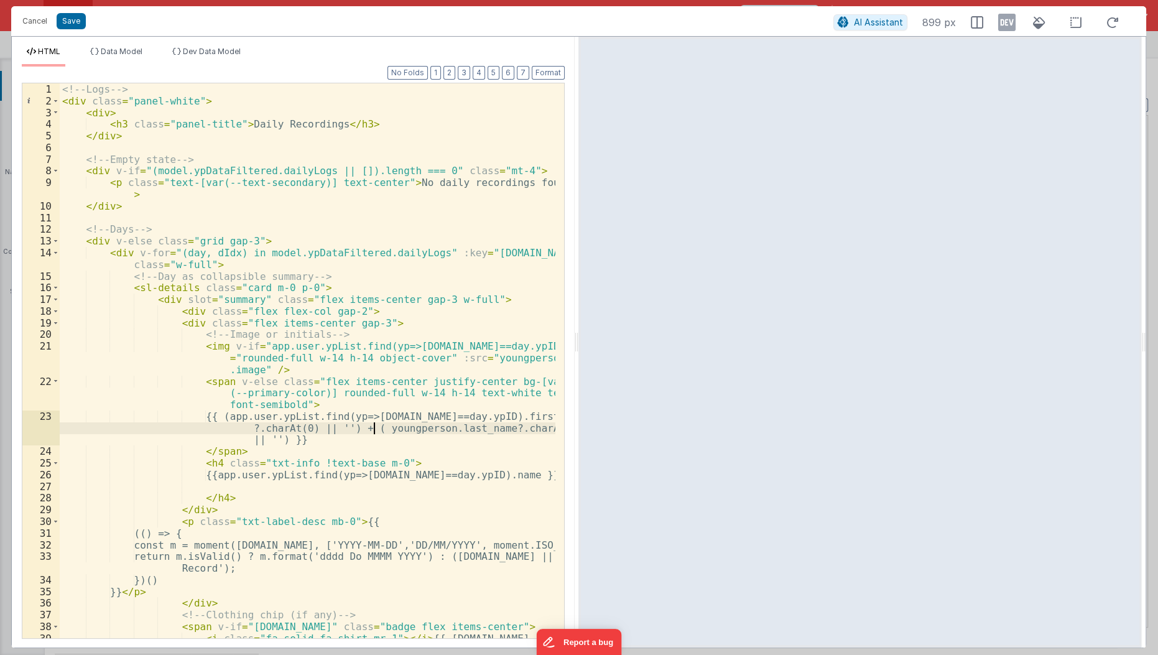
click at [372, 428] on div "<!-- Logs --> < div class = "panel-white" > < div > < h3 class = "panel-title" …" at bounding box center [308, 373] width 497 height 580
click at [62, 24] on button "Save" at bounding box center [71, 21] width 29 height 16
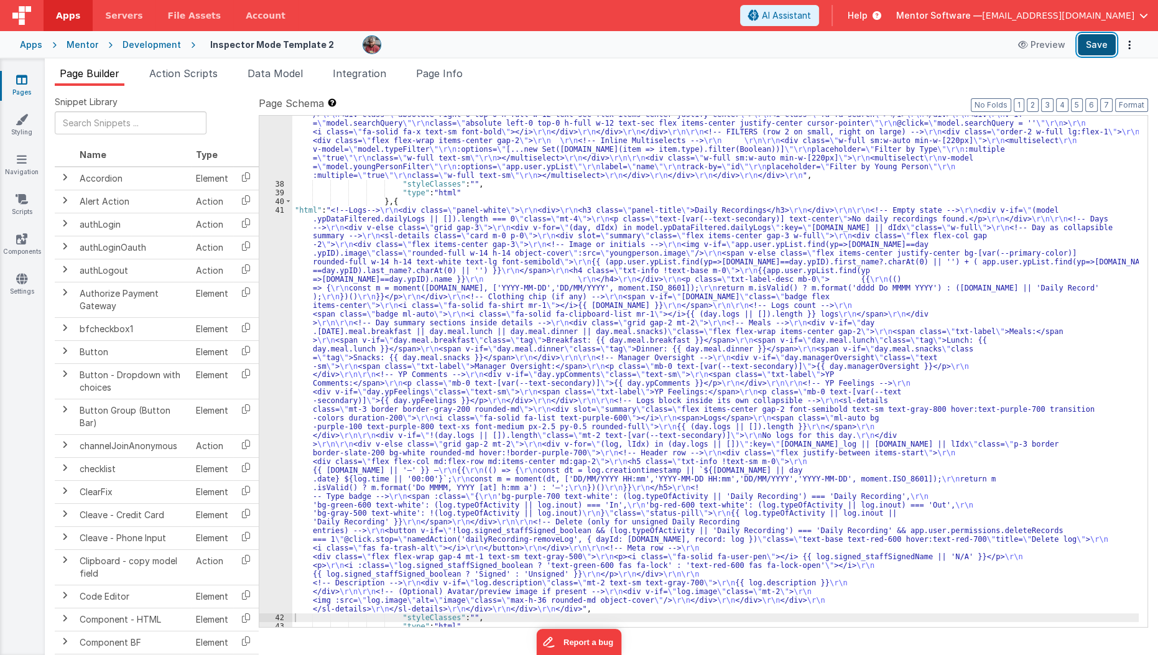
click at [1090, 52] on button "Save" at bounding box center [1097, 44] width 38 height 21
click at [397, 322] on div ""html" : "<div class= \" flex flex-col lg:flex-row items-stretch lg:items-cente…" at bounding box center [715, 392] width 847 height 615
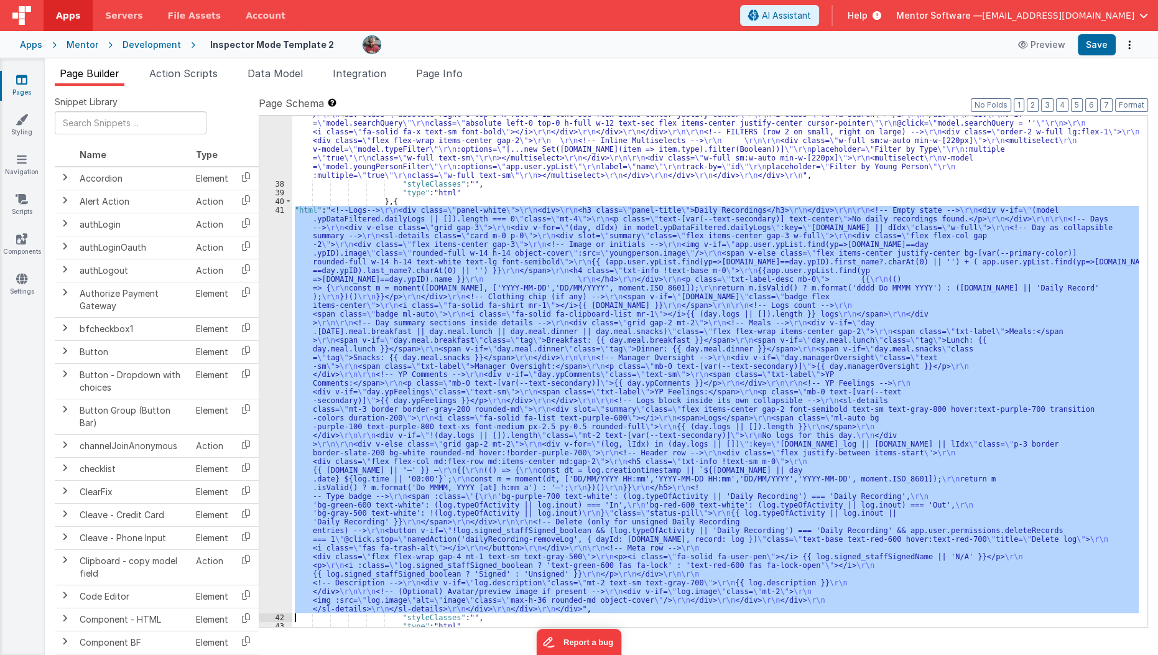
click at [267, 377] on div "41" at bounding box center [275, 409] width 33 height 407
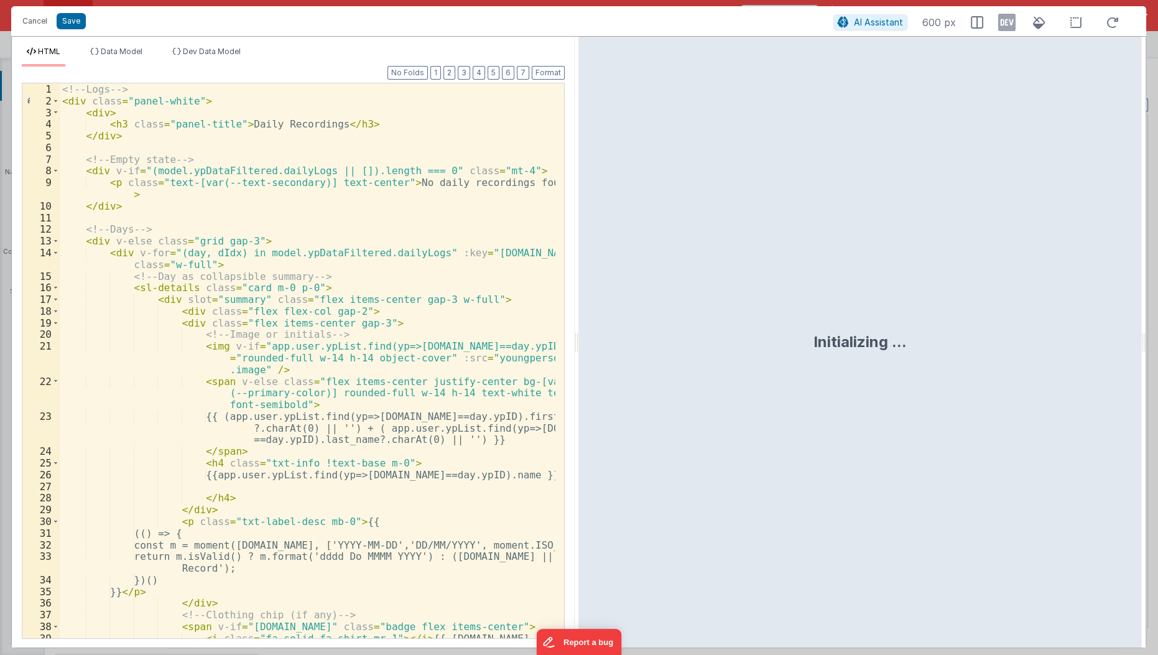
click at [167, 412] on div "<!-- Logs --> < div class = "panel-white" > < div > < h3 class = "panel-title" …" at bounding box center [308, 373] width 497 height 580
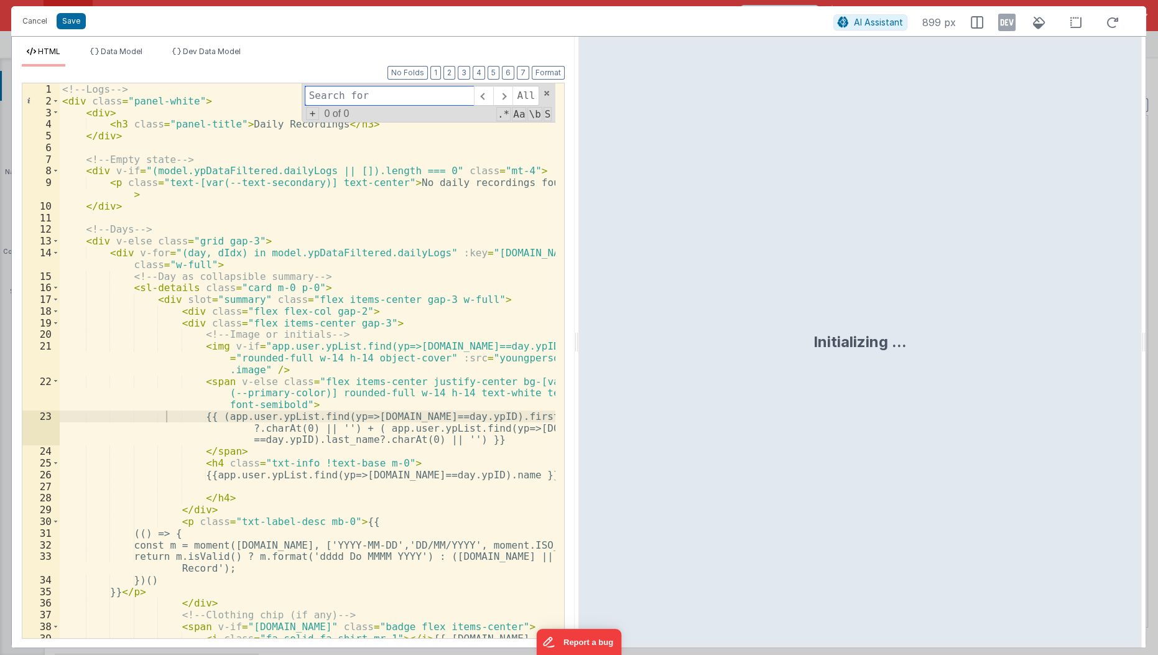
click at [452, 95] on input at bounding box center [389, 96] width 169 height 20
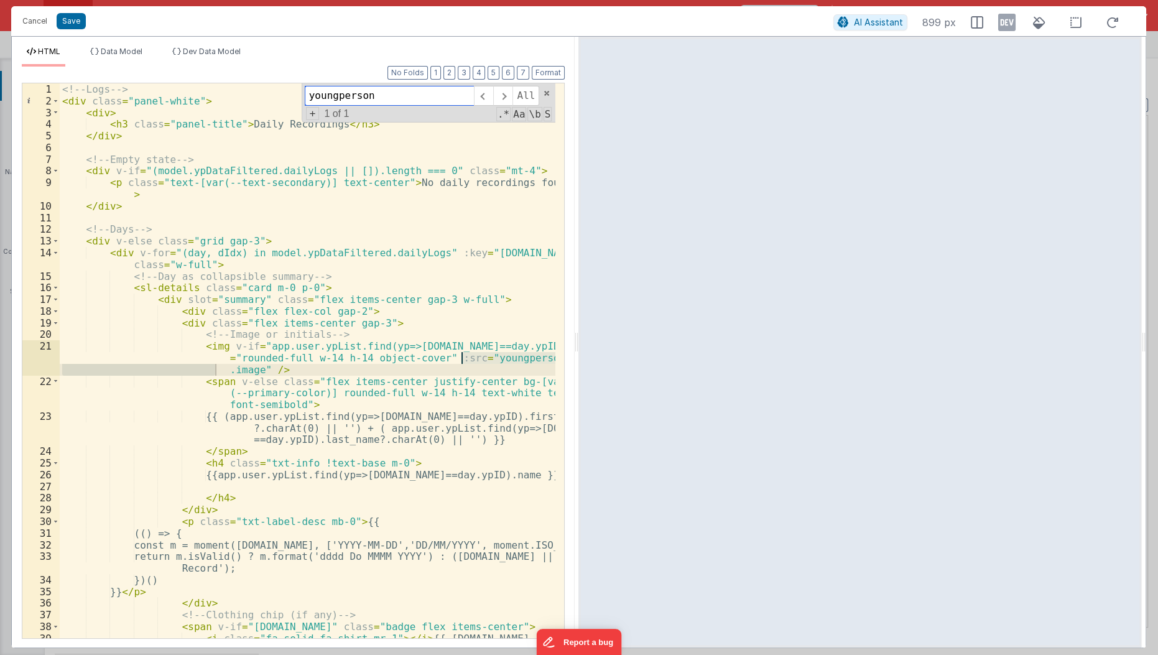
type input "youngperson"
click at [479, 361] on div "<!-- Logs --> < div class = "panel-white" > < div > < h3 class = "panel-title" …" at bounding box center [308, 360] width 496 height 555
click at [479, 361] on div "<!-- Logs --> < div class = "panel-white" > < div > < h3 class = "panel-title" …" at bounding box center [308, 373] width 497 height 580
click at [58, 16] on button "Save" at bounding box center [71, 21] width 29 height 16
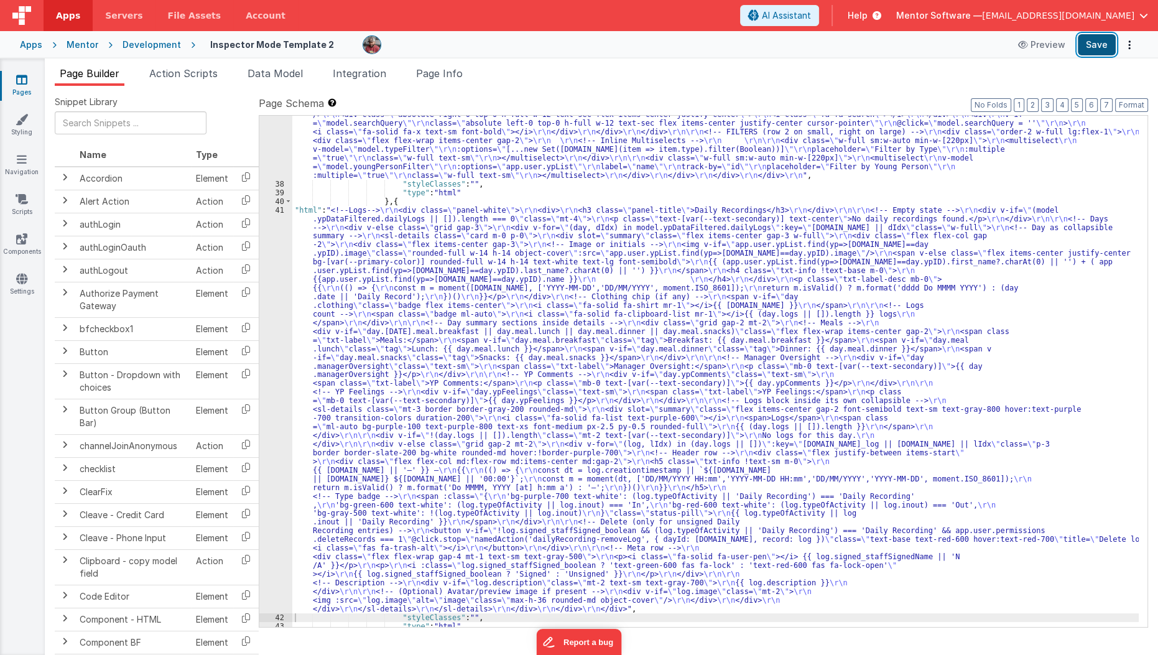
click at [1095, 47] on button "Save" at bounding box center [1097, 44] width 38 height 21
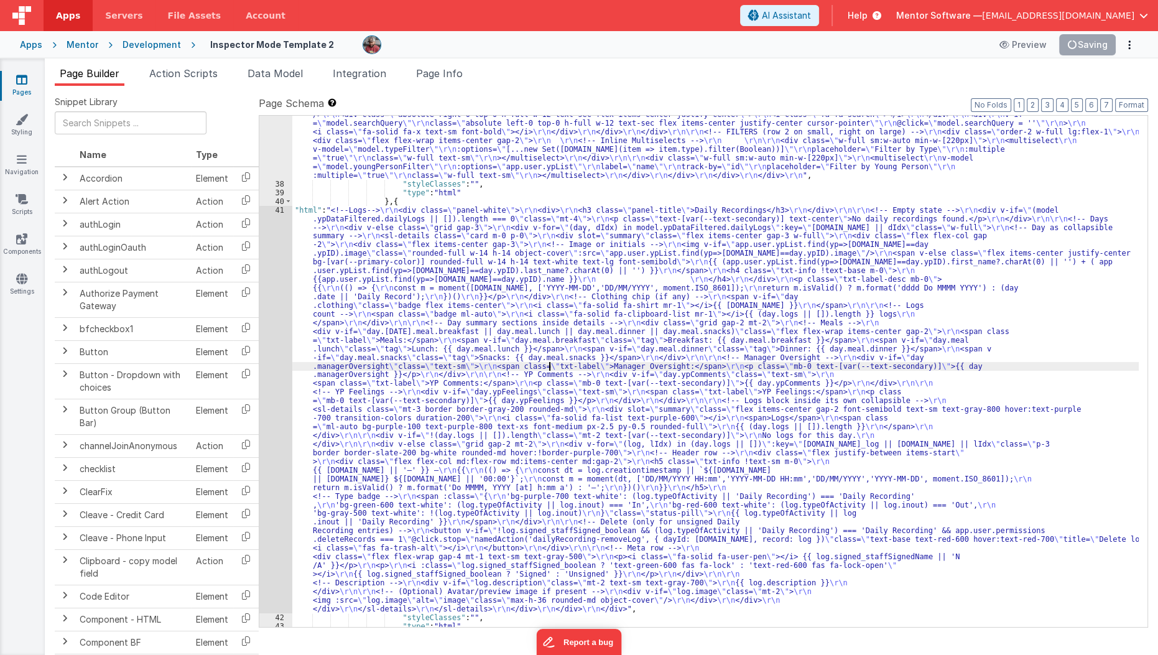
click at [550, 363] on div ""html" : "<div class= \" flex flex-col lg:flex-row items-stretch lg:items-cente…" at bounding box center [715, 392] width 847 height 615
click at [269, 398] on div "41" at bounding box center [275, 409] width 33 height 407
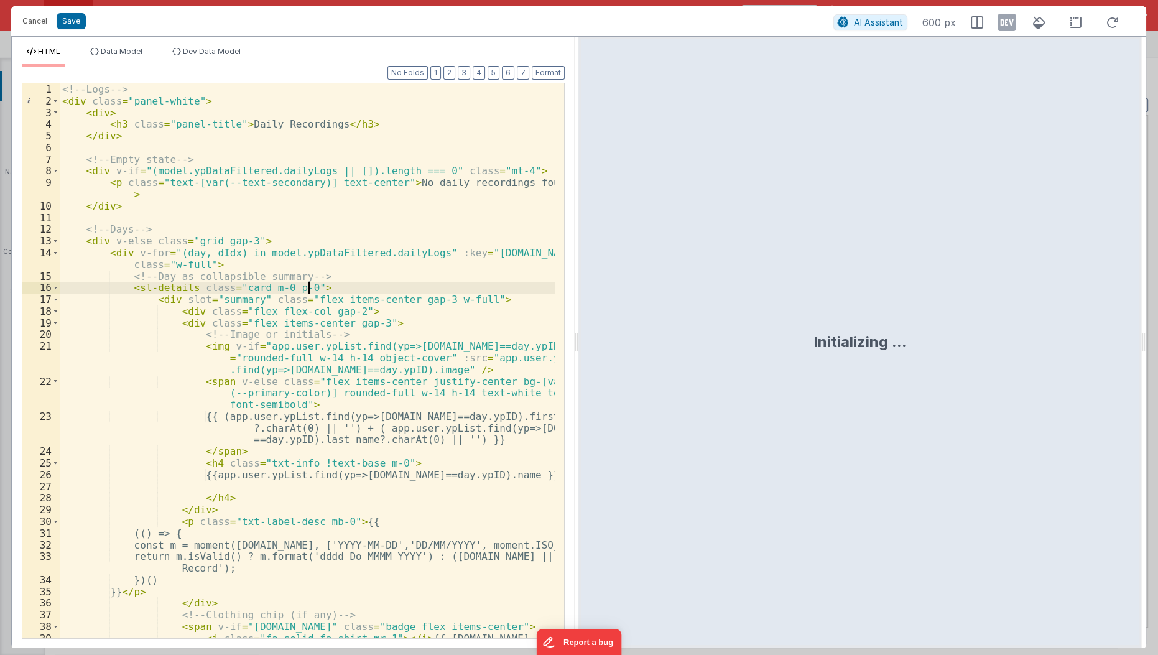
click at [377, 284] on div "<!-- Logs --> < div class = "panel-white" > < div > < h3 class = "panel-title" …" at bounding box center [308, 373] width 497 height 580
type input "youngperson"
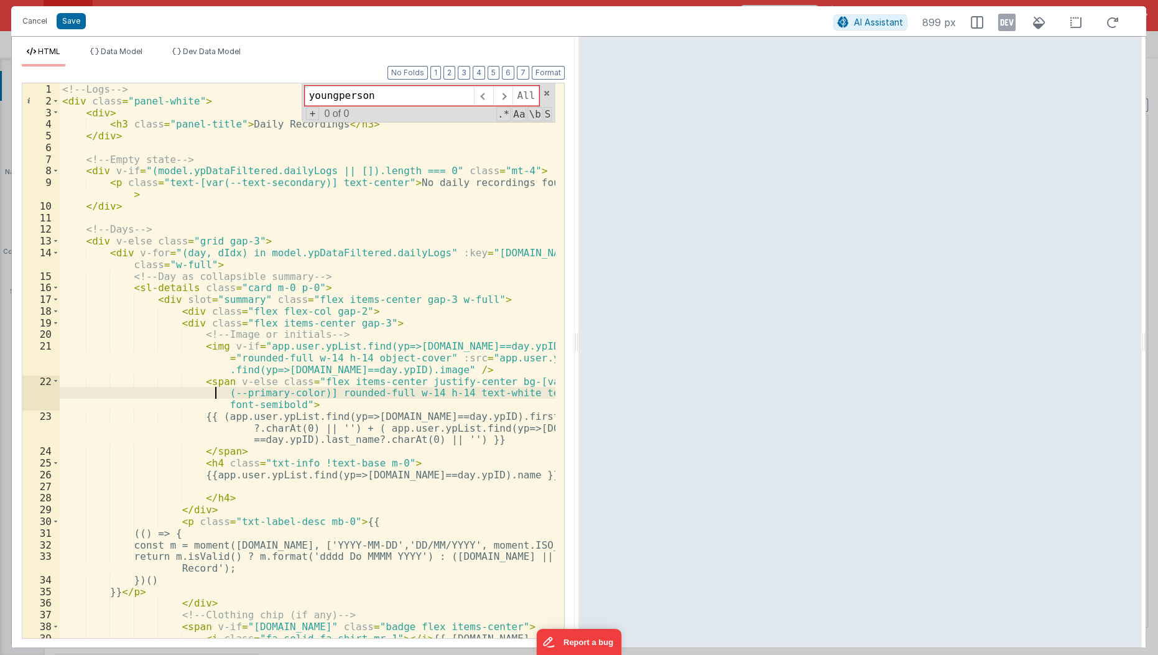
click at [154, 391] on div "<!-- Logs --> < div class = "panel-white" > < div > < h3 class = "panel-title" …" at bounding box center [308, 373] width 497 height 580
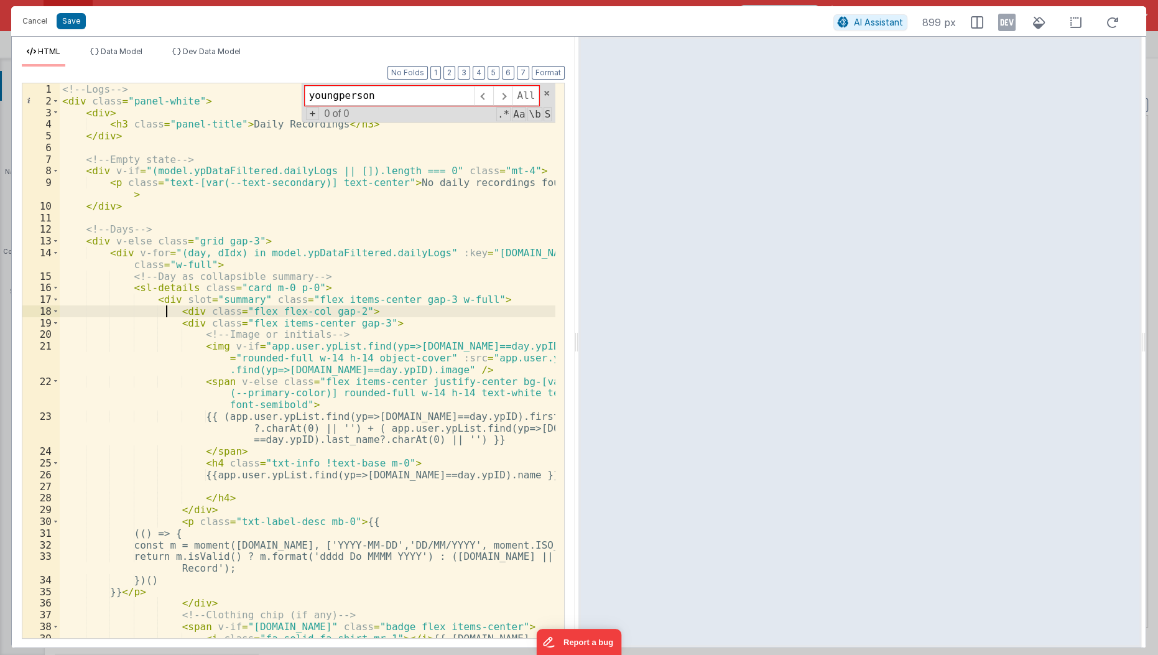
click at [167, 307] on div "<!-- Logs --> < div class = "panel-white" > < div > < h3 class = "panel-title" …" at bounding box center [308, 373] width 497 height 580
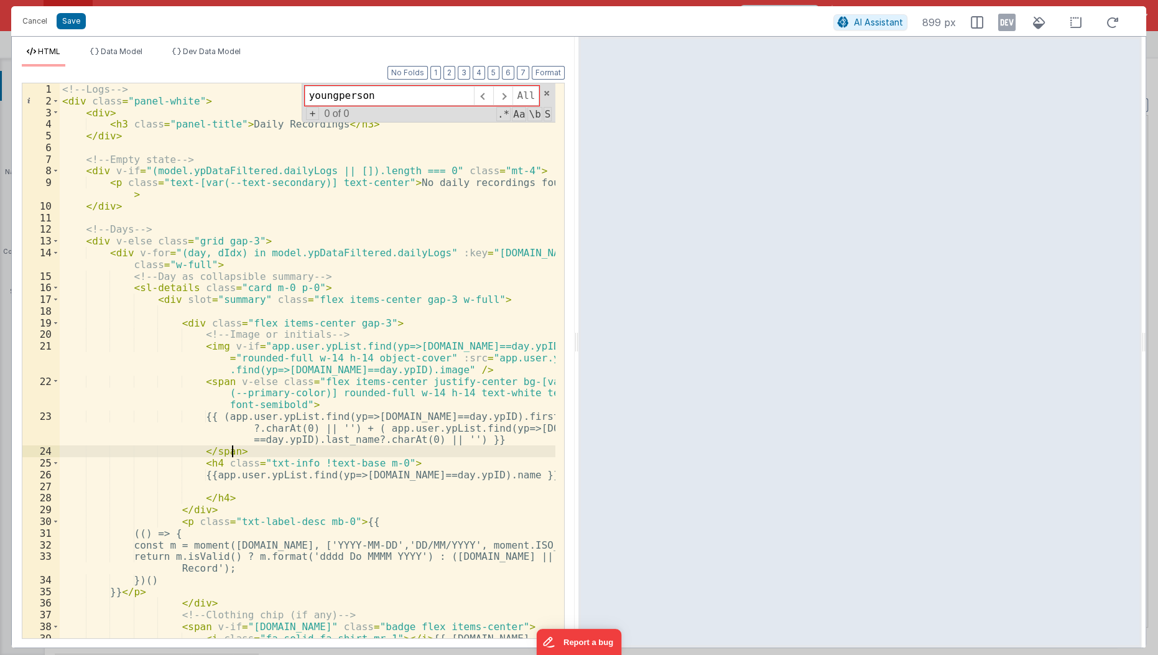
click at [257, 449] on div "<!-- Logs --> < div class = "panel-white" > < div > < h3 class = "panel-title" …" at bounding box center [308, 373] width 497 height 580
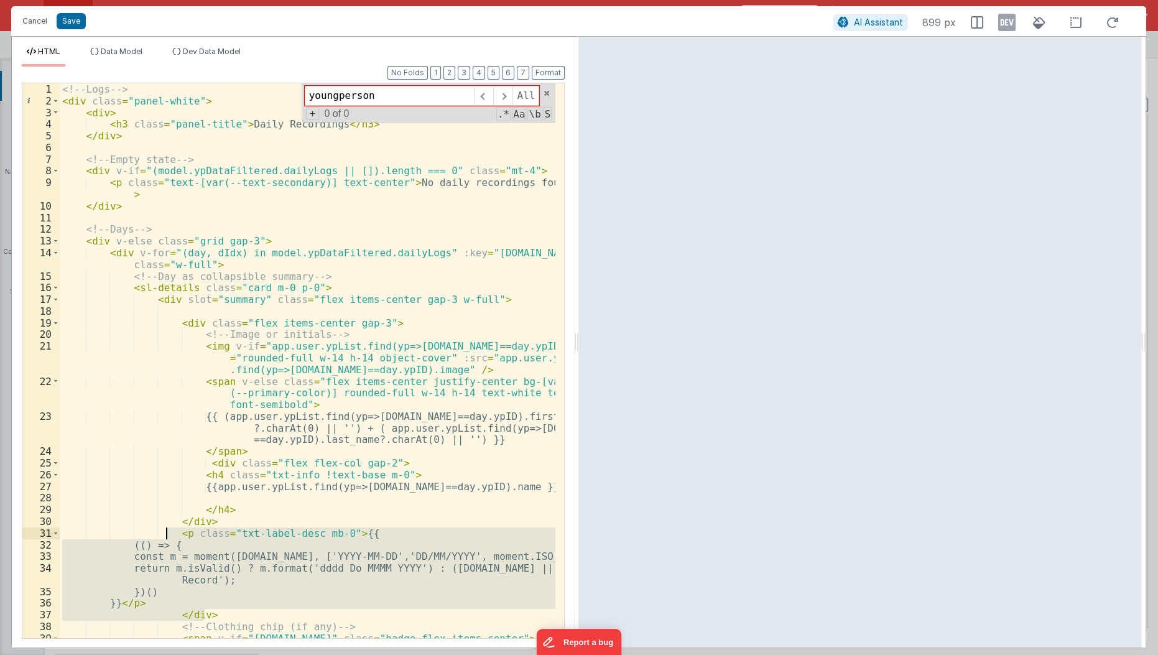
drag, startPoint x: 211, startPoint y: 613, endPoint x: 164, endPoint y: 538, distance: 88.5
click at [164, 538] on div "<!-- Logs --> < div class = "panel-white" > < div > < h3 class = "panel-title" …" at bounding box center [308, 373] width 497 height 580
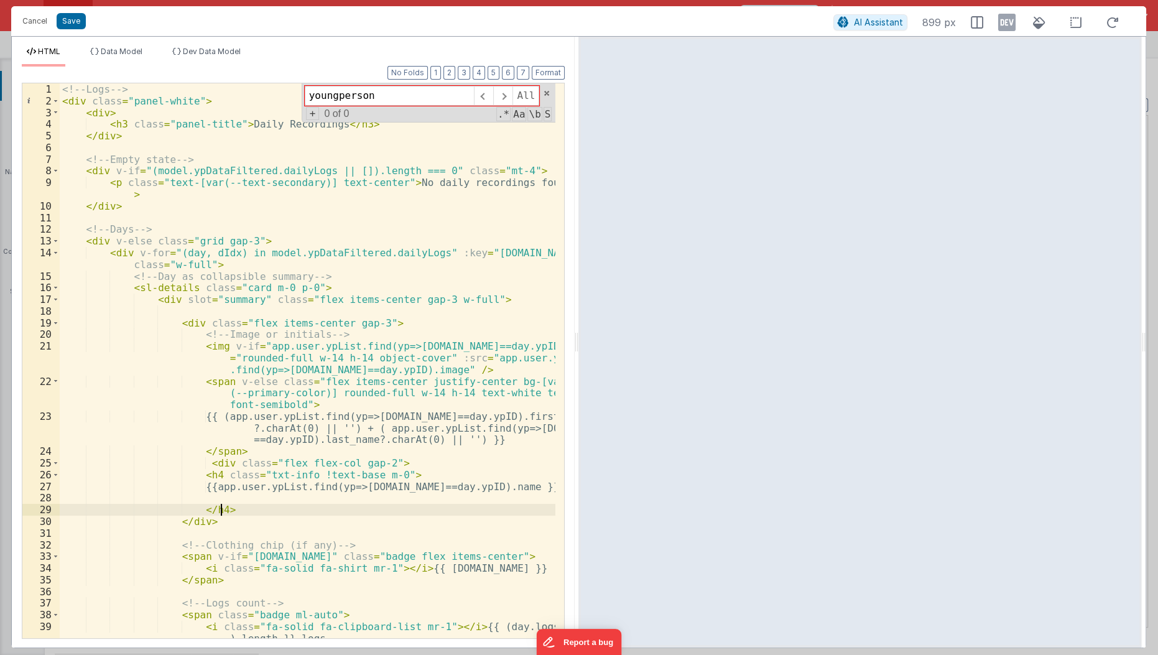
click at [256, 509] on div "<!-- Logs --> < div class = "panel-white" > < div > < h3 class = "panel-title" …" at bounding box center [308, 373] width 497 height 580
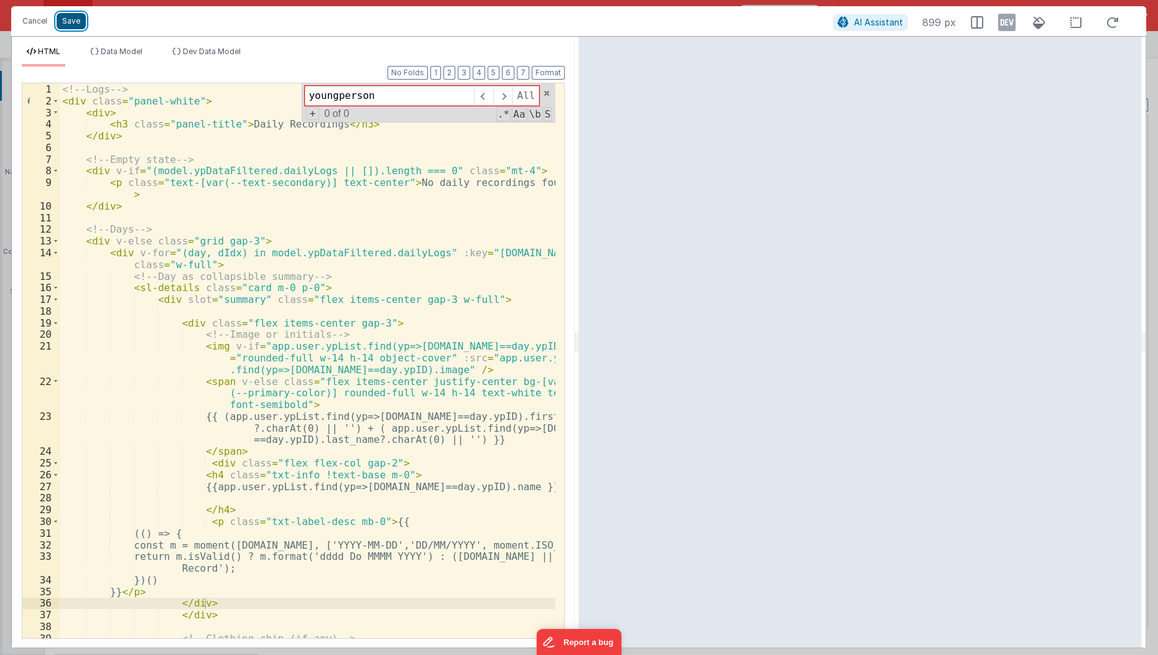
click at [76, 16] on button "Save" at bounding box center [71, 21] width 29 height 16
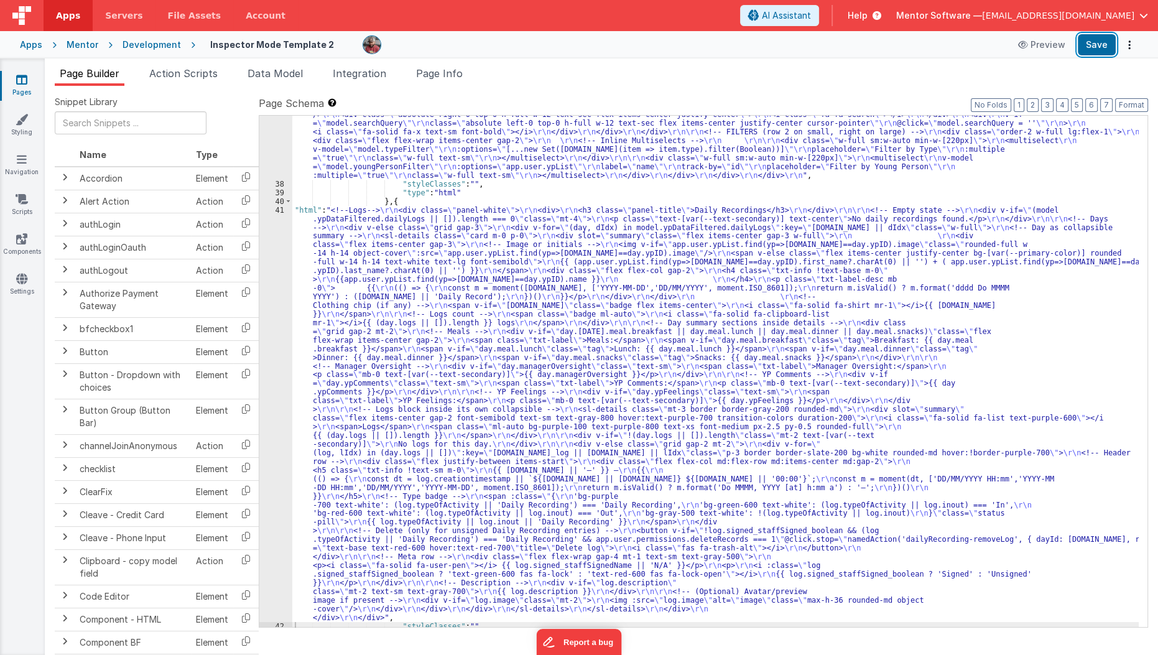
click at [1091, 44] on button "Save" at bounding box center [1097, 44] width 38 height 21
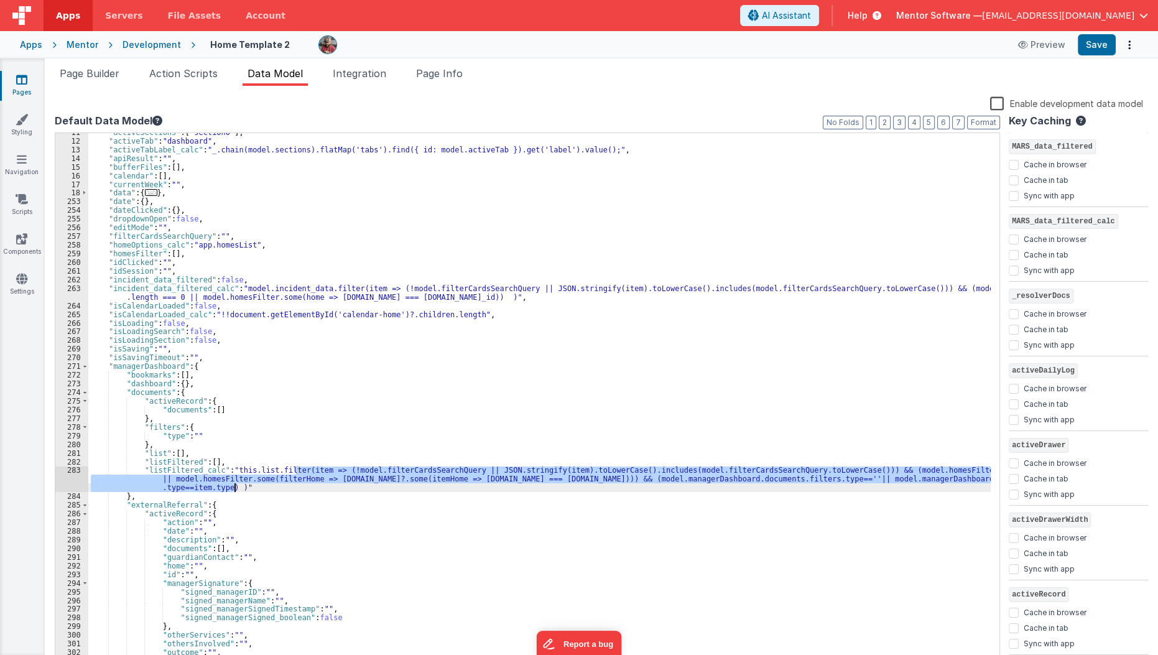
scroll to position [91, 0]
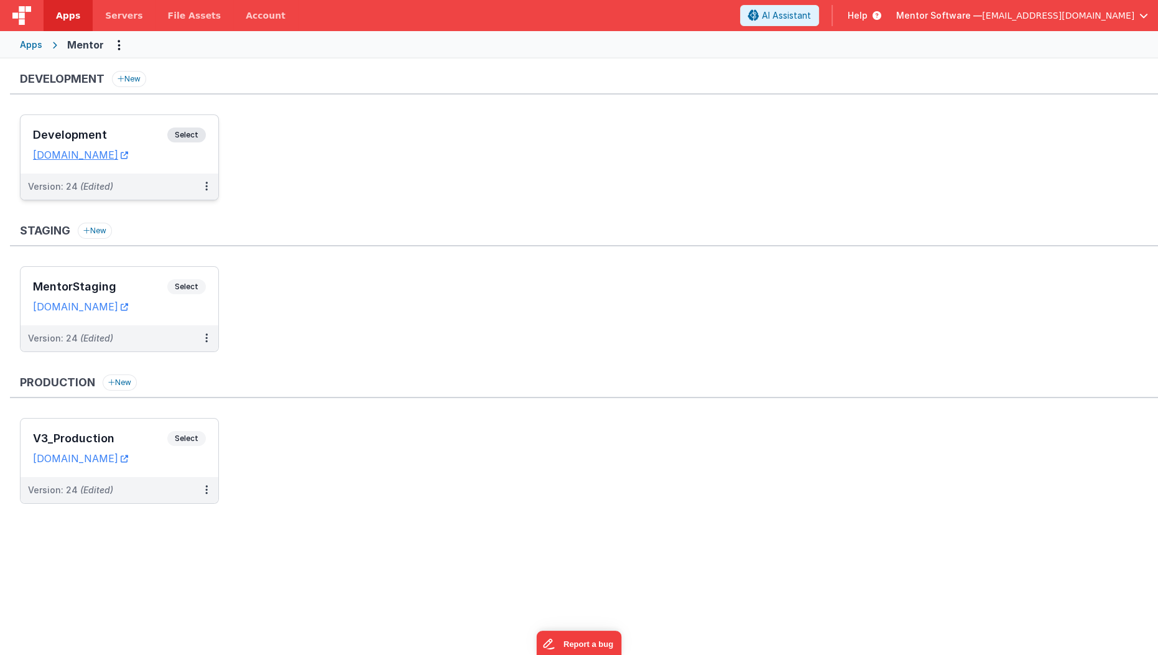
click at [122, 139] on h3 "Development" at bounding box center [100, 135] width 134 height 12
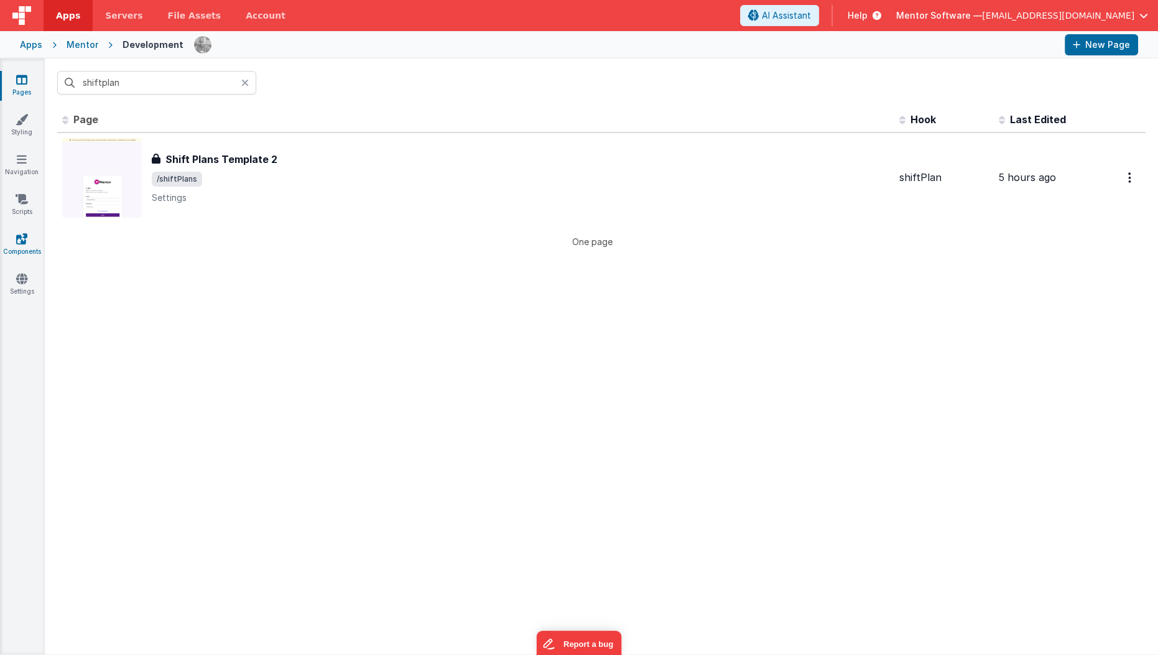
click at [23, 234] on icon at bounding box center [21, 239] width 11 height 12
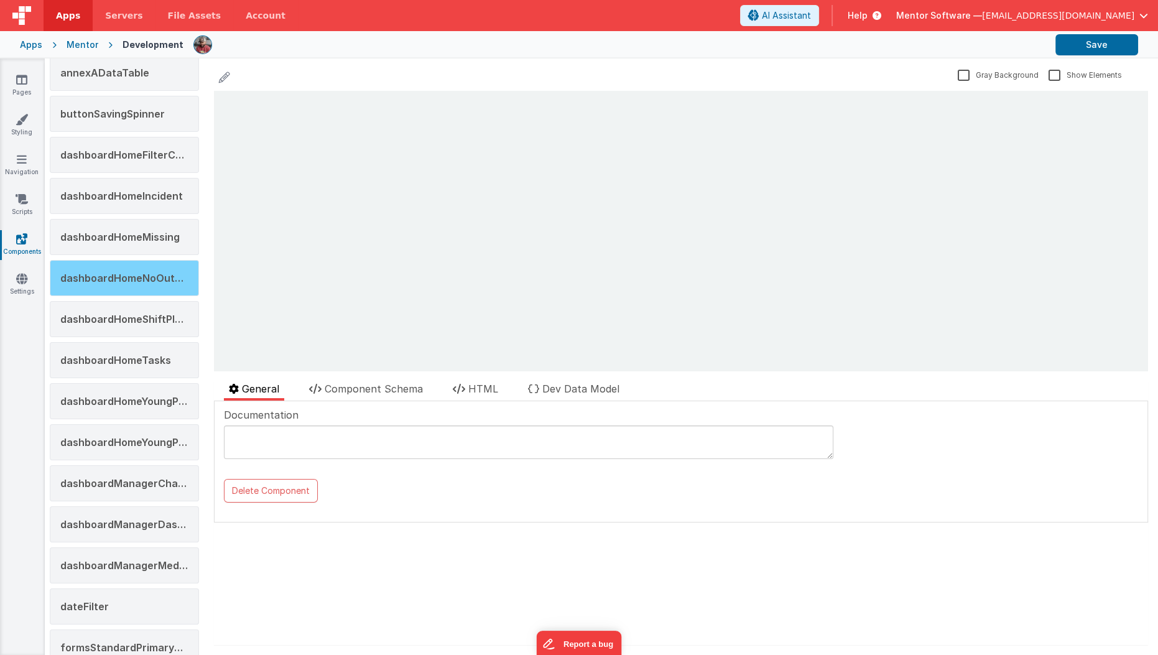
scroll to position [39, 0]
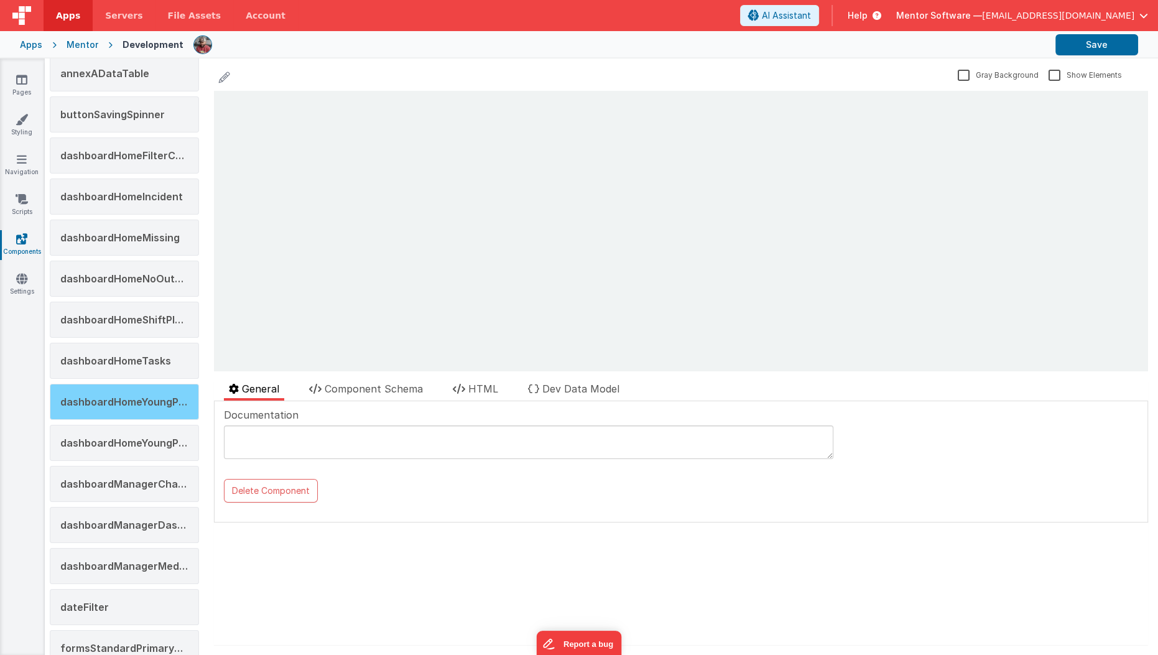
click at [114, 396] on span "dashboardHomeYoungPeople" at bounding box center [133, 402] width 146 height 12
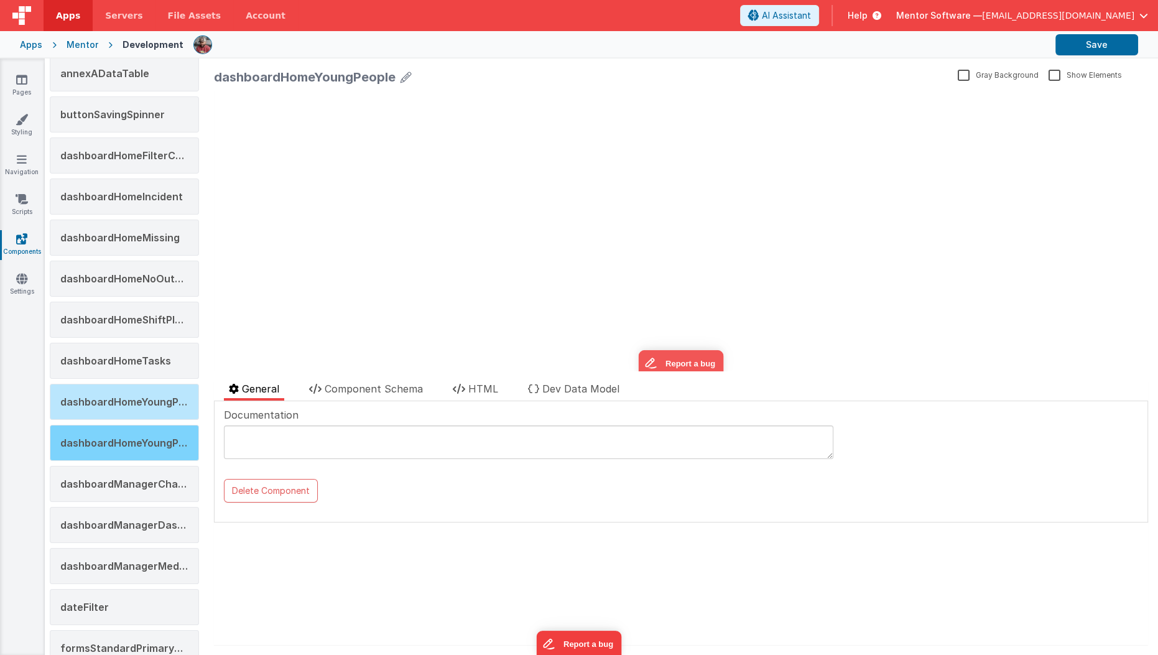
scroll to position [0, 0]
click at [106, 429] on div "dashboardHomeYoungPeoplexxx" at bounding box center [124, 443] width 149 height 36
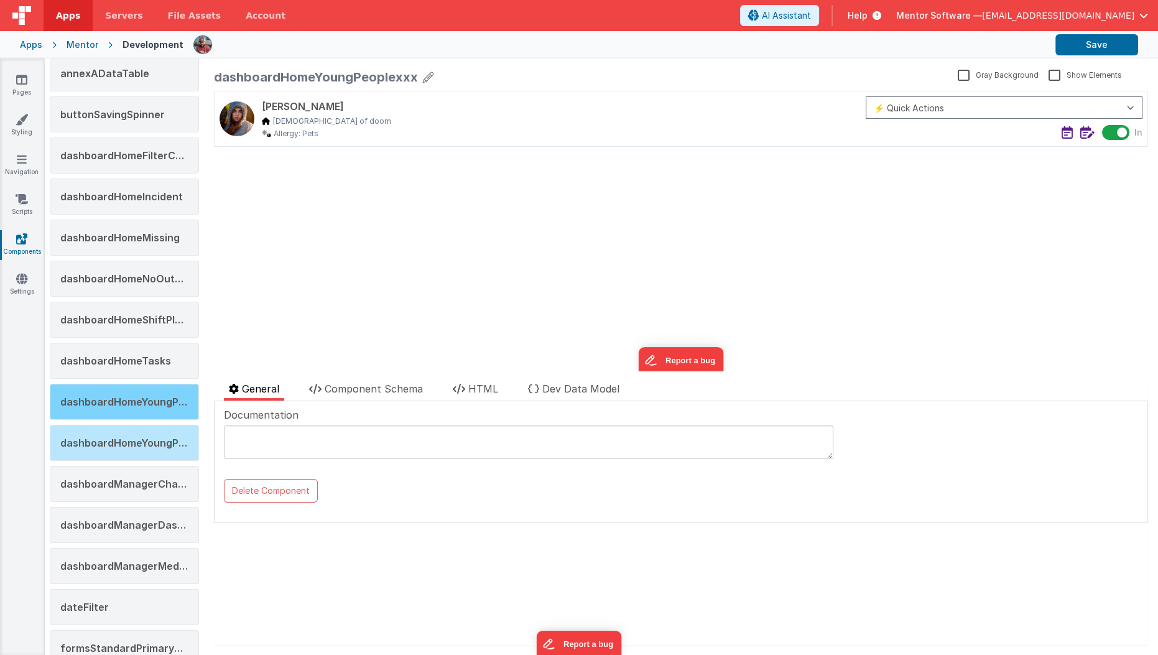
click at [124, 403] on div "dashboardHomeYoungPeople" at bounding box center [124, 402] width 149 height 36
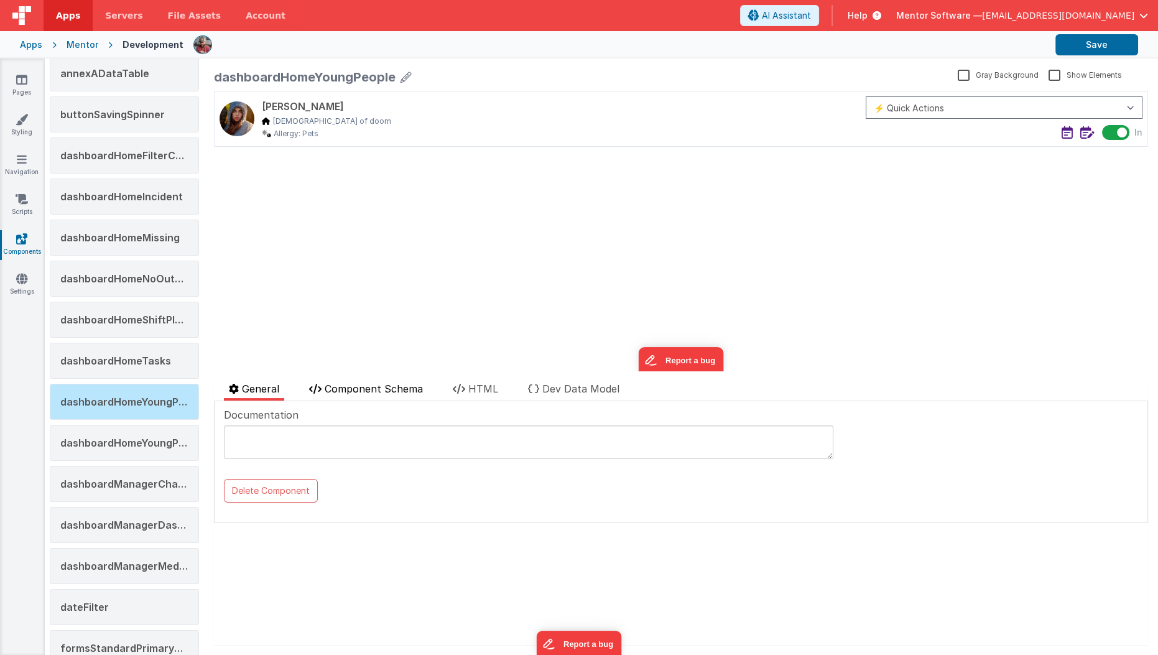
click at [372, 386] on span "Component Schema" at bounding box center [374, 388] width 98 height 12
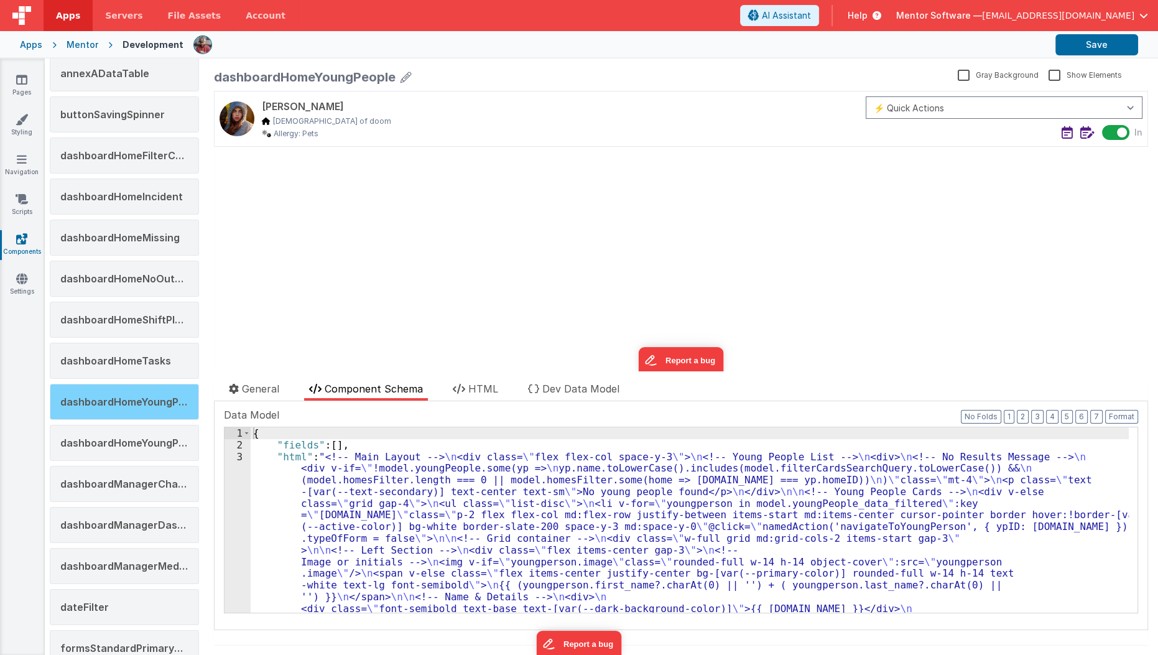
click at [83, 384] on div "dashboardHomeYoungPeople" at bounding box center [124, 402] width 149 height 36
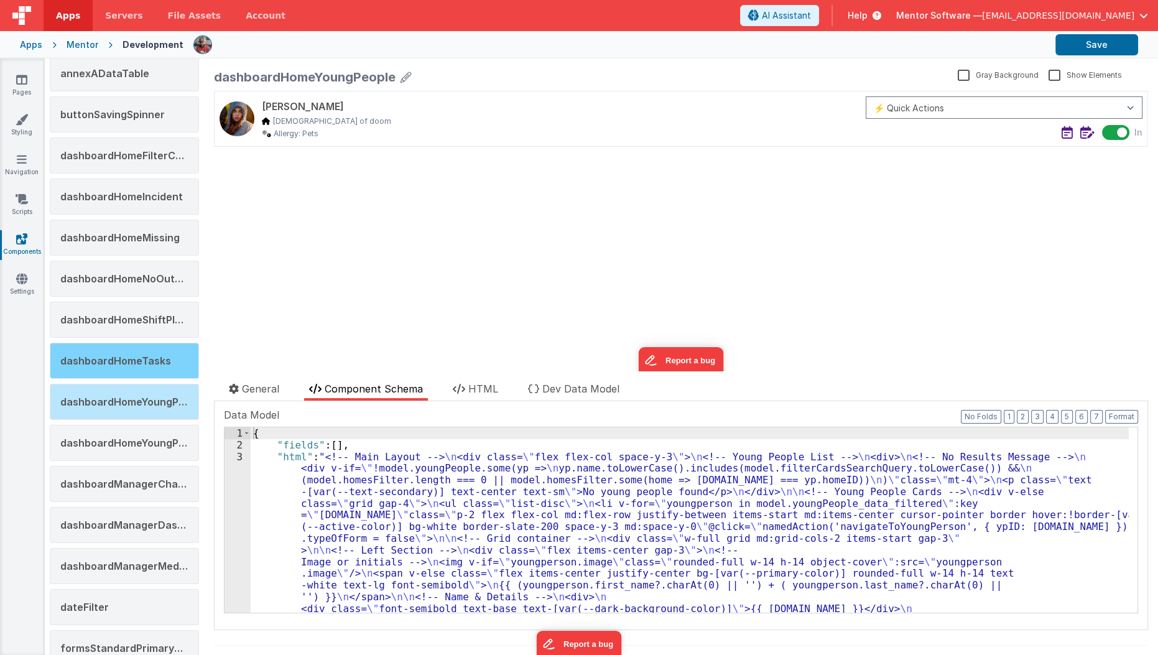
click at [107, 354] on span "dashboardHomeTasks" at bounding box center [115, 360] width 111 height 12
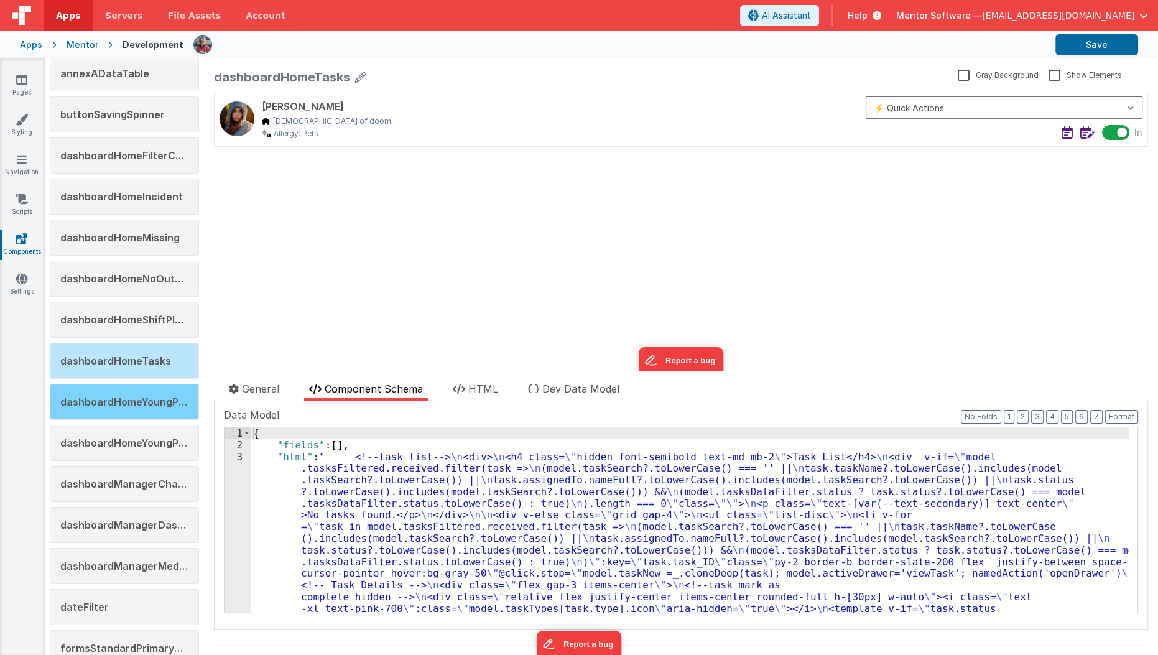
click at [96, 396] on span "dashboardHomeYoungPeople" at bounding box center [133, 402] width 146 height 12
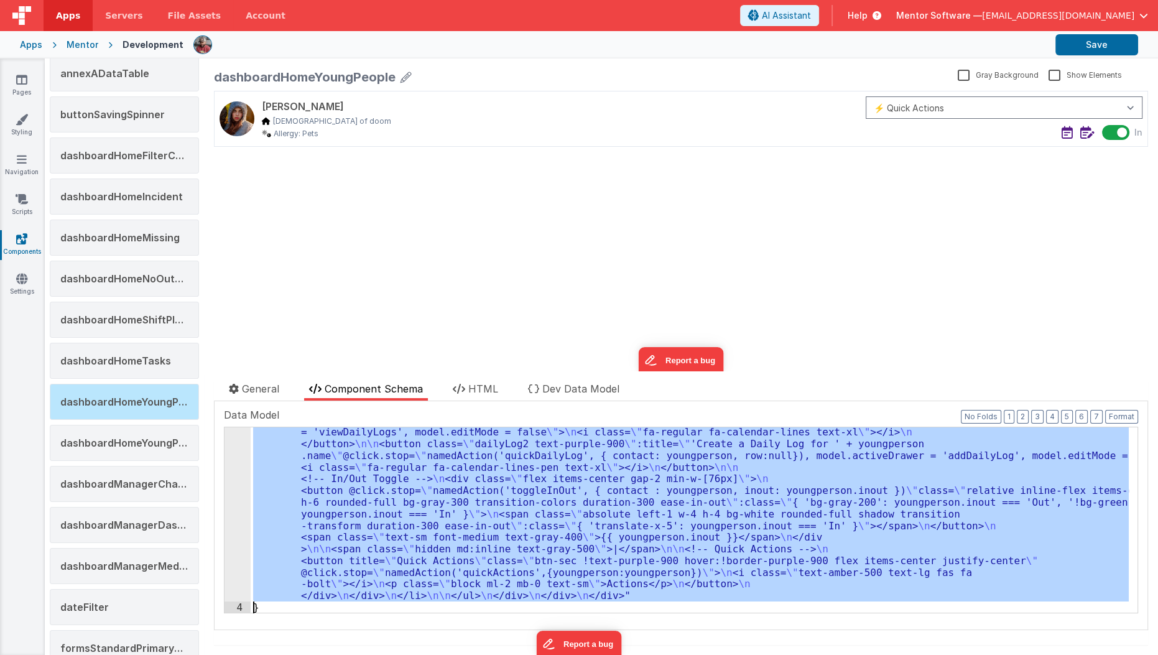
click at [232, 555] on div "3" at bounding box center [237, 397] width 26 height 409
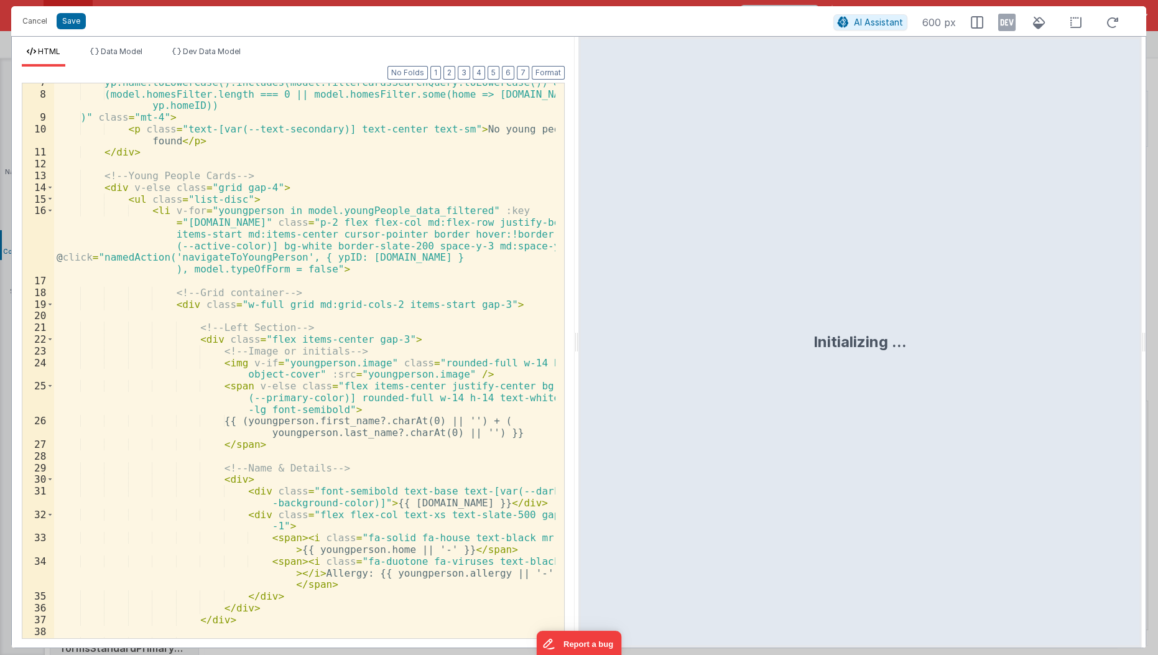
scroll to position [95, 0]
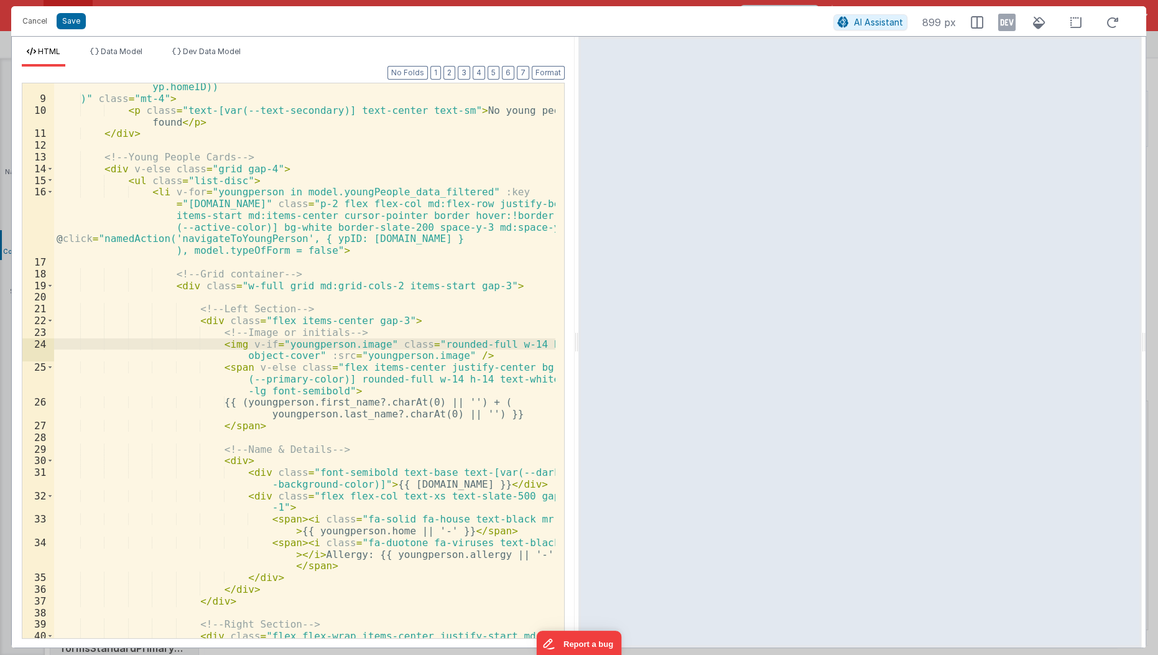
click at [205, 338] on div "(model.homesFilter.length === 0 || model.homesFilter.some(home => home.id === y…" at bounding box center [305, 371] width 502 height 603
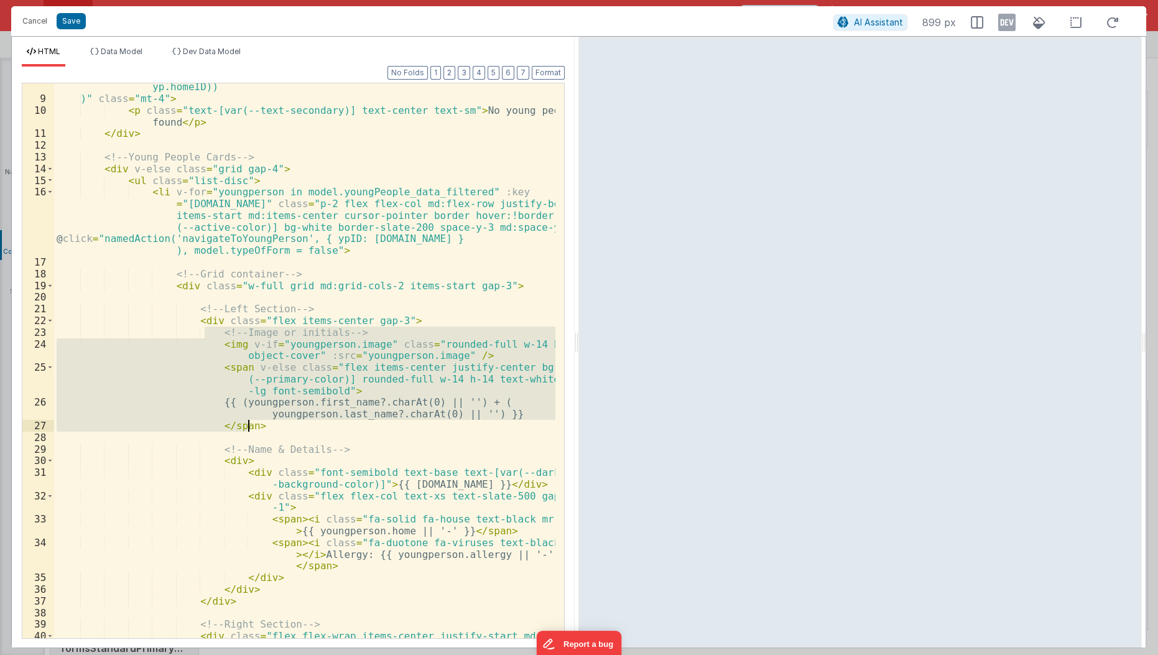
drag, startPoint x: 205, startPoint y: 335, endPoint x: 269, endPoint y: 429, distance: 114.2
click at [269, 429] on div "(model.homesFilter.length === 0 || model.homesFilter.some(home => home.id === y…" at bounding box center [305, 371] width 502 height 603
click at [34, 19] on button "Cancel" at bounding box center [34, 20] width 37 height 17
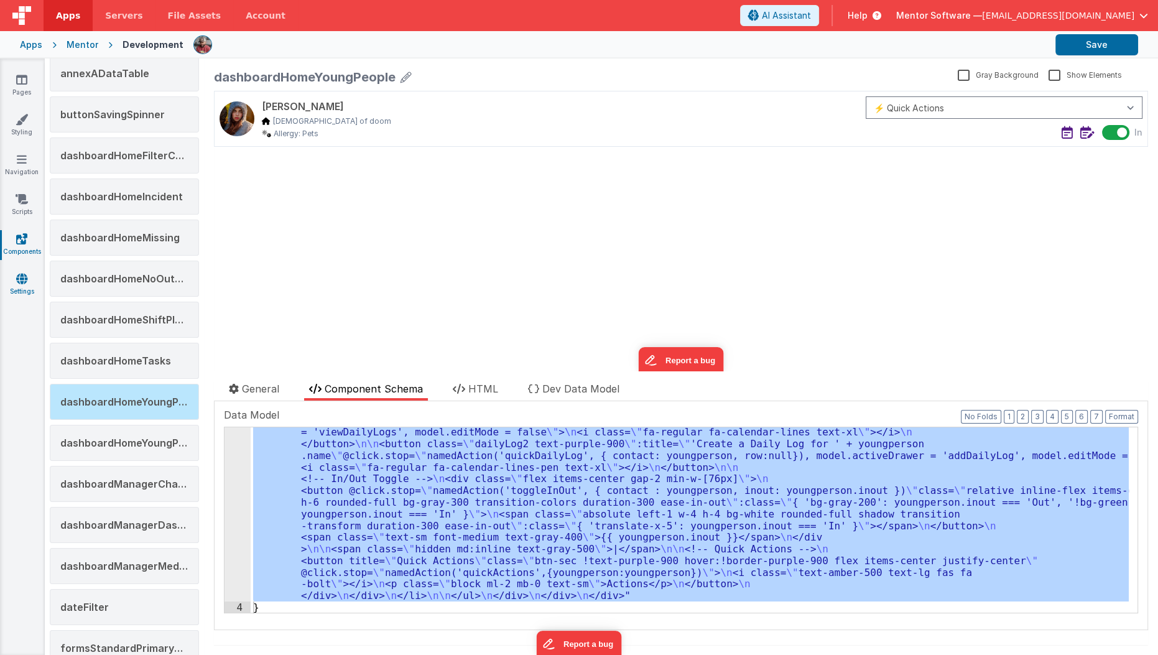
click at [25, 295] on link "Settings" at bounding box center [21, 284] width 45 height 25
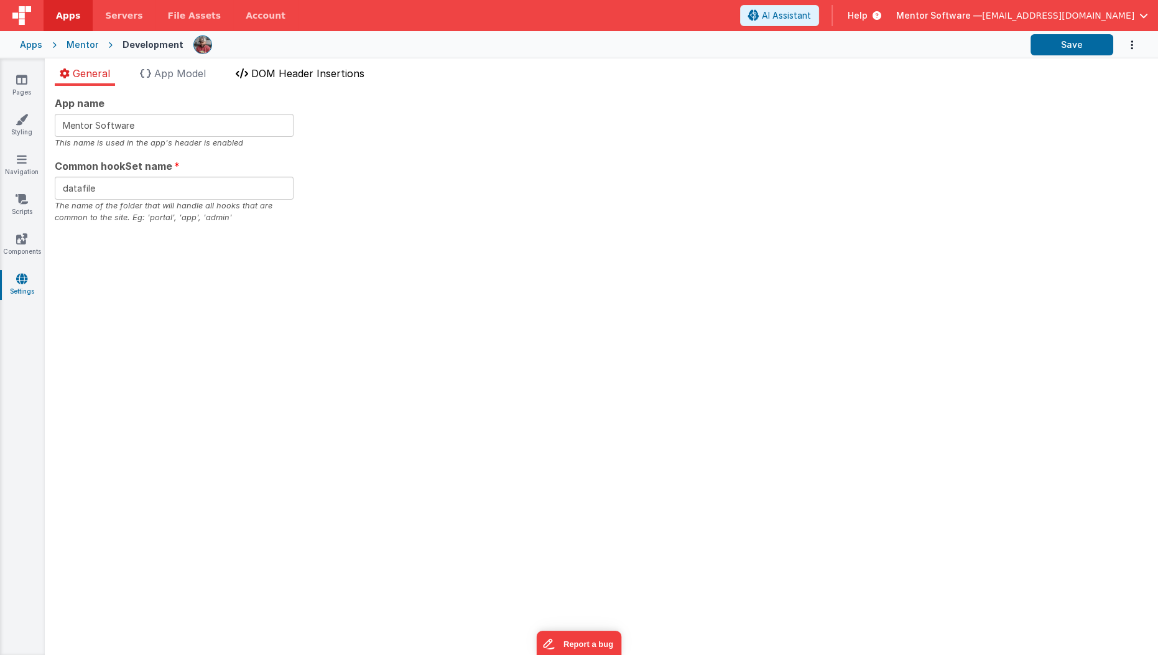
click at [281, 70] on span "DOM Header Insertions" at bounding box center [307, 73] width 113 height 12
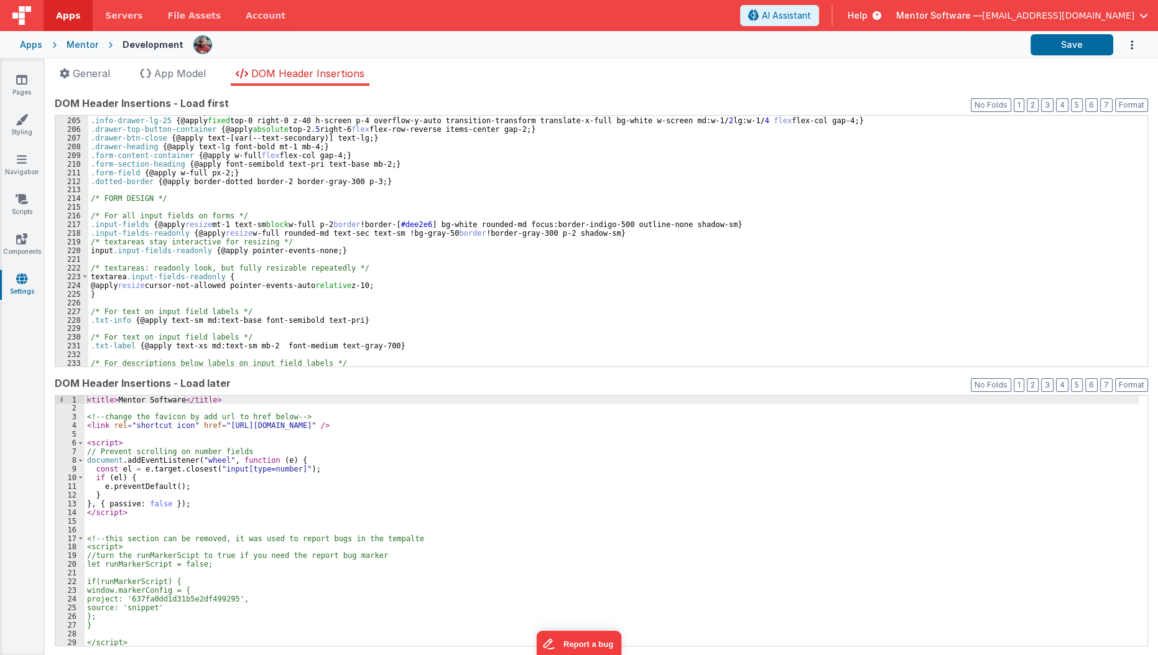
scroll to position [1793, 0]
click at [122, 324] on div "/* drawer, drawer form layout */ .info-drawer-lg-25 { @apply fixed top-0 right-…" at bounding box center [613, 242] width 1050 height 268
click at [127, 324] on div "/* drawer, drawer form layout */ .info-drawer-lg-25 { @apply fixed top-0 right-…" at bounding box center [613, 242] width 1050 height 268
click at [128, 322] on div "/* drawer, drawer form layout */ .info-drawer-lg-25 { @apply fixed top-0 right-…" at bounding box center [613, 242] width 1050 height 268
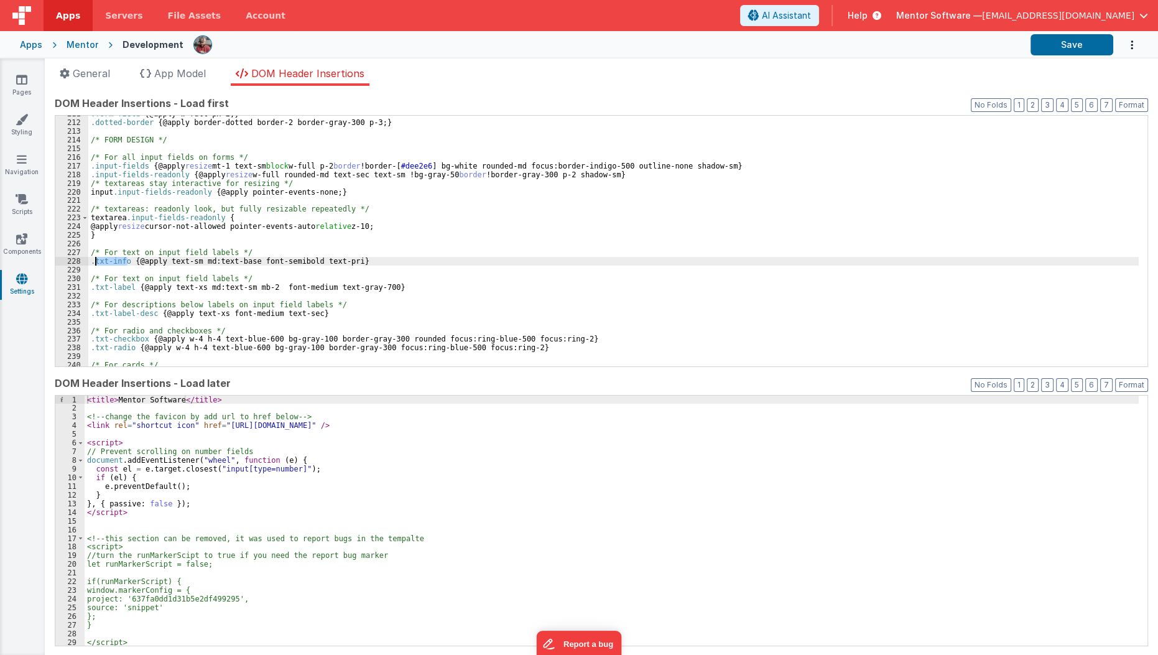
scroll to position [1852, 0]
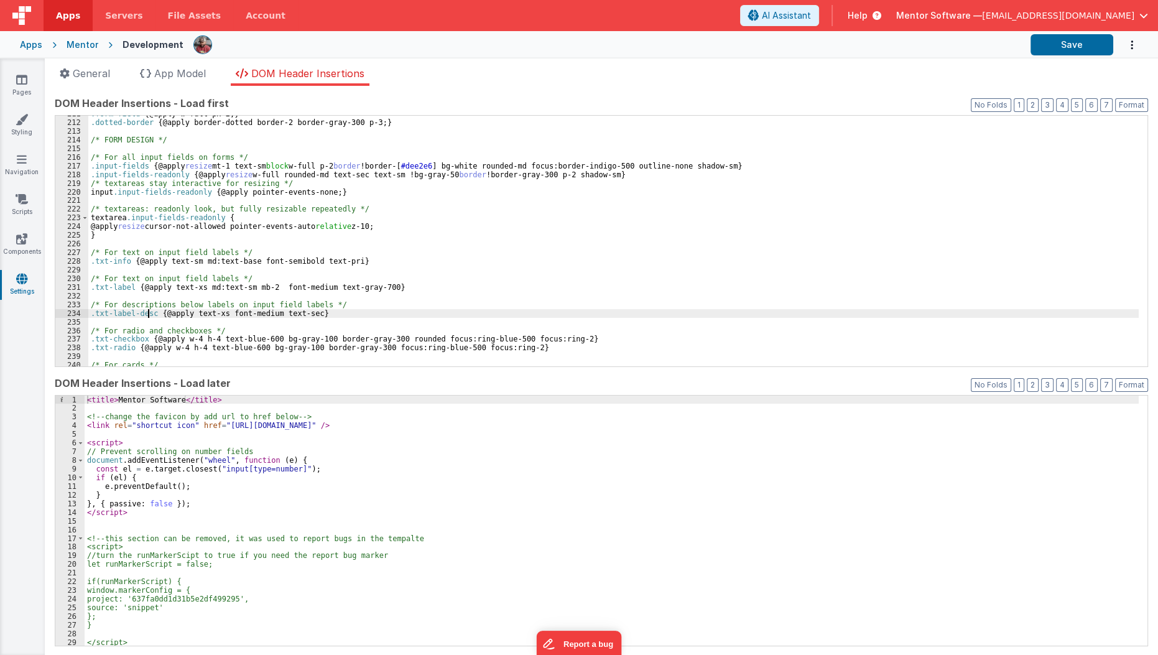
click at [149, 316] on div ".form-field { @apply w-full px-2; } .dotted-border { @apply border-dotted borde…" at bounding box center [613, 243] width 1050 height 268
